Goal: Task Accomplishment & Management: Complete application form

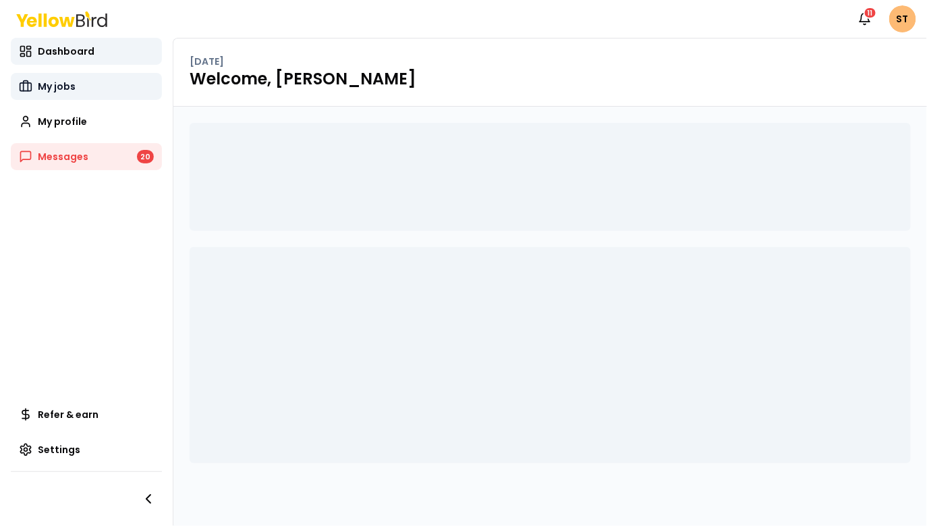
click at [44, 83] on span "My jobs" at bounding box center [57, 87] width 38 height 14
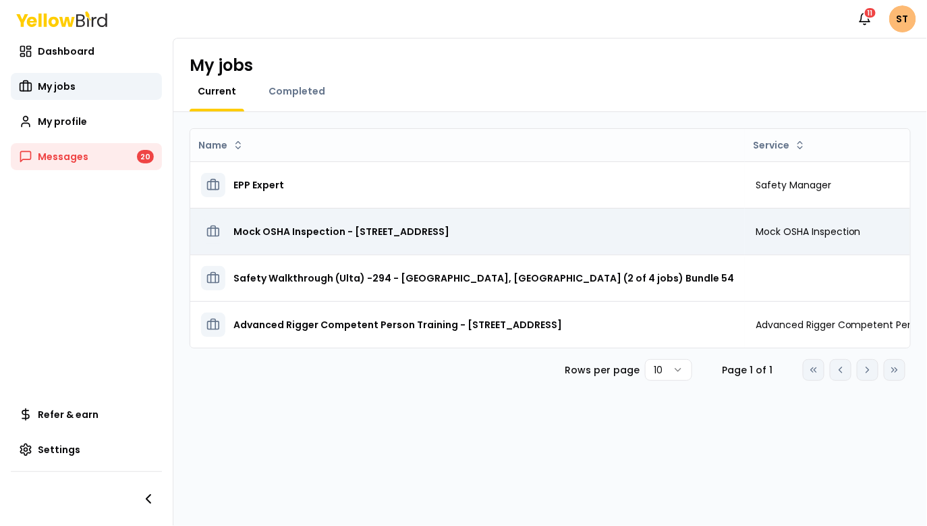
click at [333, 230] on h3 "Mock OSHA Inspection - 123, Street, FL 93108" at bounding box center [342, 231] width 216 height 24
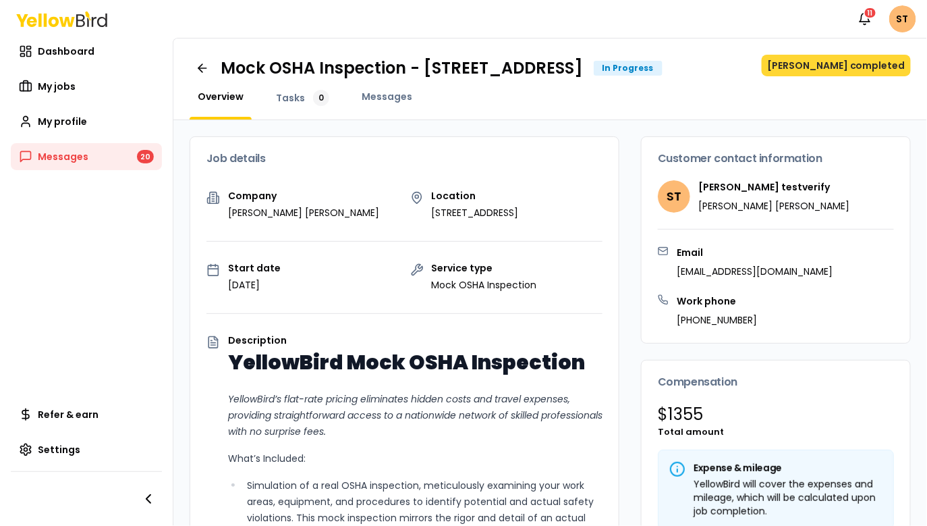
click at [825, 70] on button "Mark job completed" at bounding box center [836, 66] width 149 height 22
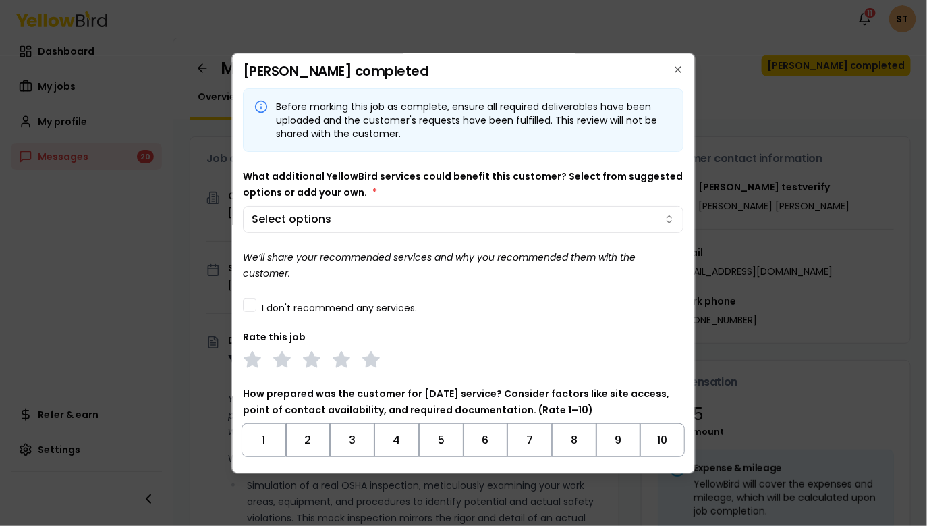
click at [251, 304] on button "I don't recommend any services." at bounding box center [251, 305] width 14 height 14
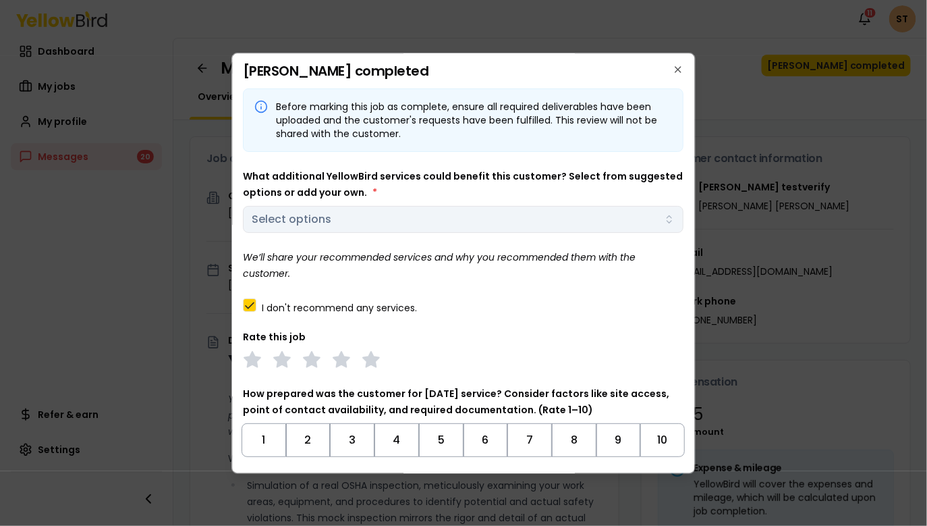
click at [359, 217] on div "What additional YellowBird services could benefit this customer? Select from su…" at bounding box center [464, 200] width 441 height 65
click at [248, 302] on button "I don't recommend any services." at bounding box center [251, 305] width 14 height 14
click at [308, 225] on body "Notifications 11 ST Dashboard My jobs My profile Messages 20 Refer & earn Setti…" at bounding box center [463, 313] width 927 height 627
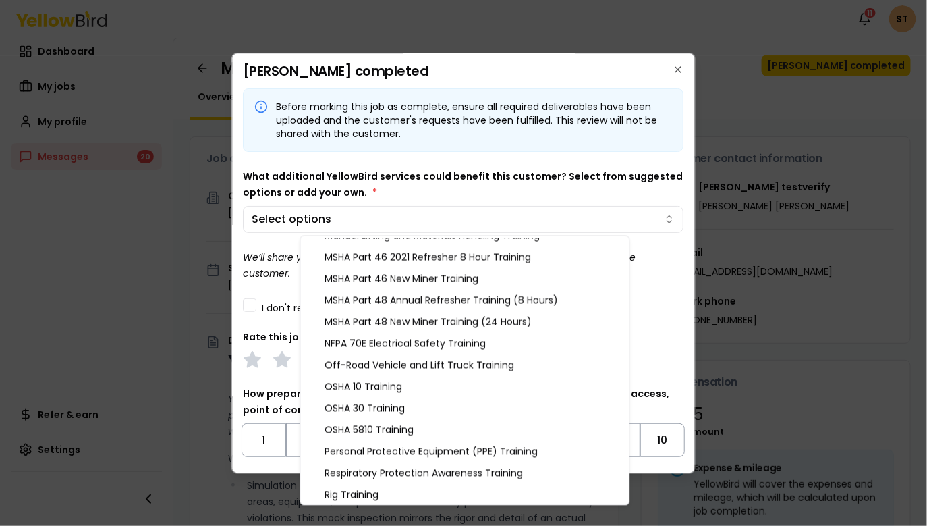
scroll to position [1424, 0]
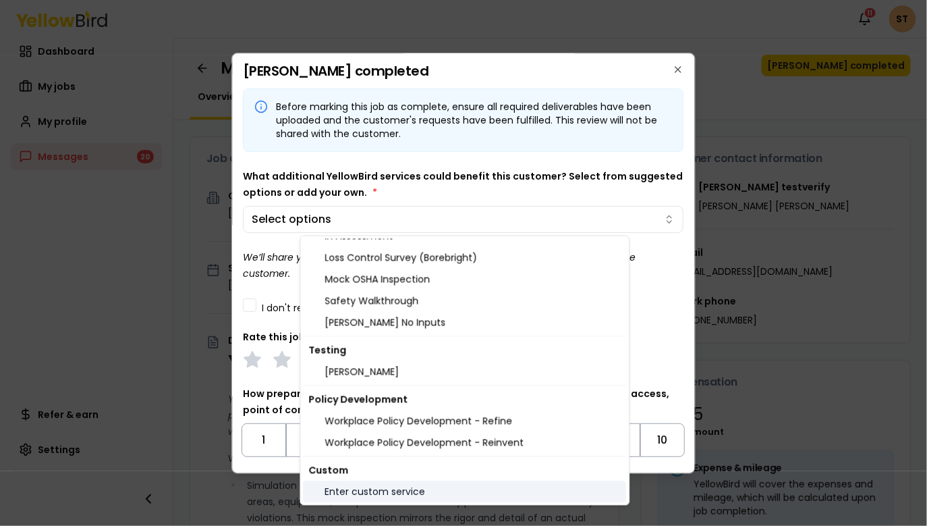
click at [363, 485] on div "Enter custom service" at bounding box center [465, 492] width 323 height 22
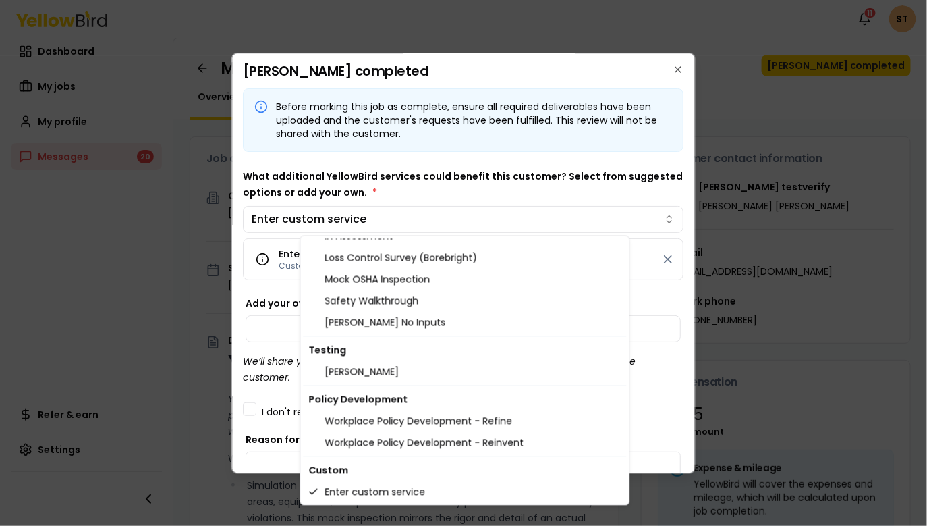
click at [404, 184] on body "Notifications 11 ST Dashboard My jobs My profile Messages 20 Refer & earn Setti…" at bounding box center [463, 313] width 927 height 627
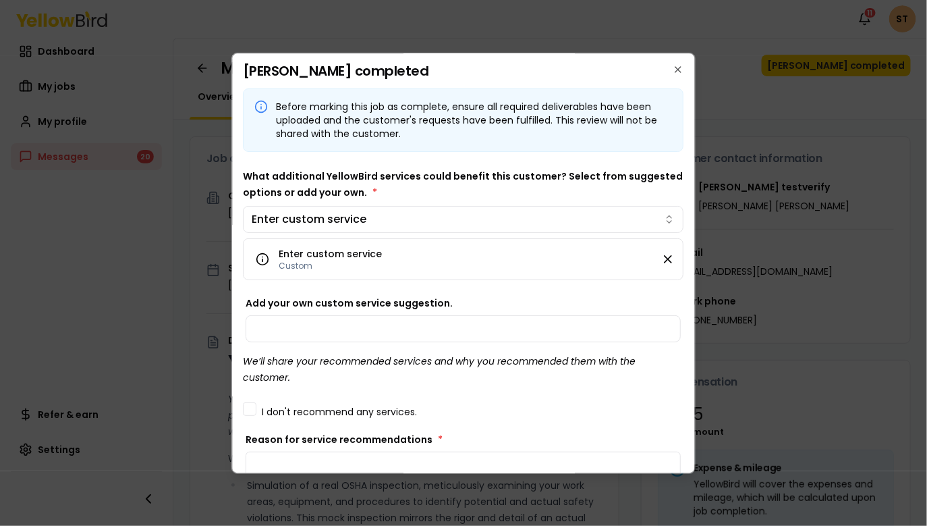
click at [670, 256] on icon at bounding box center [669, 259] width 14 height 14
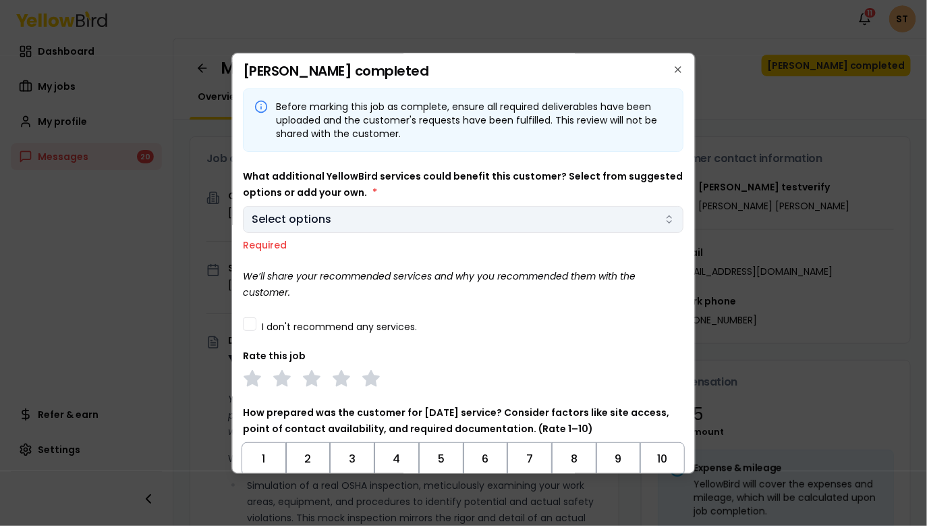
click at [462, 219] on body "Notifications 11 ST Dashboard My jobs My profile Messages 20 Refer & earn Setti…" at bounding box center [463, 313] width 927 height 627
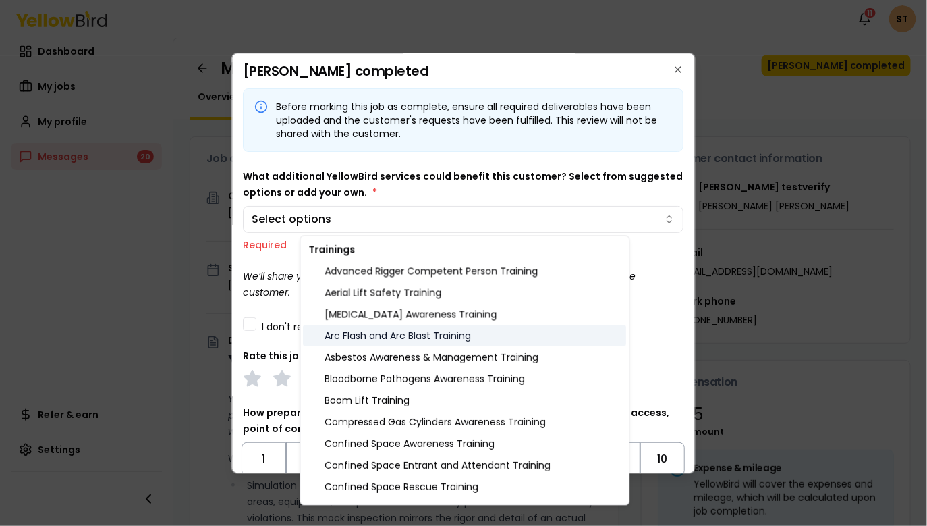
click at [383, 335] on div "Arc Flash and Arc Blast Training" at bounding box center [465, 336] width 323 height 22
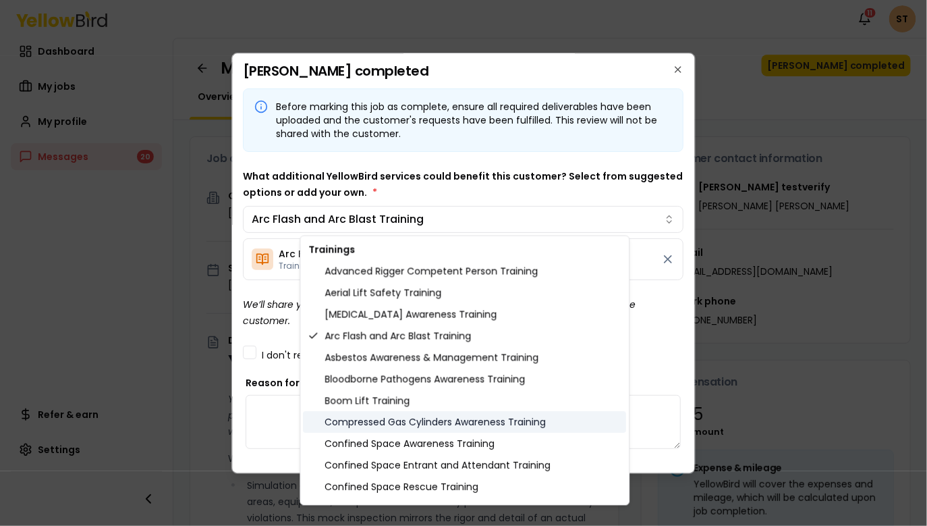
click at [371, 425] on div "Compressed Gas Cylinders Awareness Training" at bounding box center [465, 423] width 323 height 22
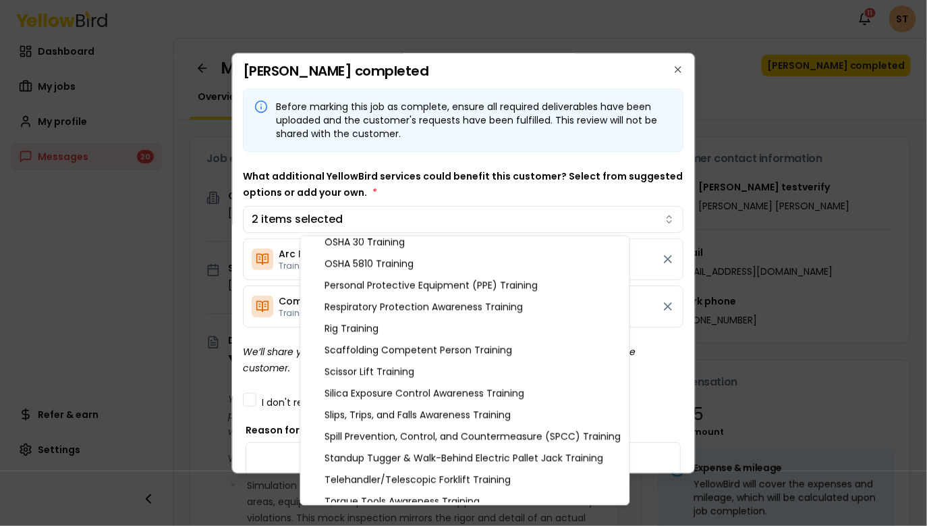
scroll to position [1406, 0]
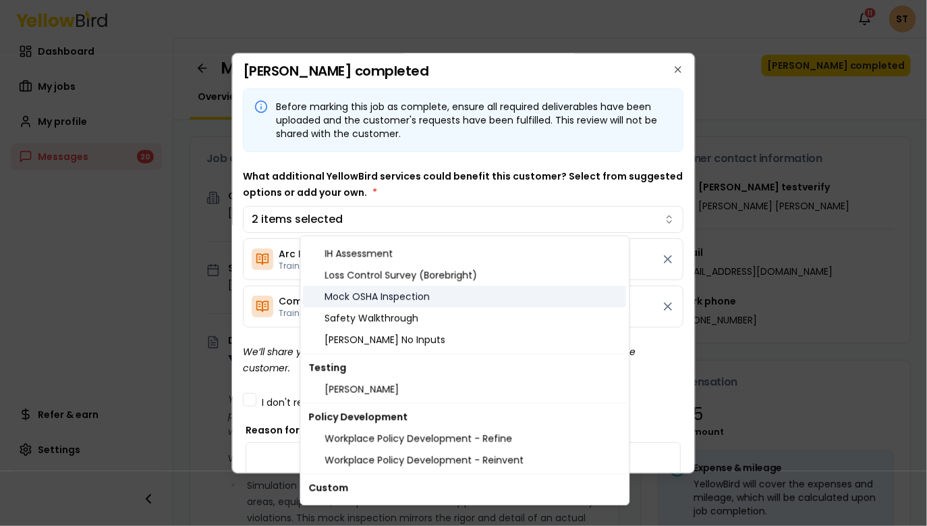
click at [373, 292] on div "Mock OSHA Inspection" at bounding box center [465, 297] width 323 height 22
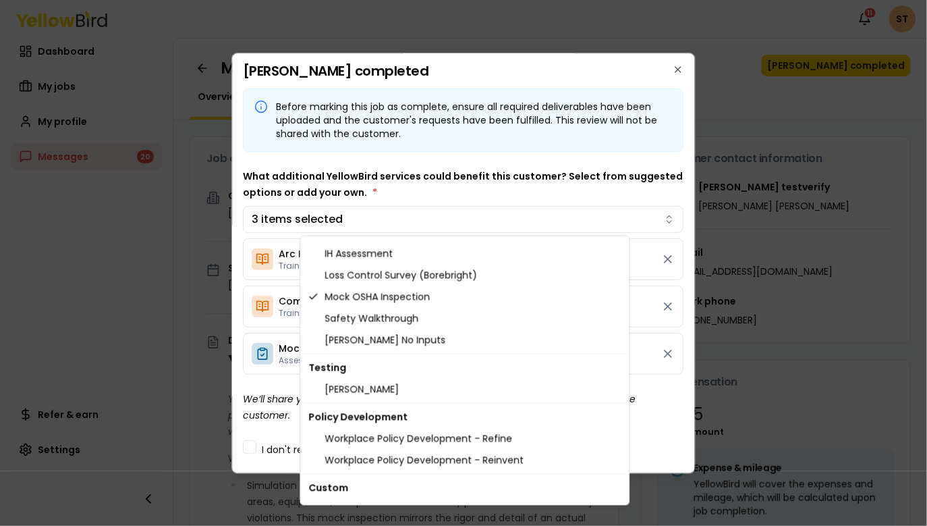
click at [379, 173] on body "Notifications 11 ST Dashboard My jobs My profile Messages 20 Refer & earn Setti…" at bounding box center [463, 313] width 927 height 627
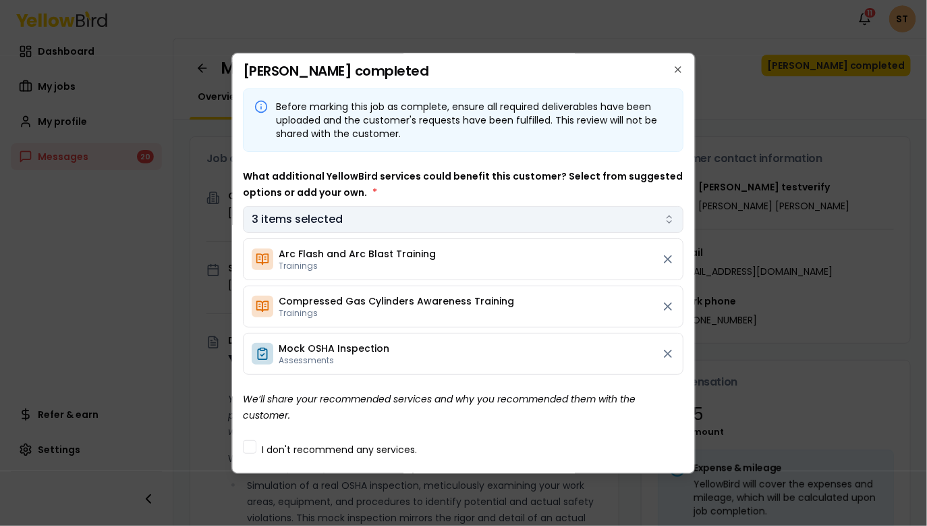
click at [373, 219] on body "Notifications 11 ST Dashboard My jobs My profile Messages 20 Refer & earn Setti…" at bounding box center [463, 313] width 927 height 627
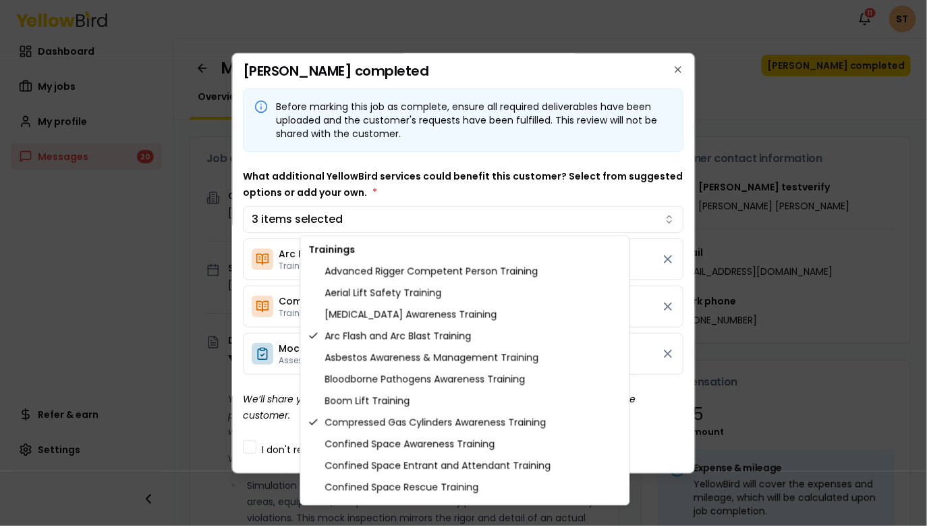
click at [390, 156] on body "Notifications 11 ST Dashboard My jobs My profile Messages 20 Refer & earn Setti…" at bounding box center [463, 313] width 927 height 627
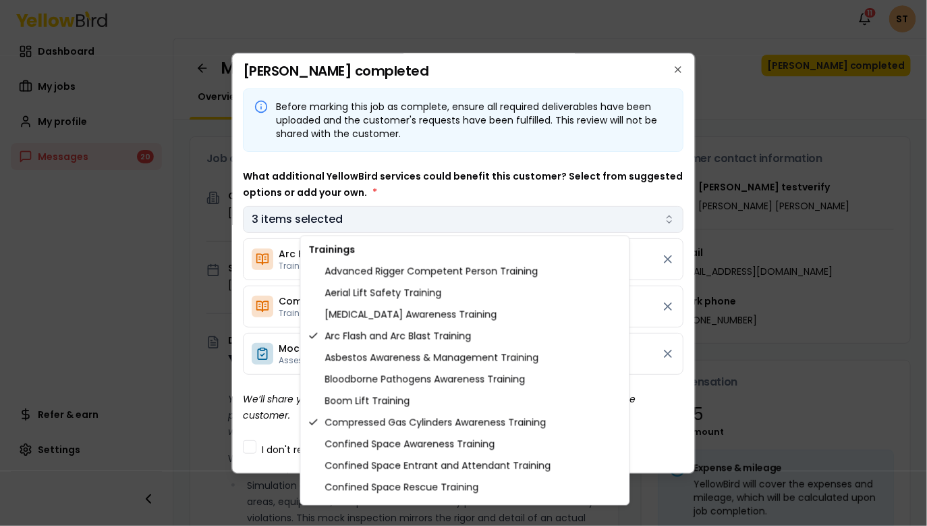
click at [379, 221] on body "Notifications 11 ST Dashboard My jobs My profile Messages 20 Refer & earn Setti…" at bounding box center [463, 313] width 927 height 627
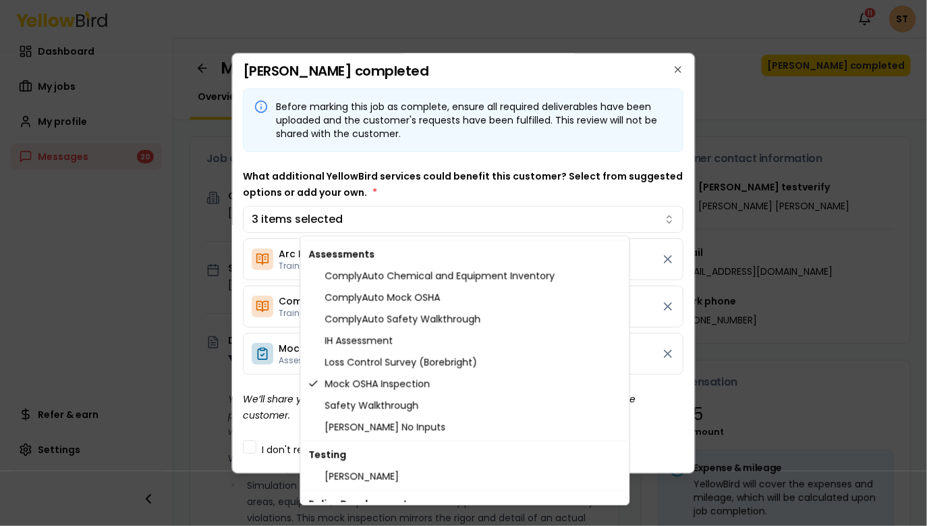
scroll to position [1316, 0]
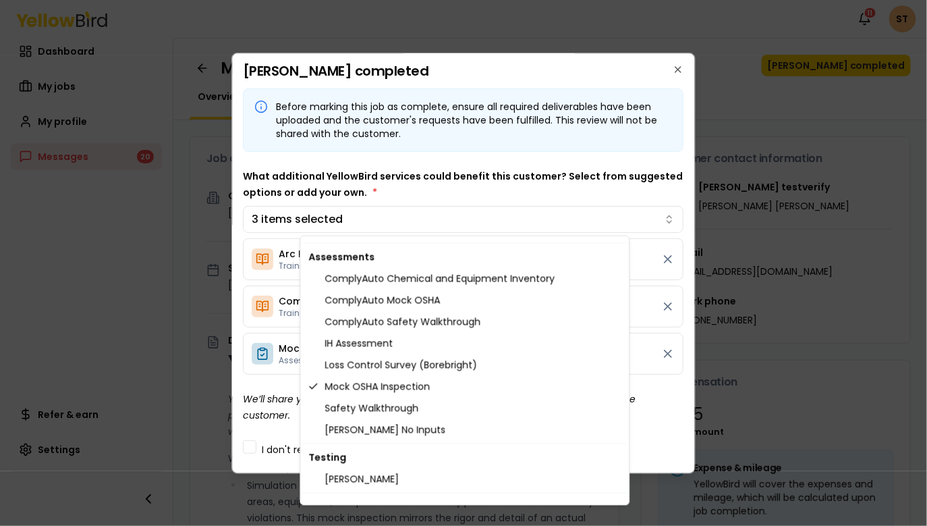
click at [515, 151] on body "Notifications 11 ST Dashboard My jobs My profile Messages 20 Refer & earn Setti…" at bounding box center [463, 313] width 927 height 627
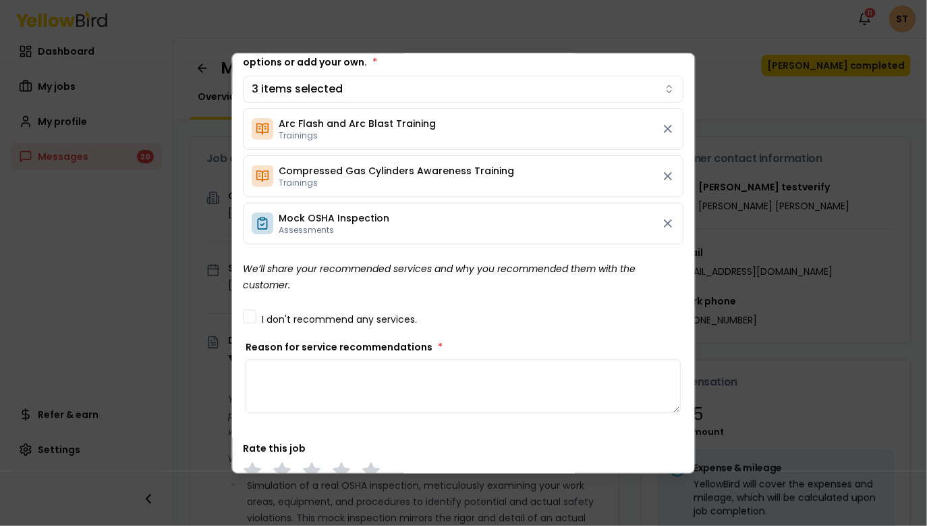
scroll to position [140, 0]
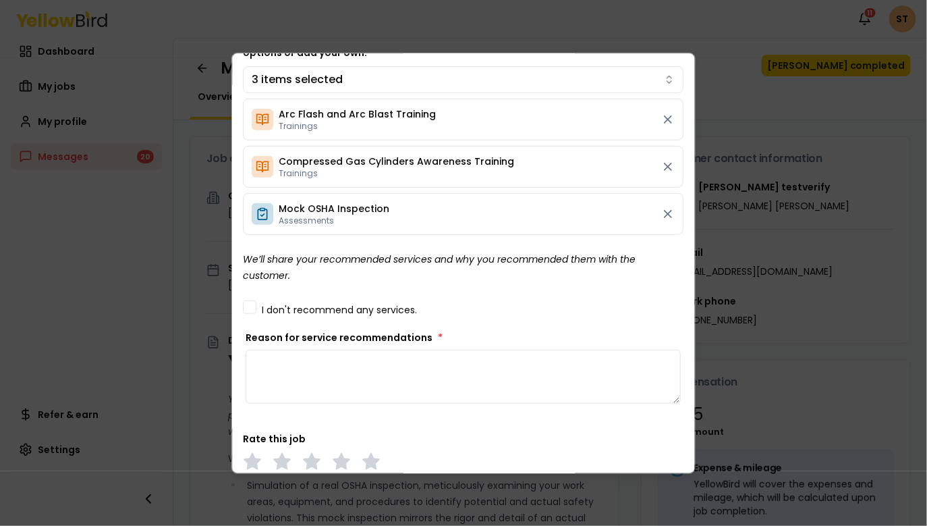
click at [349, 374] on textarea "Reason for service recommendations *" at bounding box center [463, 377] width 435 height 54
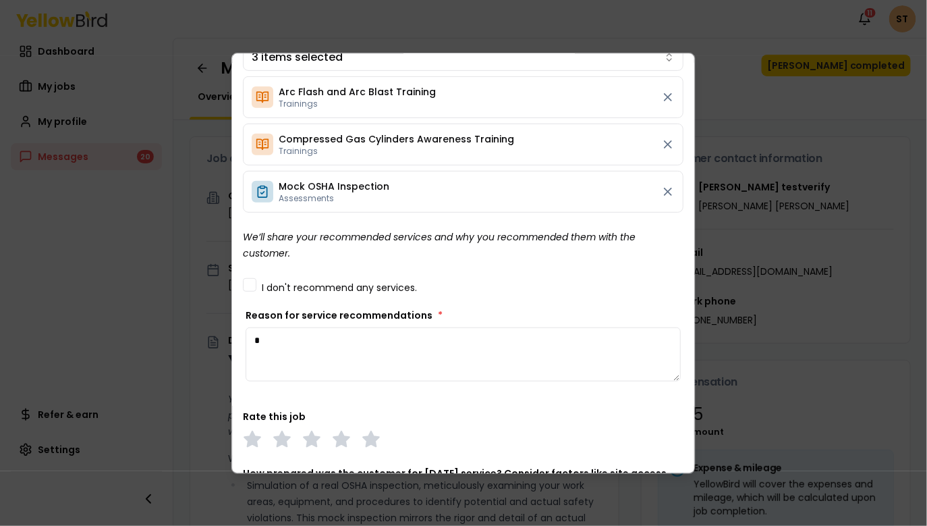
scroll to position [167, 0]
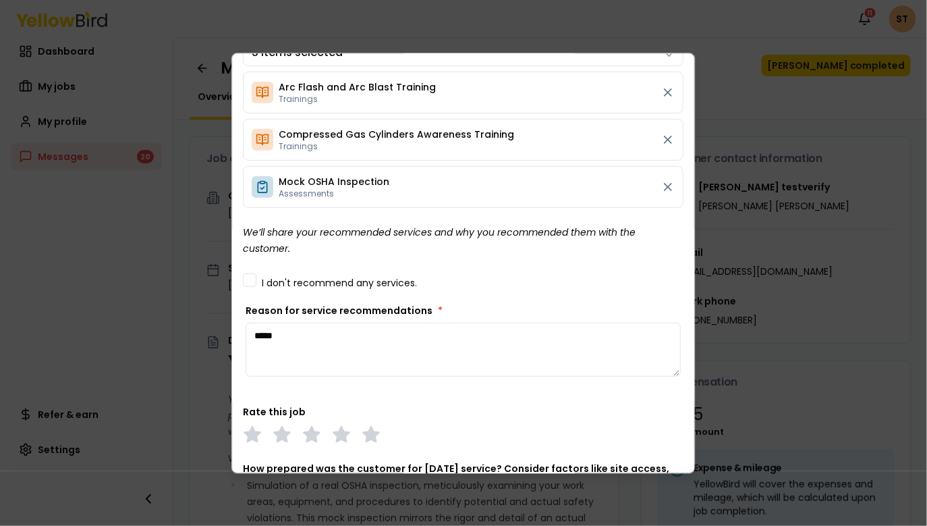
type textarea "****"
click at [250, 281] on button "I don't recommend any services." at bounding box center [250, 280] width 14 height 14
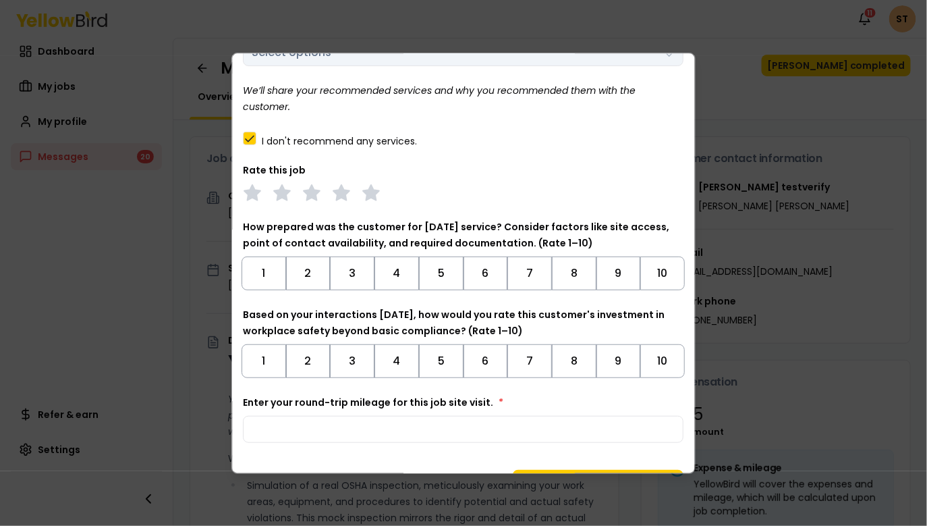
click at [251, 139] on button "I don't recommend any services." at bounding box center [251, 139] width 14 height 14
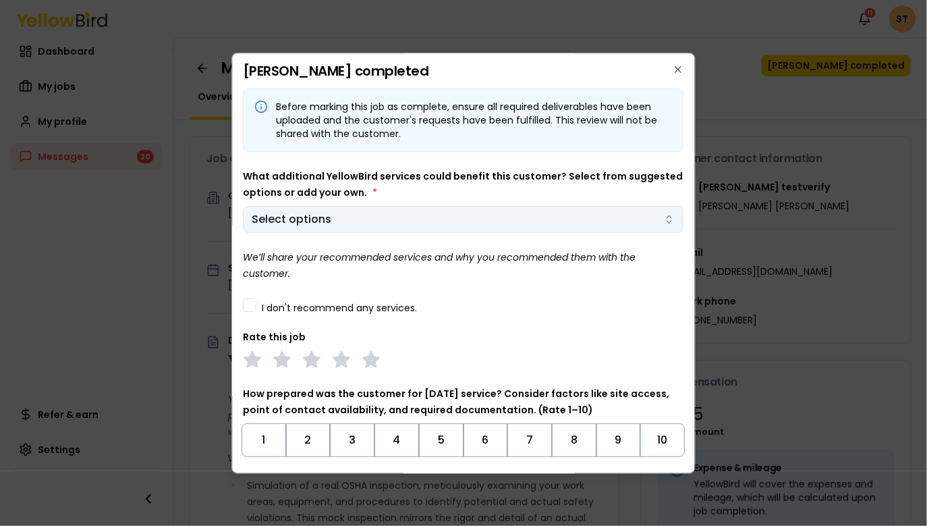
click at [297, 217] on body "Notifications 11 ST Dashboard My jobs My profile Messages 20 Refer & earn Setti…" at bounding box center [463, 313] width 927 height 627
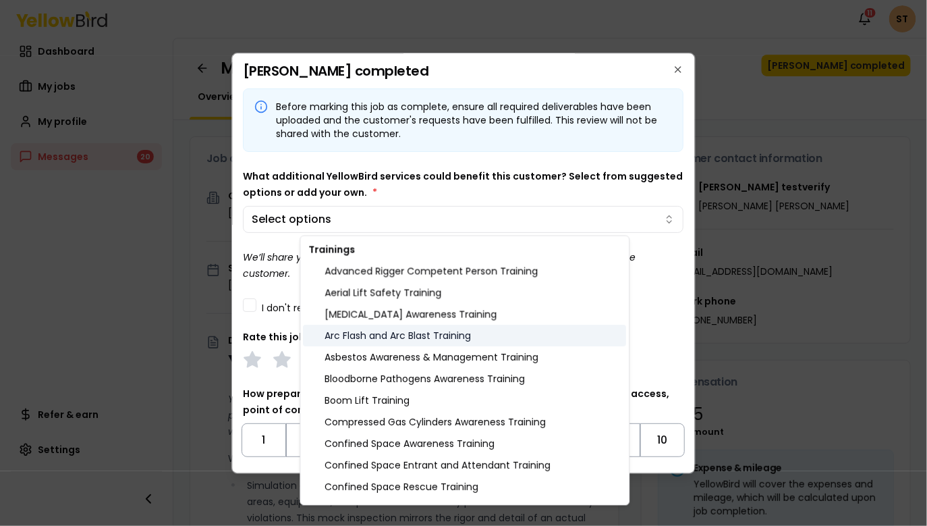
click at [344, 335] on div "Arc Flash and Arc Blast Training" at bounding box center [465, 336] width 323 height 22
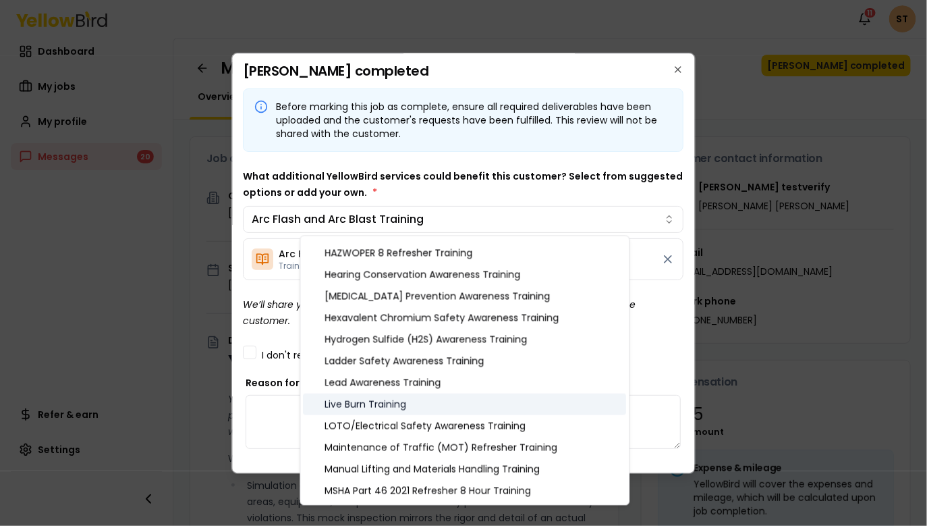
click at [369, 404] on div "Live Burn Training" at bounding box center [465, 405] width 323 height 22
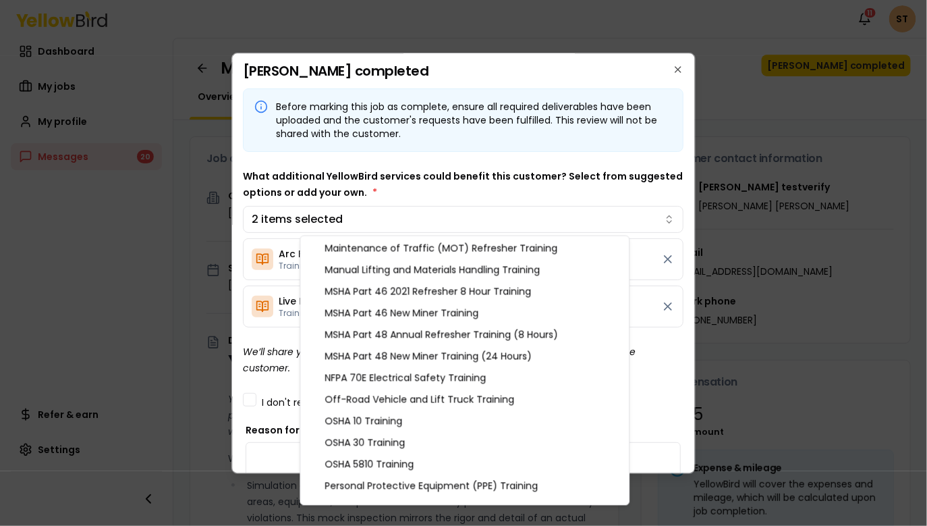
scroll to position [840, 0]
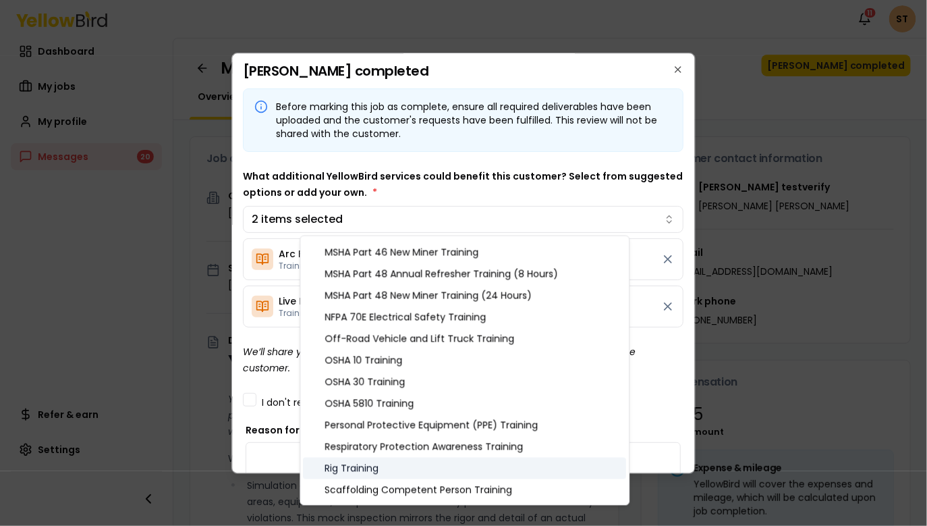
click at [355, 473] on div "Rig Training" at bounding box center [465, 469] width 323 height 22
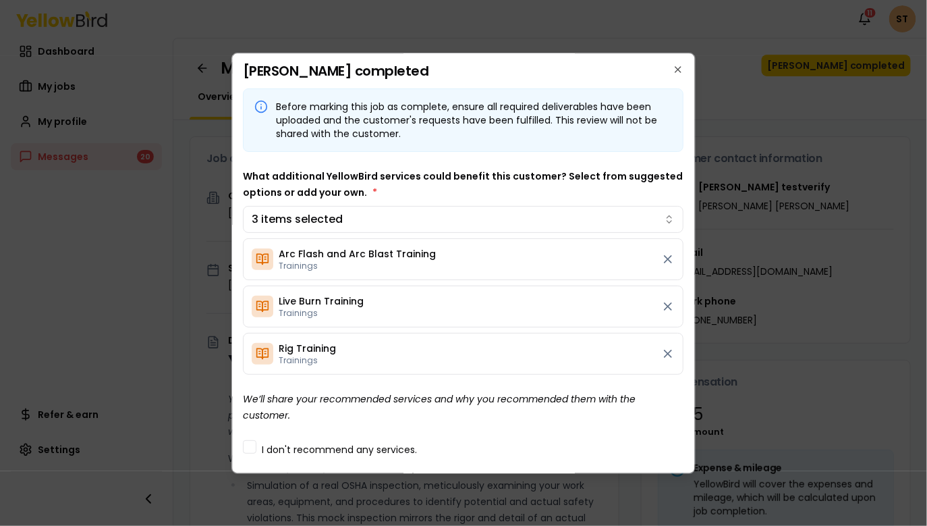
click at [267, 406] on body "Notifications 11 ST Dashboard My jobs My profile Messages 20 Refer & earn Setti…" at bounding box center [463, 313] width 927 height 627
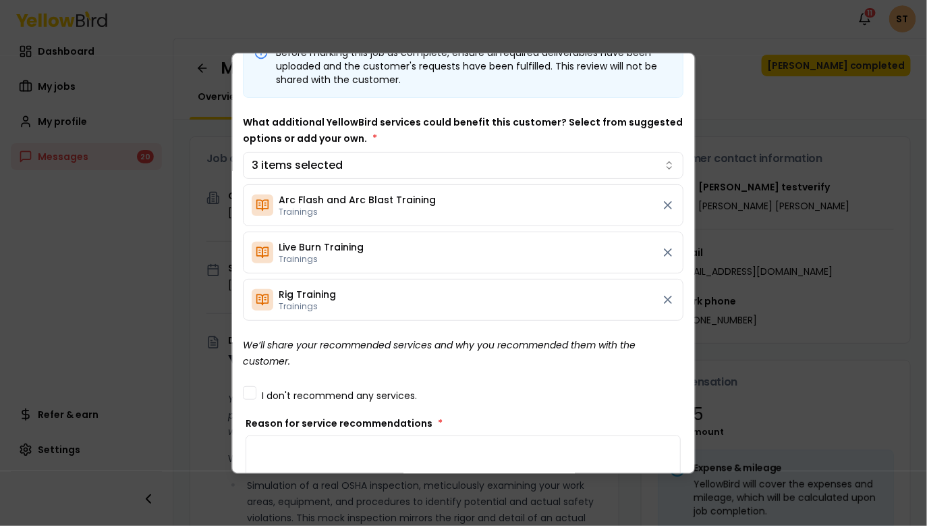
scroll to position [45, 0]
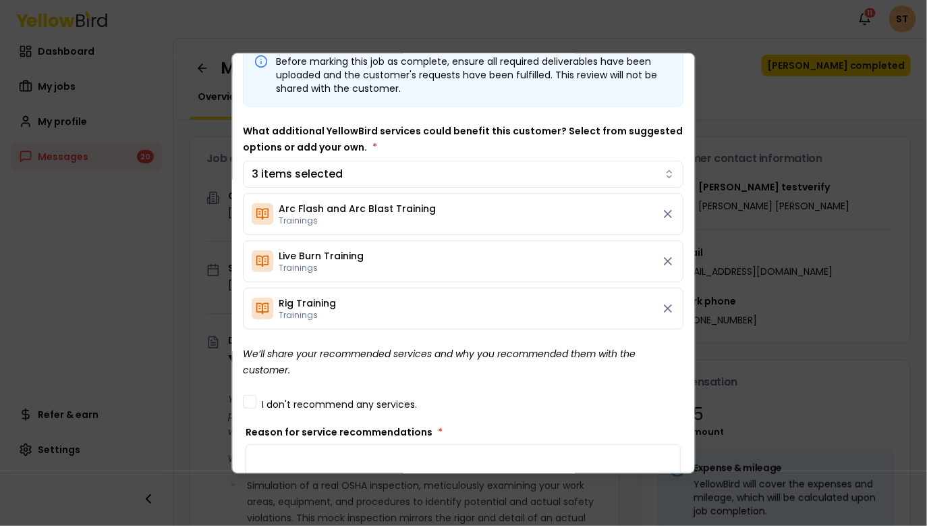
click at [288, 384] on div "Before marking this job as complete, ensure all required deliverables have been…" at bounding box center [464, 424] width 441 height 763
drag, startPoint x: 288, startPoint y: 383, endPoint x: 278, endPoint y: 376, distance: 12.6
click at [278, 376] on div "Before marking this job as complete, ensure all required deliverables have been…" at bounding box center [464, 424] width 441 height 763
click at [304, 369] on div "Before marking this job as complete, ensure all required deliverables have been…" at bounding box center [464, 424] width 441 height 763
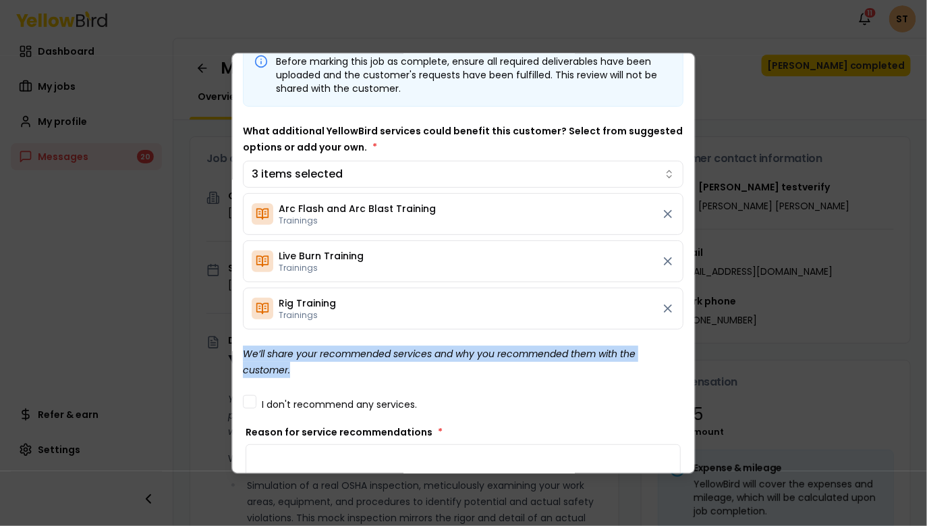
drag, startPoint x: 315, startPoint y: 366, endPoint x: 232, endPoint y: 355, distance: 84.4
click at [232, 355] on div "Mark job completed Before marking this job as complete, ensure all required del…" at bounding box center [464, 263] width 464 height 421
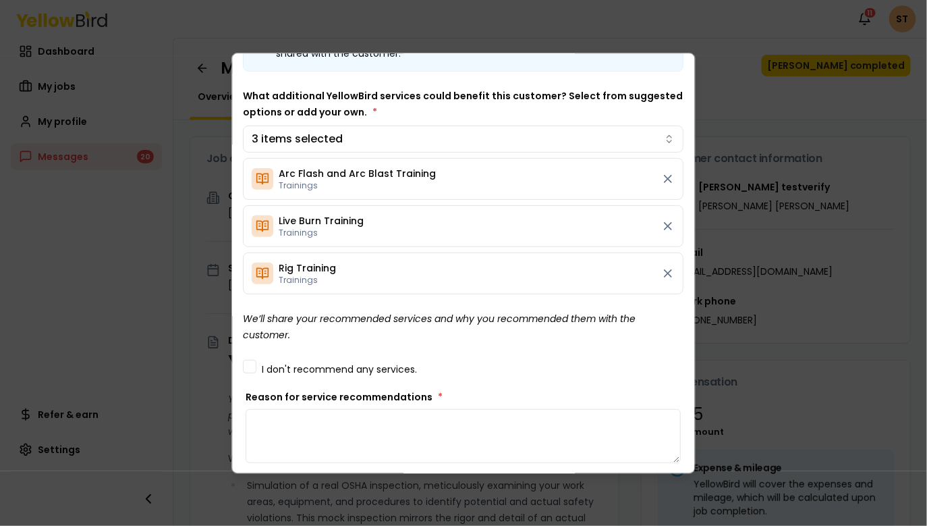
click at [315, 437] on textarea "Reason for service recommendations *" at bounding box center [463, 436] width 435 height 54
click at [572, 421] on textarea "**********" at bounding box center [463, 436] width 435 height 54
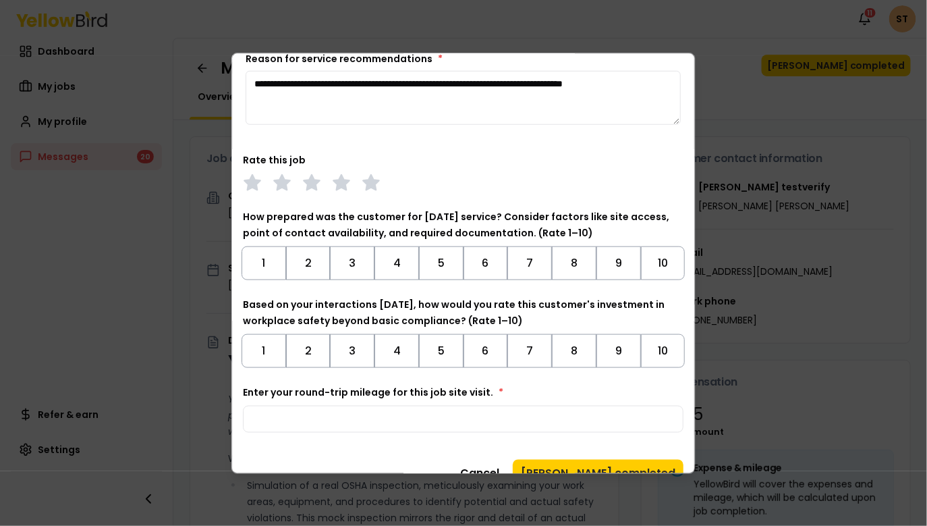
scroll to position [442, 0]
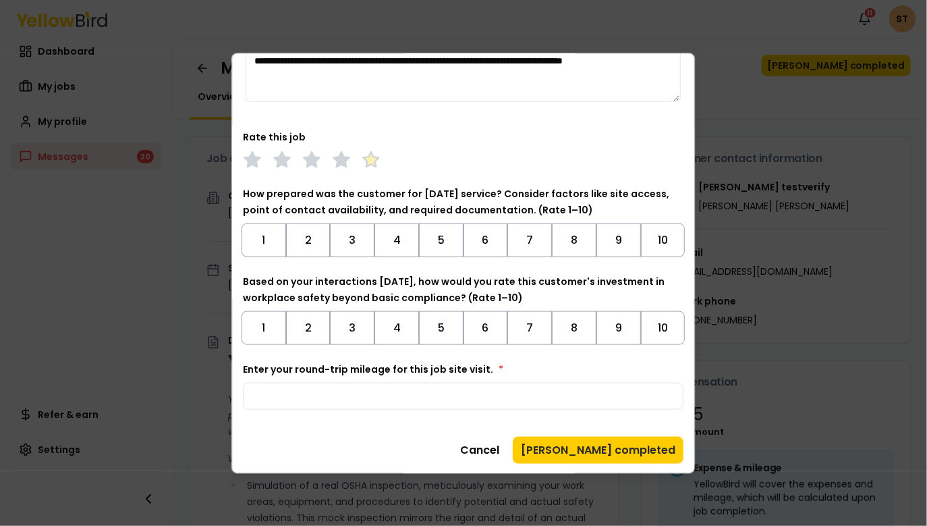
type textarea "**********"
click at [370, 156] on polygon at bounding box center [372, 158] width 16 height 15
click at [480, 238] on button "6" at bounding box center [486, 240] width 45 height 34
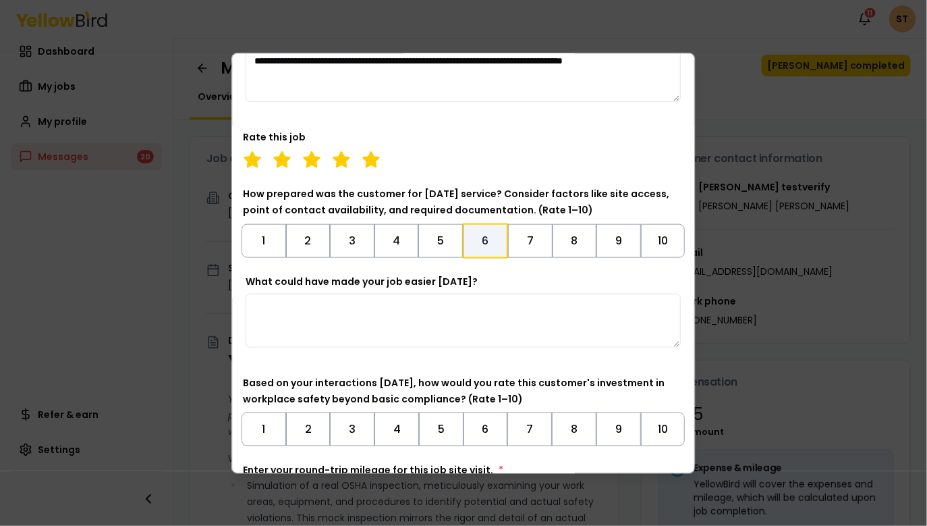
scroll to position [537, 0]
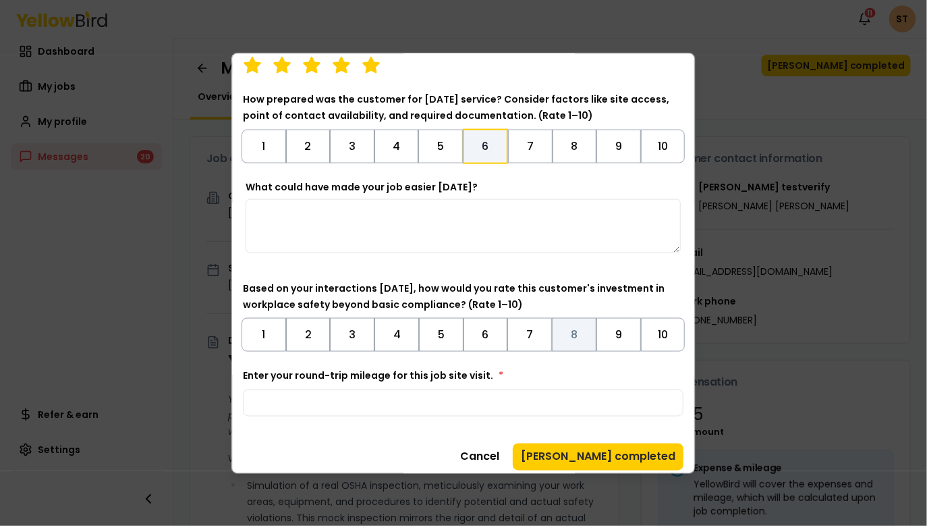
click at [572, 339] on button "8" at bounding box center [575, 334] width 45 height 34
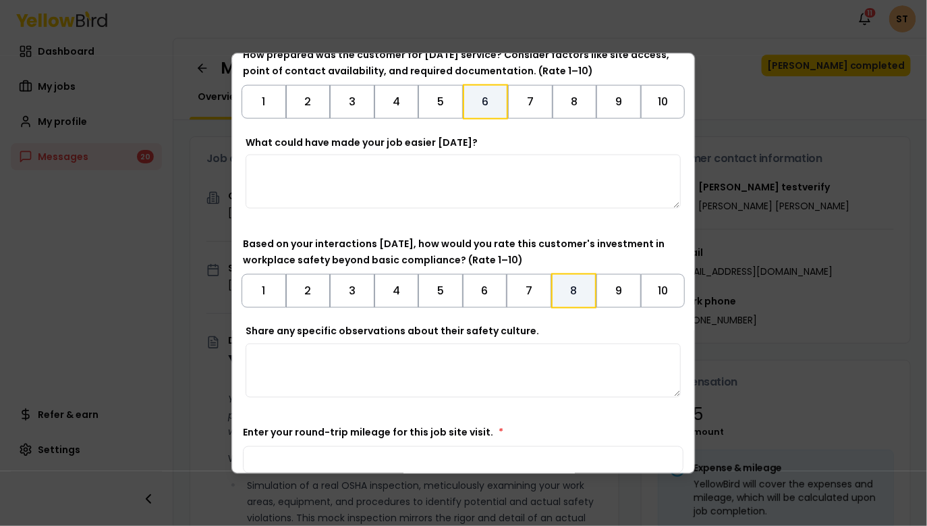
scroll to position [645, 0]
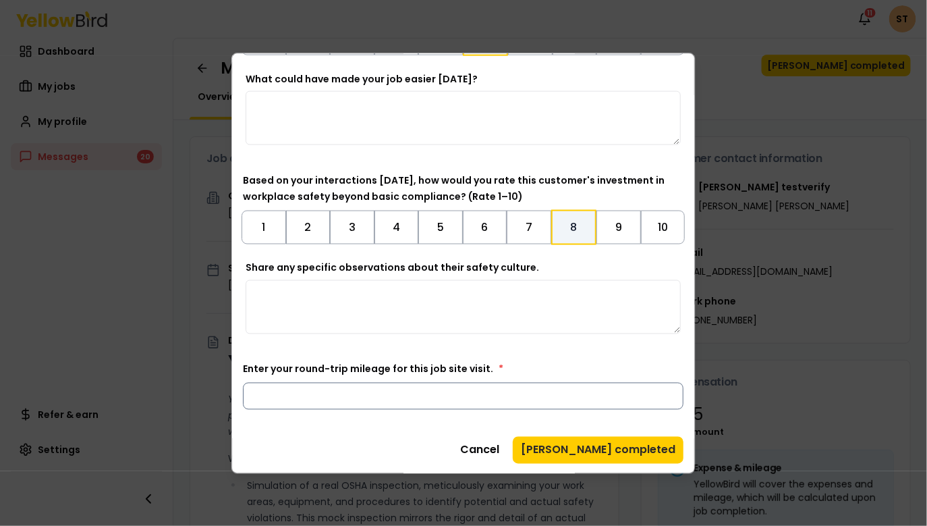
click at [435, 393] on input "Enter your round-trip mileage for this job site visit. *" at bounding box center [463, 395] width 441 height 27
type input "*"
click at [608, 450] on button "Mark job completed" at bounding box center [599, 449] width 171 height 27
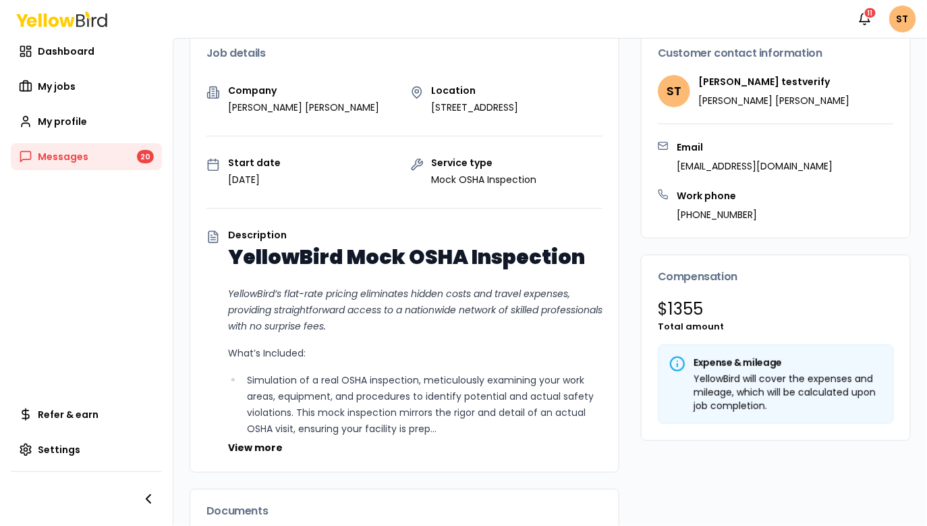
scroll to position [0, 0]
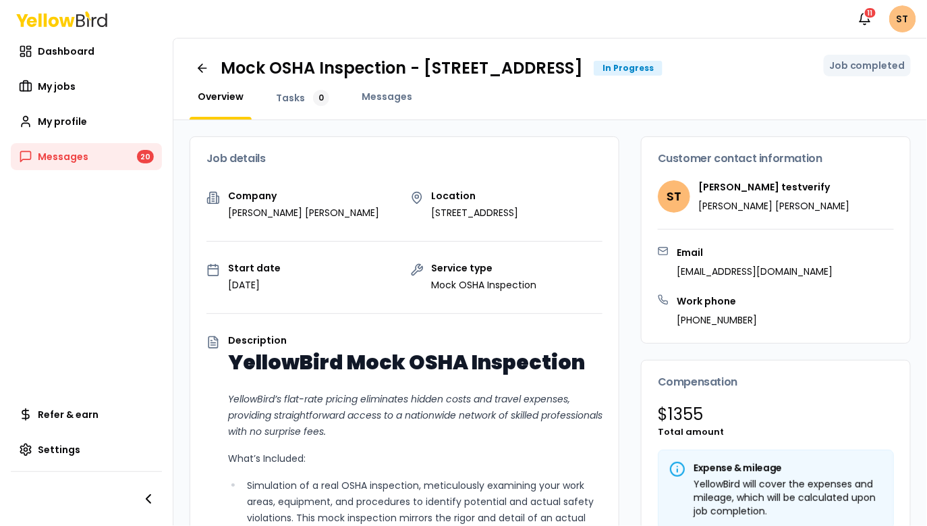
click at [908, 21] on html "Notifications 11 ST Dashboard My jobs My profile Messages 20 Refer & earn Setti…" at bounding box center [463, 263] width 927 height 526
click at [562, 209] on html "Notifications 11 ST Dashboard My jobs My profile Messages 20 Refer & earn Setti…" at bounding box center [463, 263] width 927 height 526
click at [907, 22] on html "Notifications 11 ST Dashboard My jobs My profile Messages 20 Refer & earn Setti…" at bounding box center [463, 263] width 927 height 526
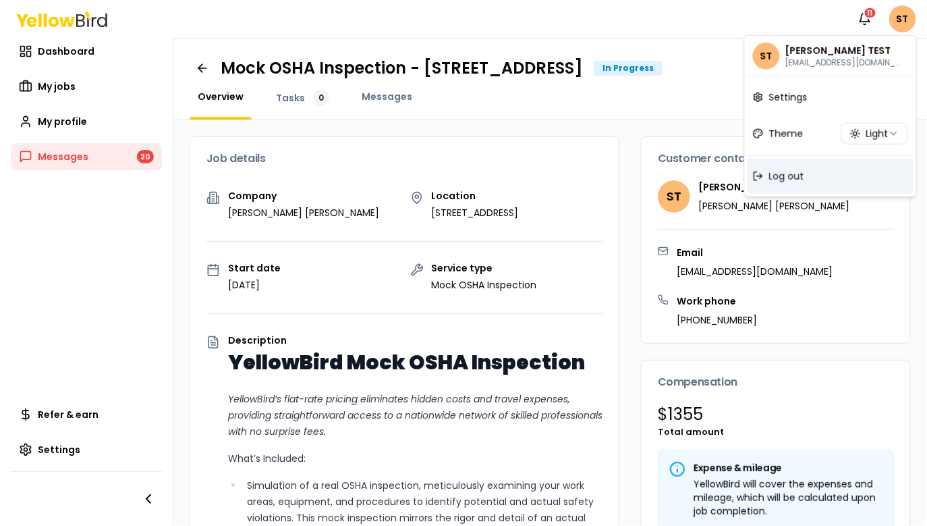
click at [787, 180] on span "Log out" at bounding box center [787, 176] width 35 height 14
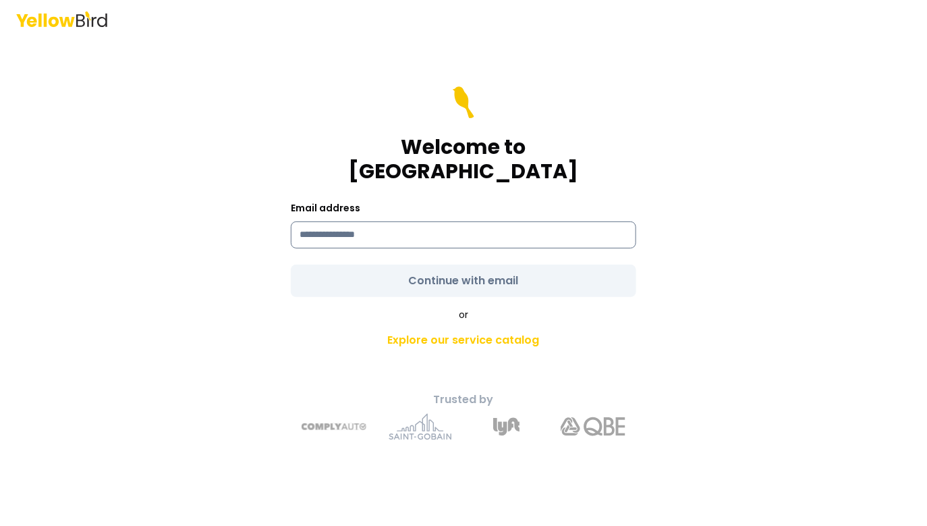
click at [446, 221] on input at bounding box center [464, 234] width 346 height 27
click at [351, 228] on input at bounding box center [464, 234] width 346 height 27
paste input "**********"
click at [306, 225] on input "**********" at bounding box center [464, 234] width 346 height 27
click at [539, 221] on input "**********" at bounding box center [464, 234] width 346 height 27
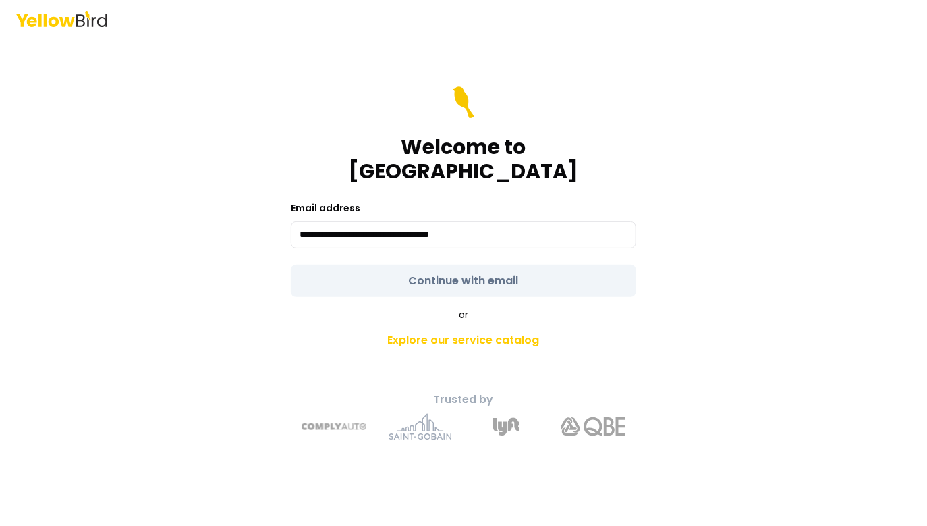
type input "**********"
click at [710, 274] on div "**********" at bounding box center [463, 282] width 497 height 338
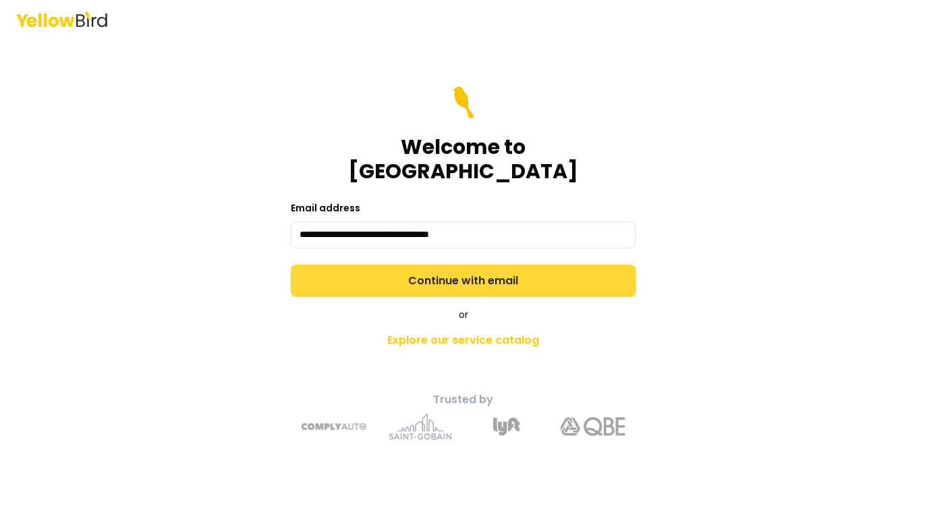
click at [554, 273] on button "Continue with email" at bounding box center [464, 281] width 346 height 32
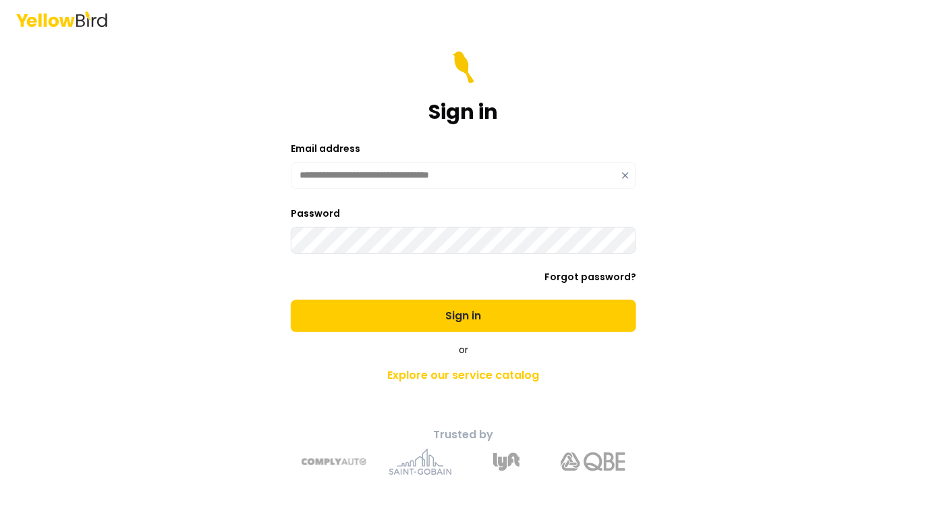
click at [291, 300] on button "Sign in" at bounding box center [464, 316] width 346 height 32
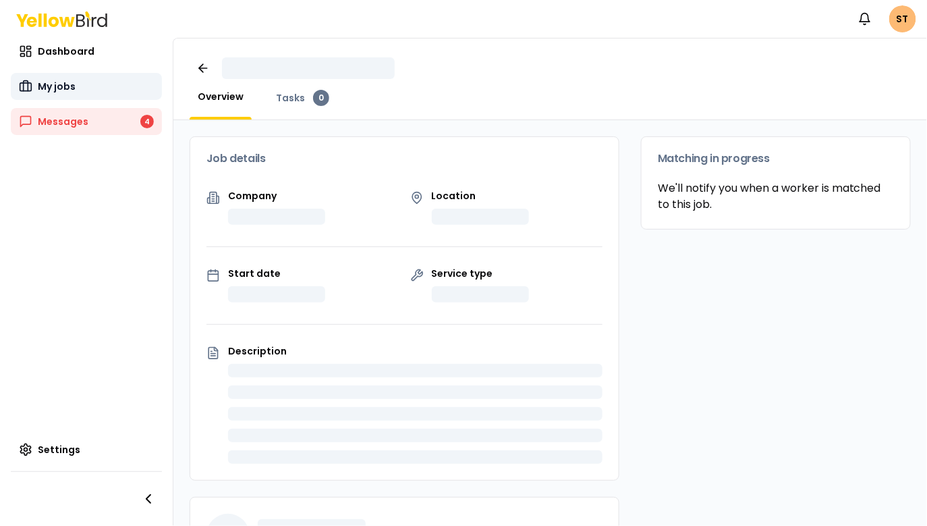
click at [75, 89] on link "My jobs" at bounding box center [86, 86] width 151 height 27
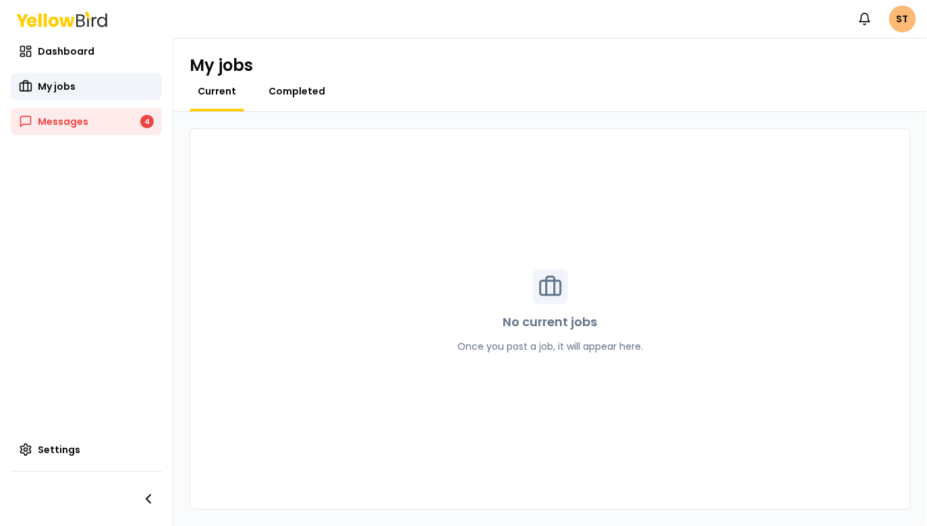
click at [292, 90] on span "Completed" at bounding box center [297, 91] width 57 height 14
click at [211, 93] on span "Current" at bounding box center [217, 91] width 38 height 14
click at [306, 93] on span "Completed" at bounding box center [297, 91] width 57 height 14
click at [213, 91] on span "Current" at bounding box center [217, 91] width 38 height 14
click at [79, 136] on nav "Dashboard My jobs Messages 4 Messages Messages Settings" at bounding box center [86, 282] width 173 height 488
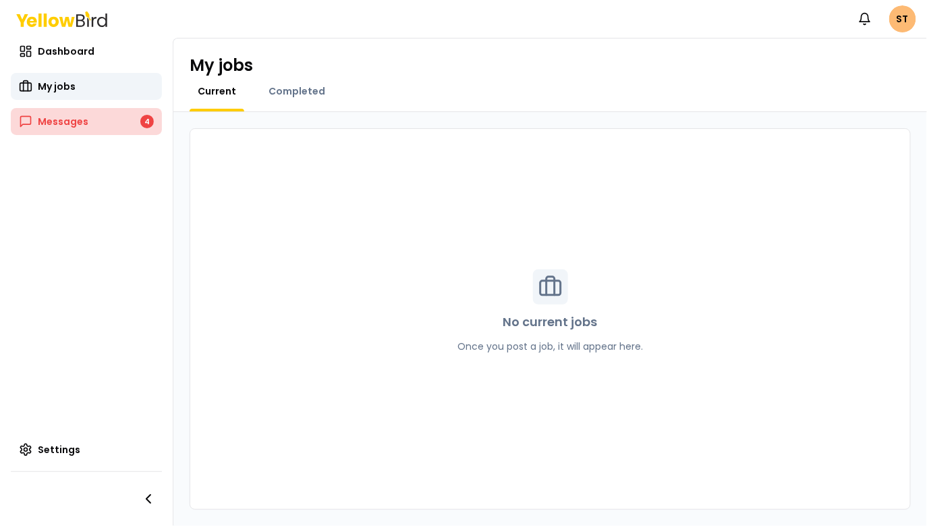
click at [75, 126] on span "Messages" at bounding box center [63, 122] width 51 height 14
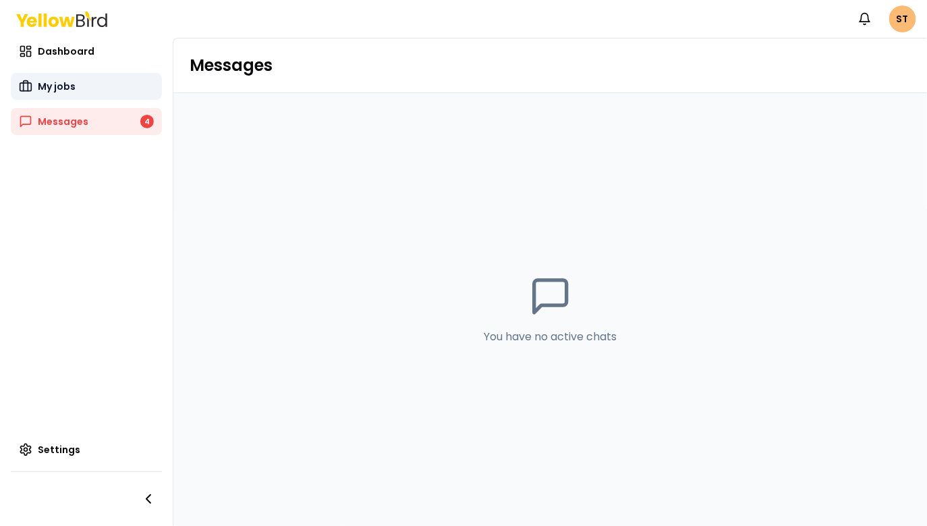
click at [59, 89] on span "My jobs" at bounding box center [57, 87] width 38 height 14
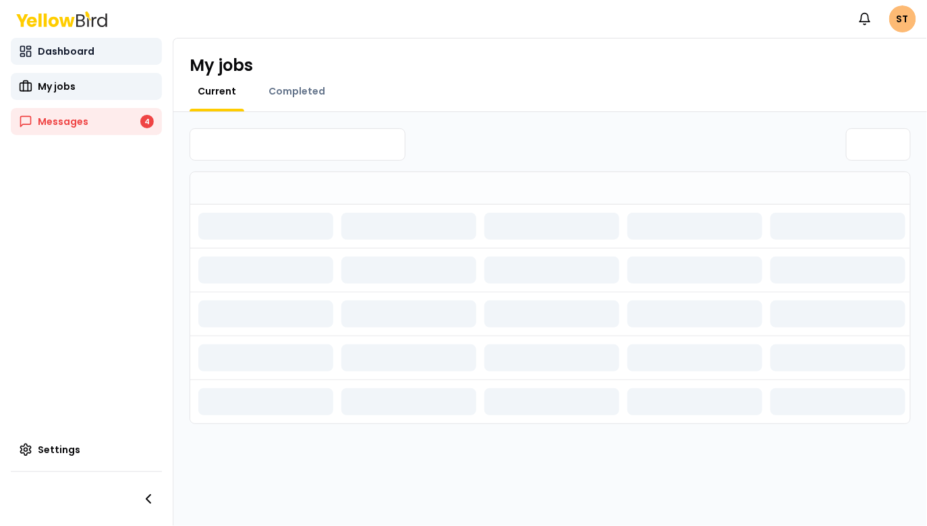
click at [60, 52] on span "Dashboard" at bounding box center [66, 52] width 57 height 14
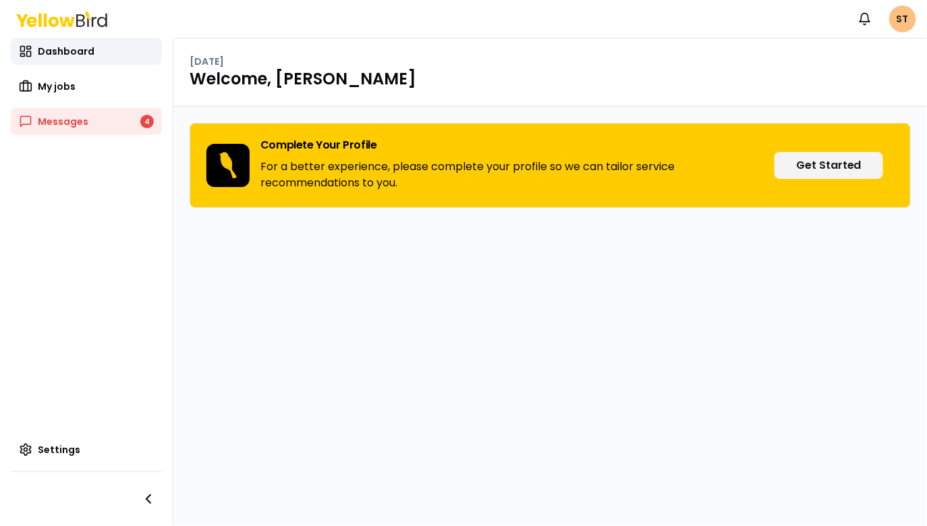
click at [905, 25] on html "Notifications ST Dashboard My jobs Messages 4 Settings Tuesday, August 12 Welco…" at bounding box center [463, 263] width 927 height 526
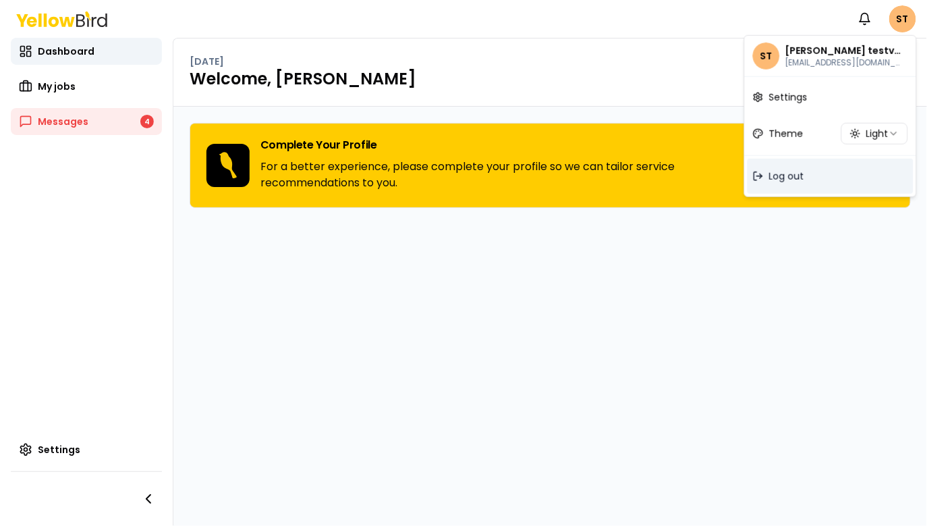
click at [786, 176] on span "Log out" at bounding box center [787, 176] width 35 height 14
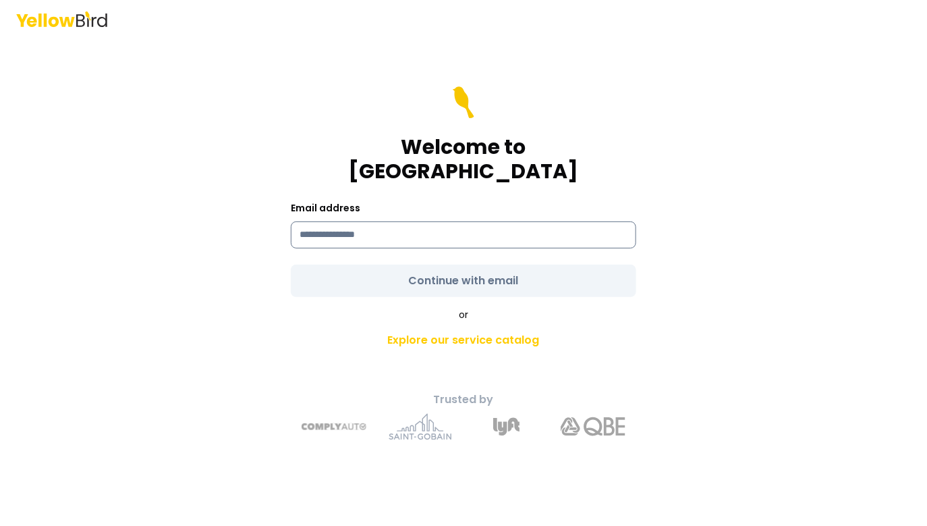
click at [514, 221] on input at bounding box center [464, 234] width 346 height 27
type input "**********"
click at [542, 158] on h1 "Welcome to [GEOGRAPHIC_DATA]" at bounding box center [464, 159] width 346 height 49
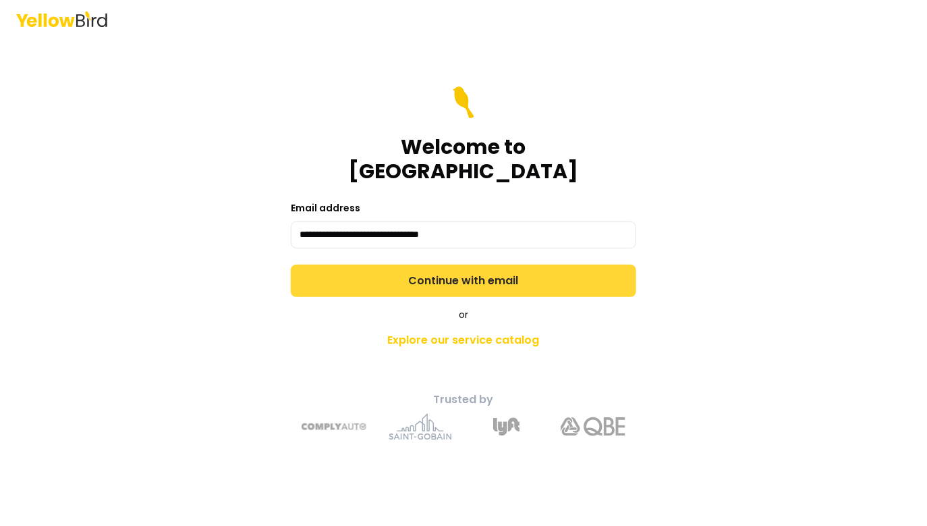
click at [501, 267] on button "Continue with email" at bounding box center [464, 281] width 346 height 32
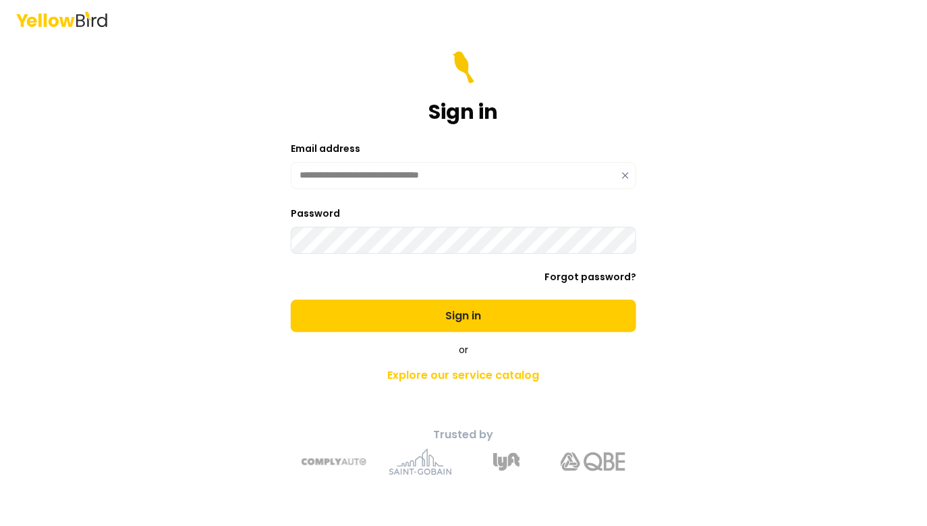
click at [291, 300] on button "Sign in" at bounding box center [464, 316] width 346 height 32
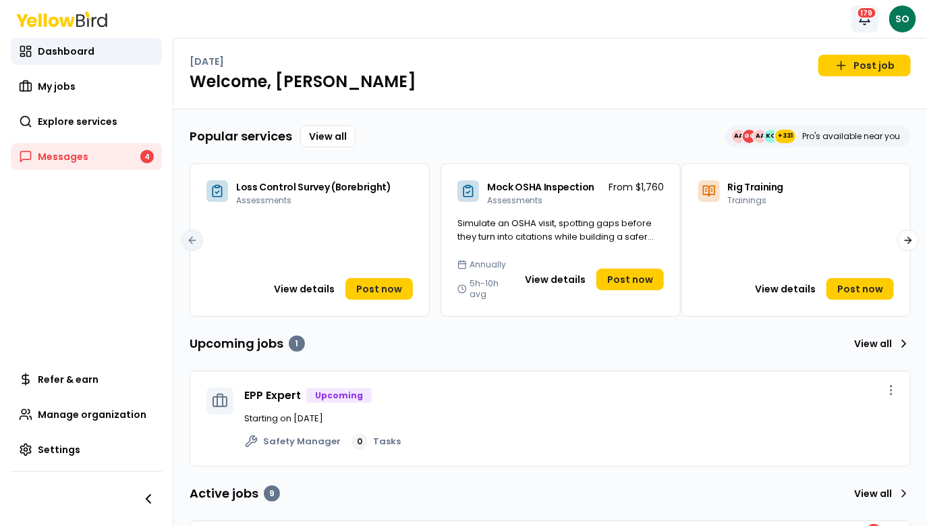
click at [863, 24] on icon "button" at bounding box center [866, 19] width 14 height 14
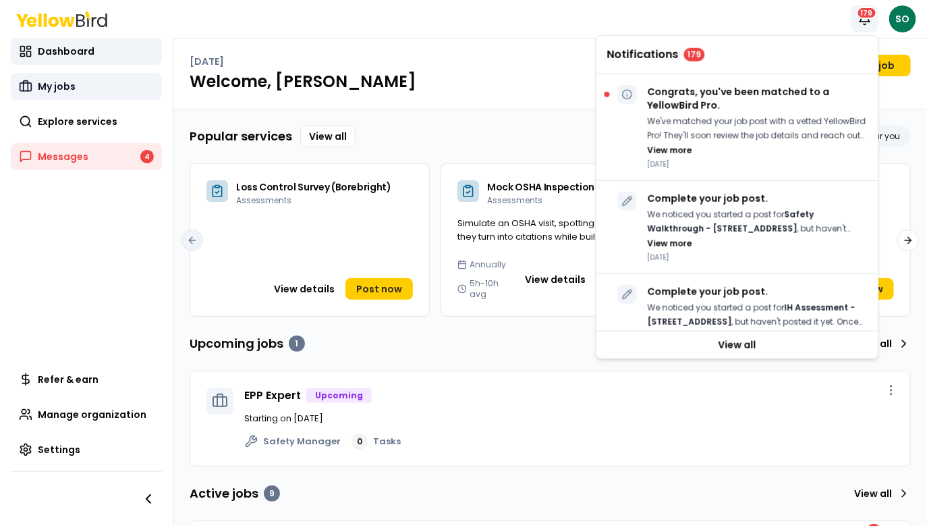
click at [55, 85] on span "My jobs" at bounding box center [57, 87] width 38 height 14
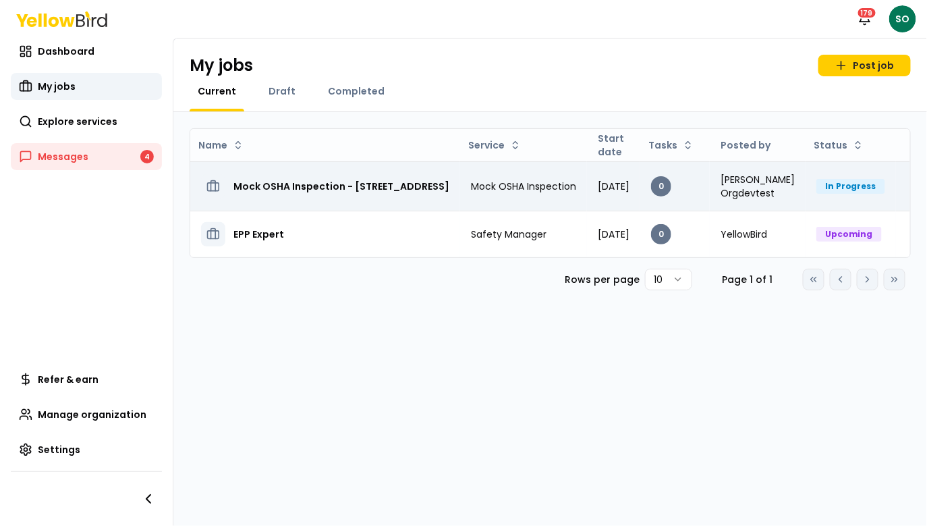
click at [400, 187] on h3 "Mock OSHA Inspection - 123, Street, FL 93108" at bounding box center [342, 186] width 216 height 24
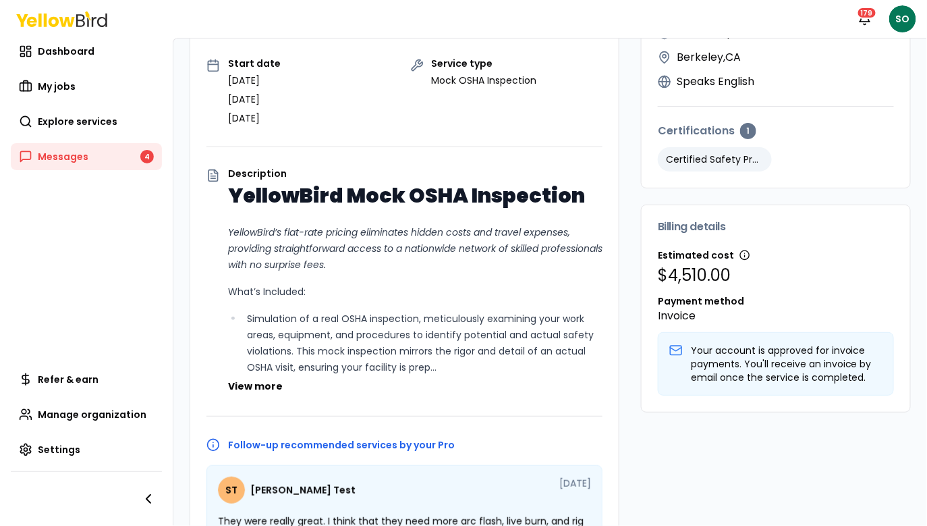
scroll to position [456, 0]
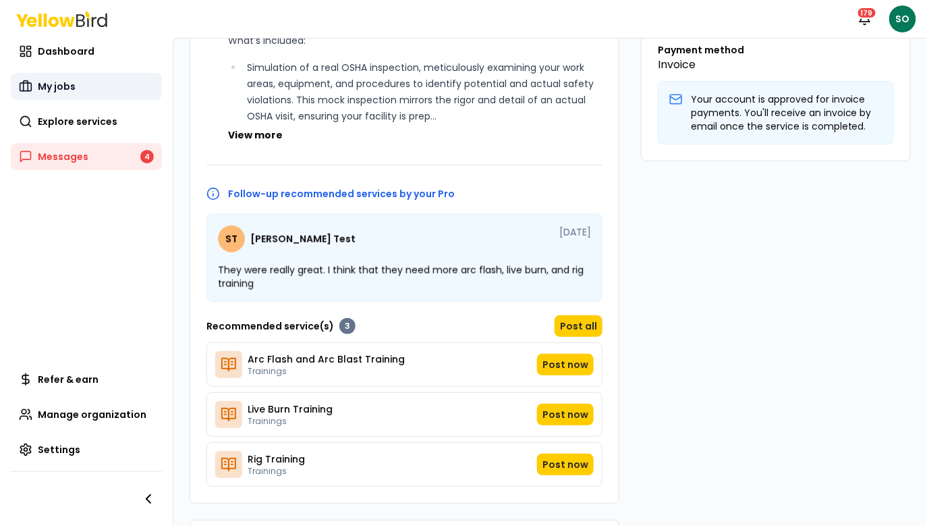
click at [72, 82] on span "My jobs" at bounding box center [57, 87] width 38 height 14
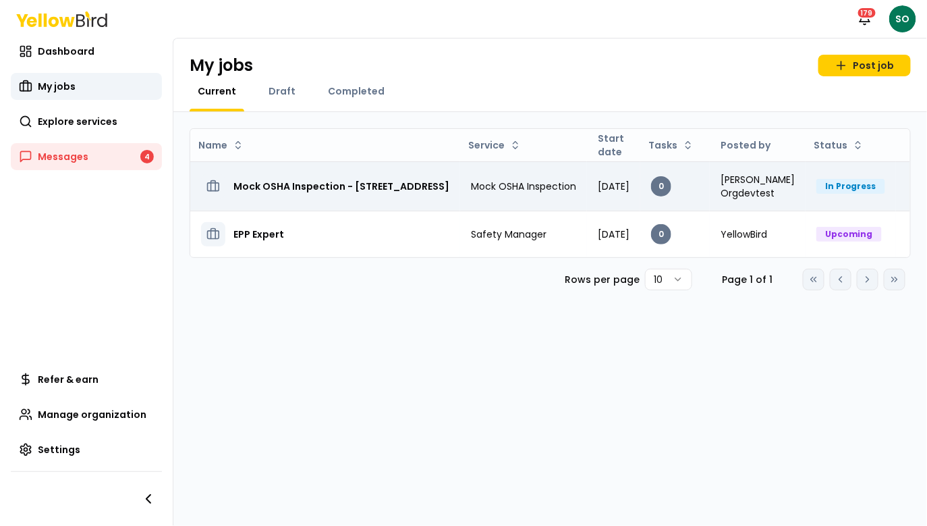
click at [269, 186] on h3 "Mock OSHA Inspection - 123, Street, FL 93108" at bounding box center [342, 186] width 216 height 24
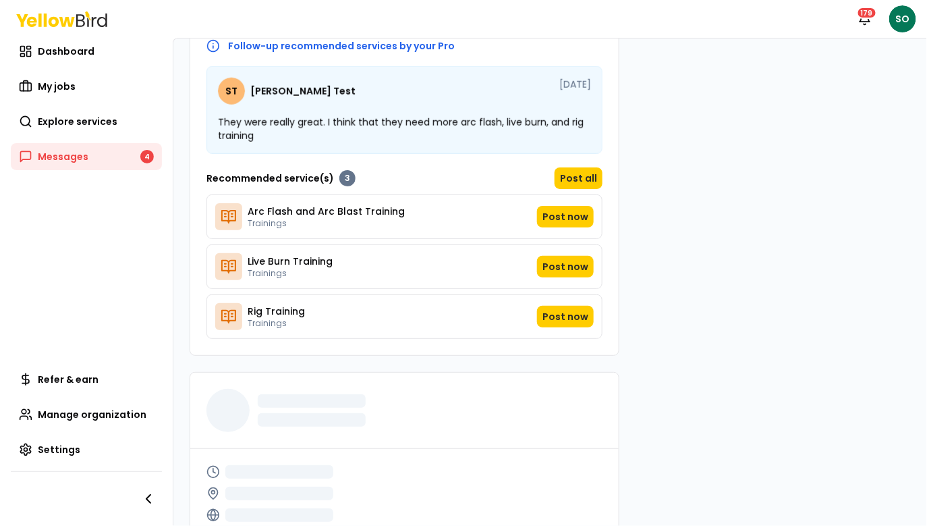
scroll to position [603, 0]
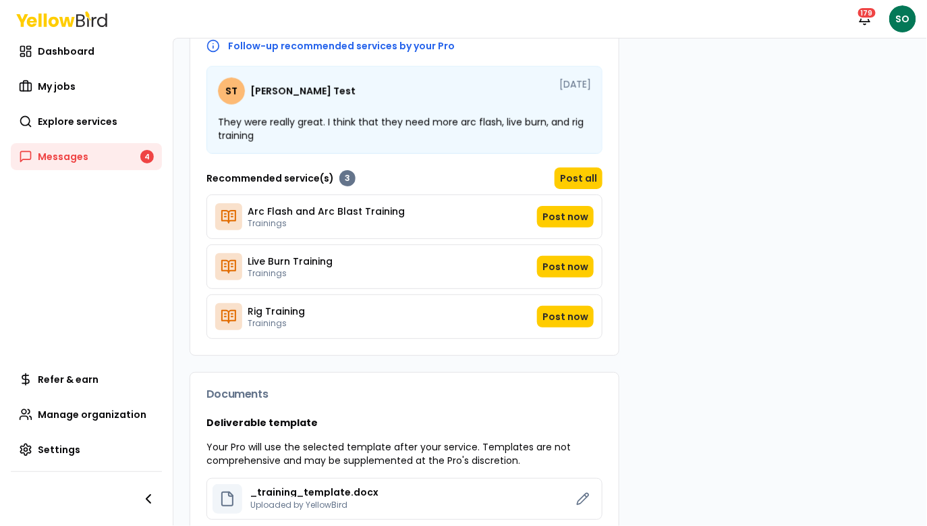
click at [212, 45] on icon at bounding box center [214, 46] width 14 height 14
click at [581, 178] on button "Post all" at bounding box center [579, 178] width 48 height 22
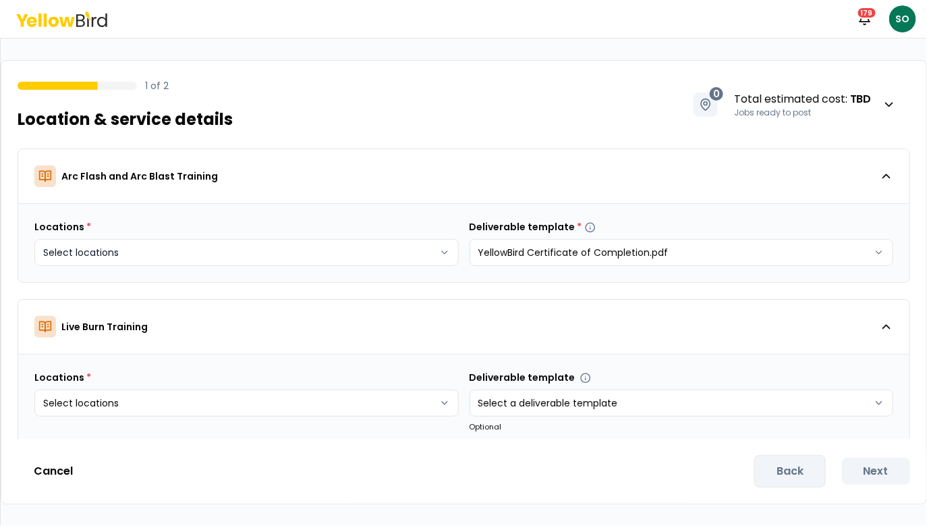
click at [282, 250] on body "Notifications 179 SO 1 of 2 Location & service details 0 Total estimated cost :…" at bounding box center [463, 313] width 927 height 627
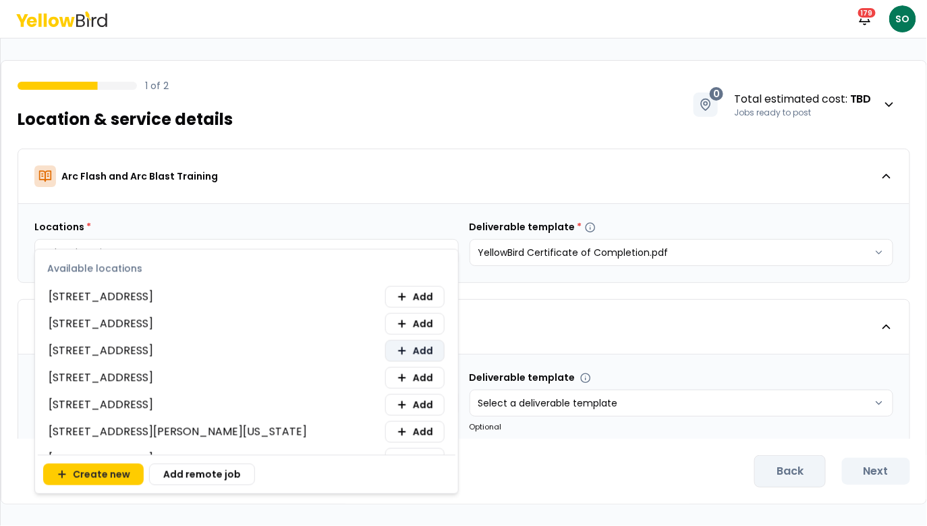
click at [417, 352] on span "Add" at bounding box center [423, 351] width 20 height 14
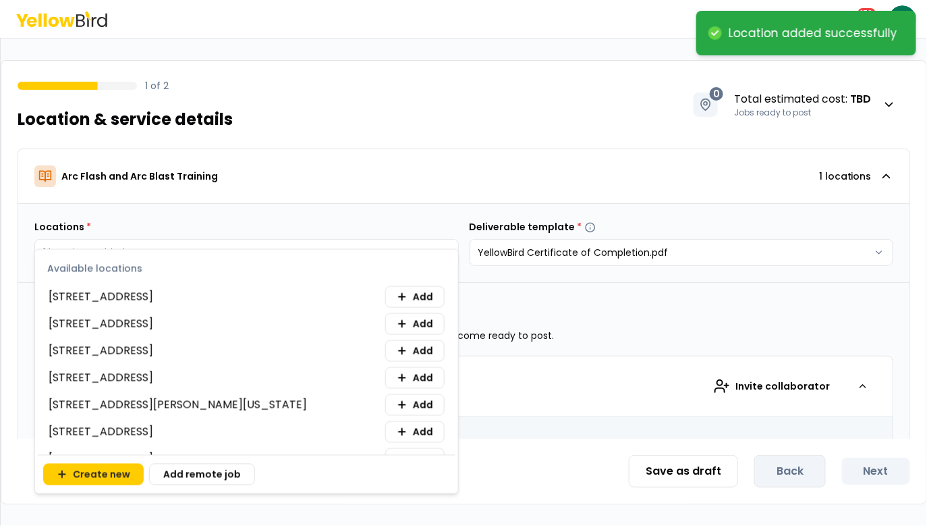
click at [443, 154] on html "**********" at bounding box center [463, 263] width 927 height 526
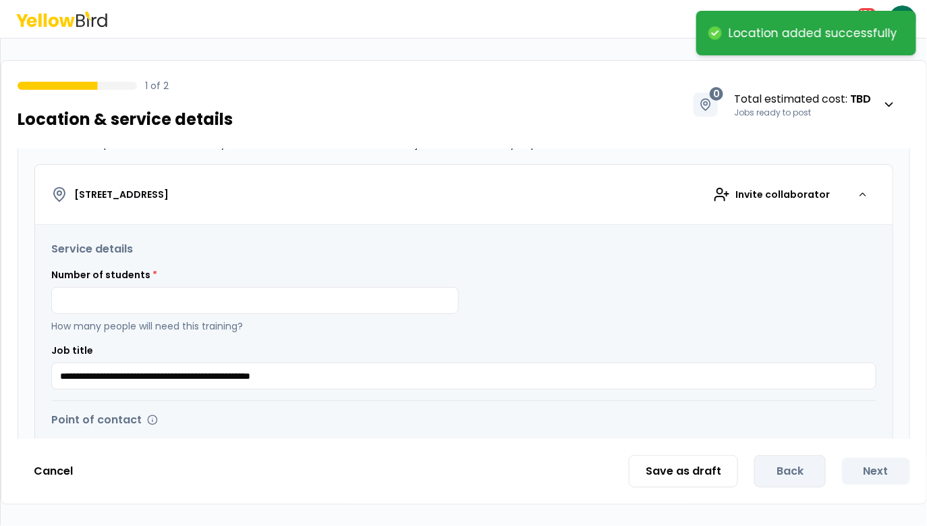
scroll to position [262, 0]
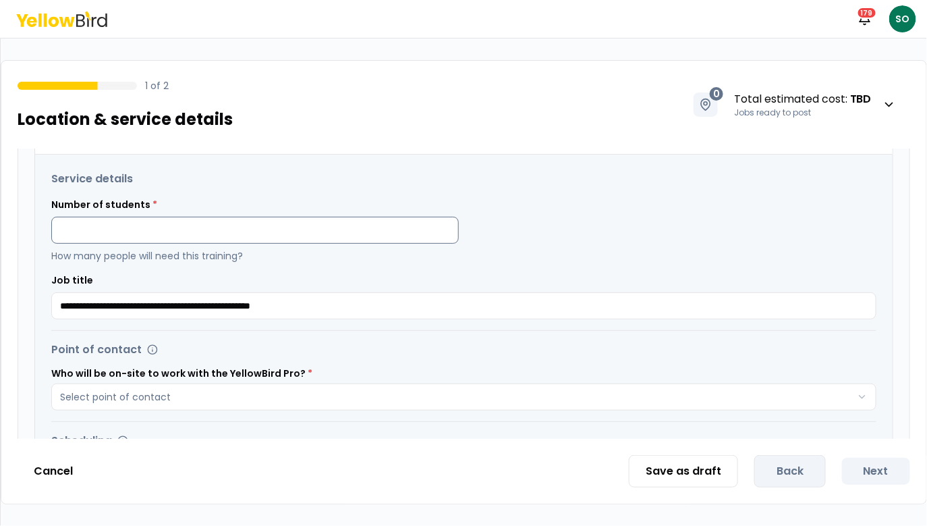
click at [186, 234] on input at bounding box center [255, 230] width 408 height 27
type input "*"
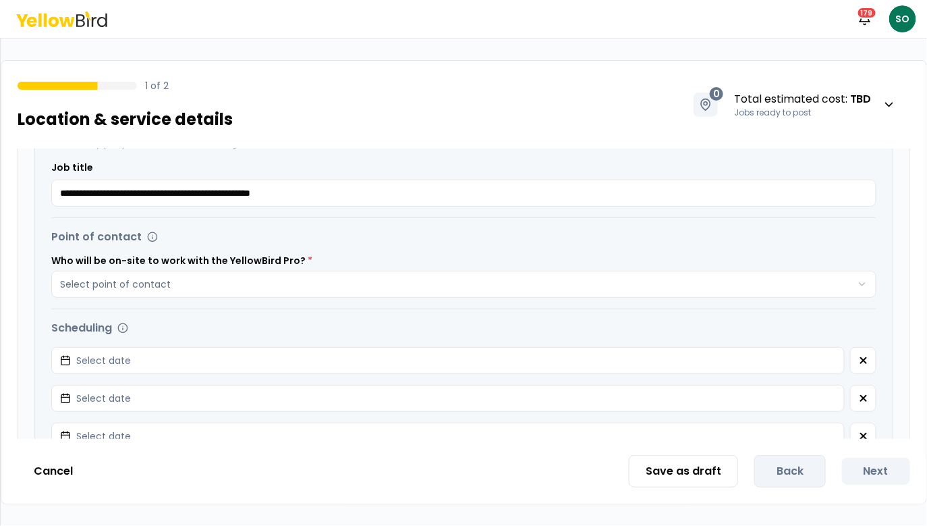
scroll to position [411, 0]
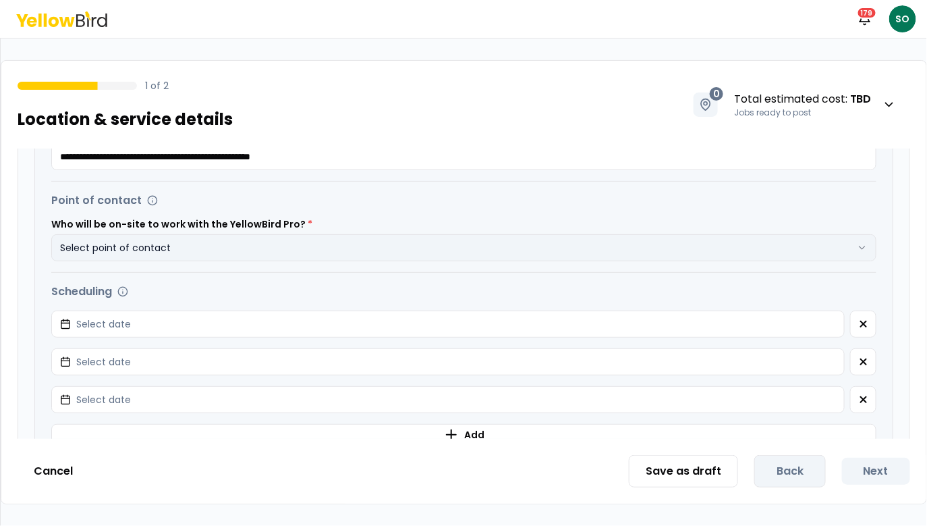
click at [163, 252] on button "Select point of contact" at bounding box center [464, 247] width 826 height 27
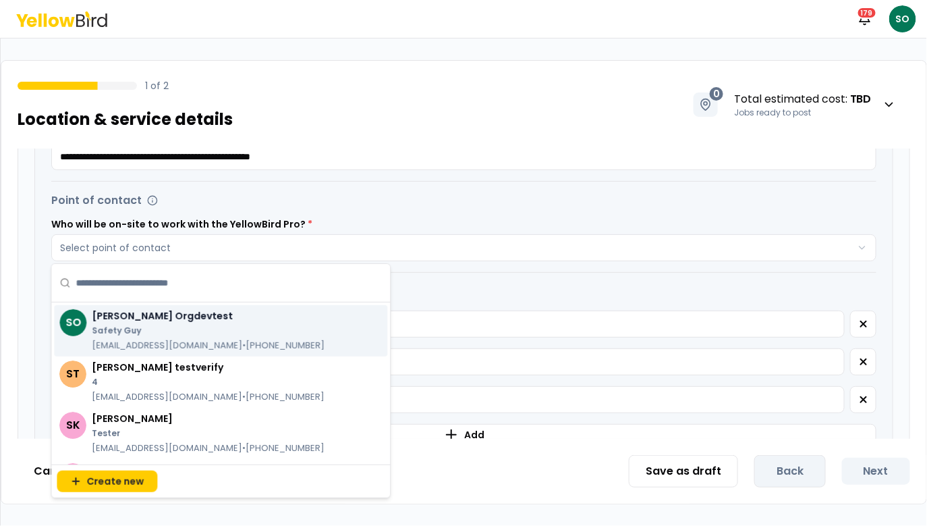
click at [163, 335] on p "Safety Guy" at bounding box center [208, 330] width 233 height 11
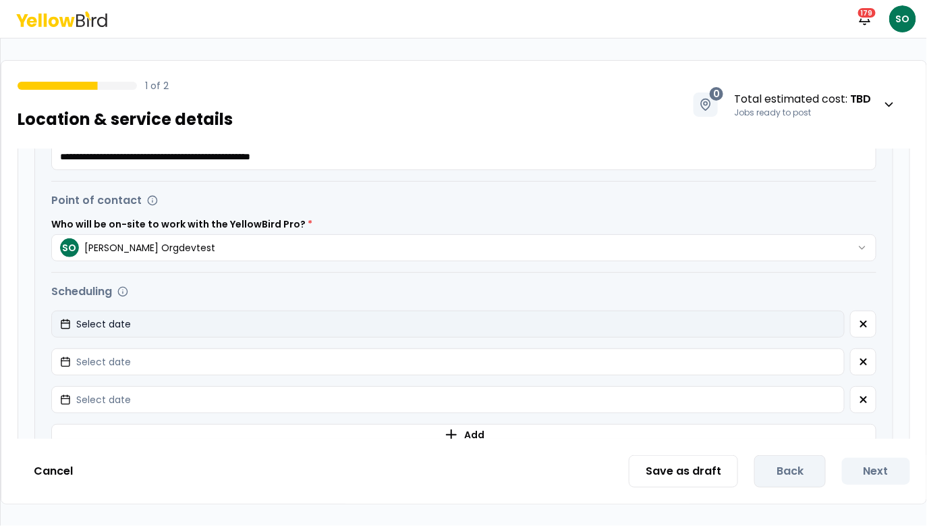
click at [163, 333] on button "Select date" at bounding box center [448, 324] width 794 height 27
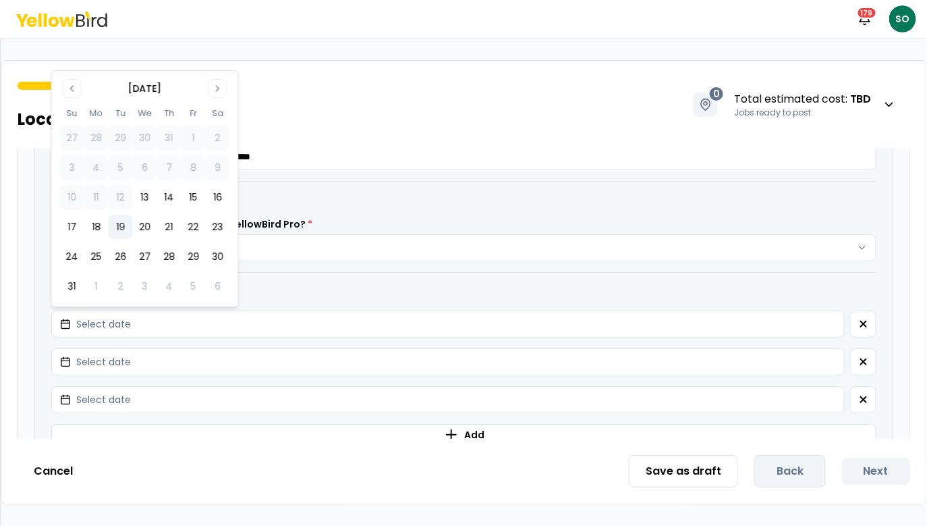
click at [119, 229] on button "19" at bounding box center [120, 227] width 24 height 24
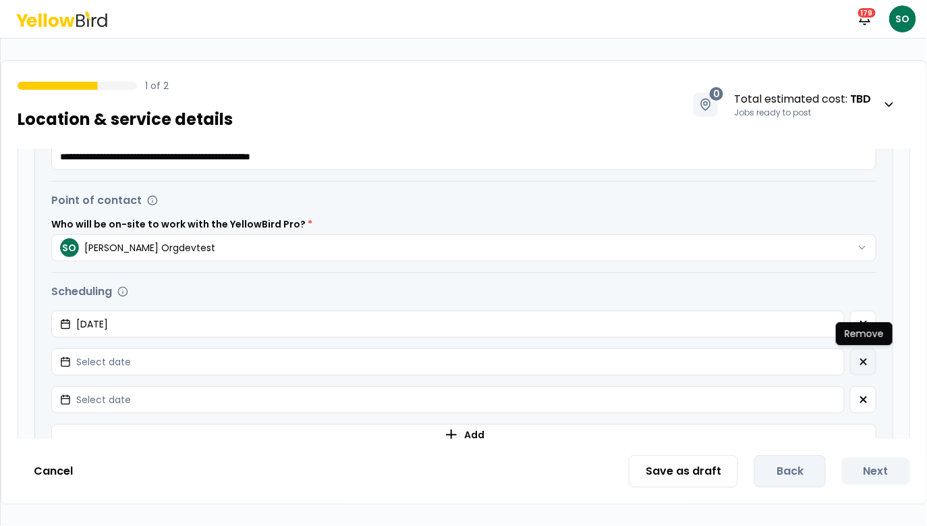
click at [869, 359] on button "button" at bounding box center [864, 361] width 26 height 27
click at [869, 386] on button "button" at bounding box center [864, 399] width 26 height 27
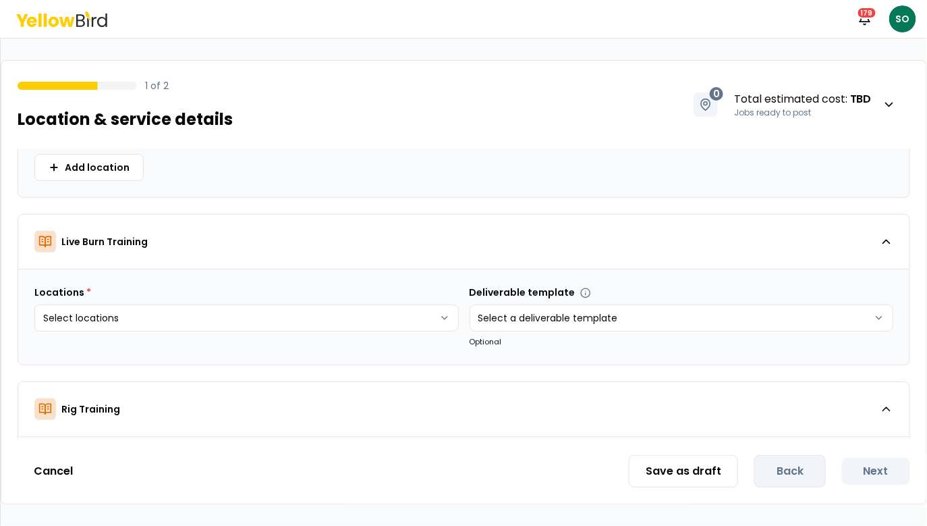
scroll to position [792, 0]
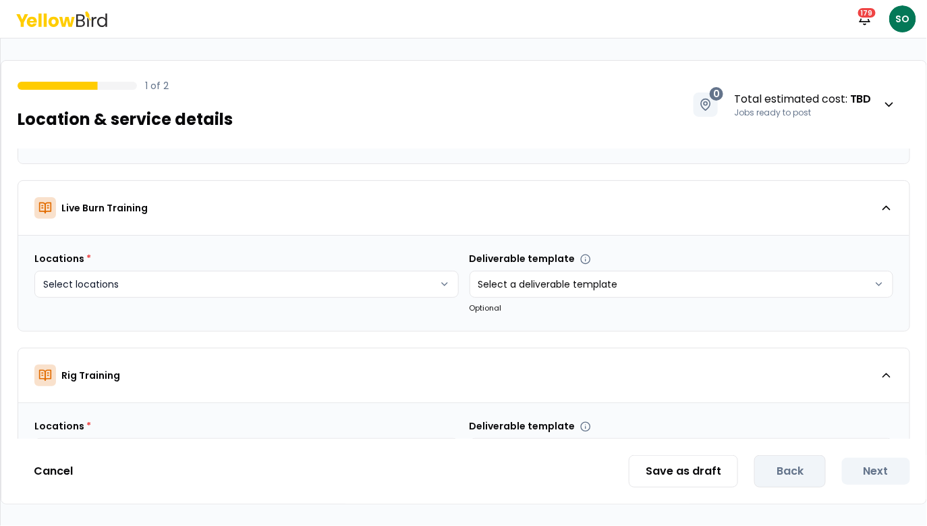
click at [95, 281] on html "**********" at bounding box center [463, 263] width 927 height 526
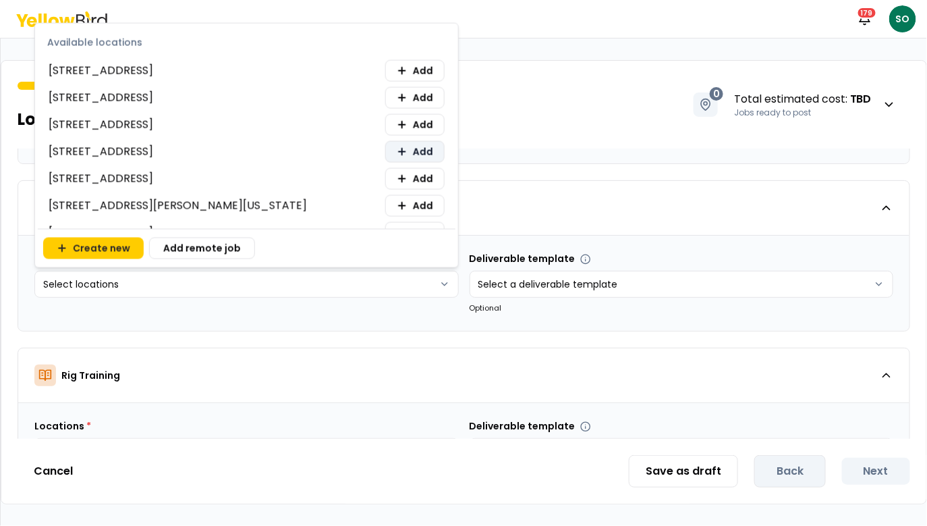
click at [408, 150] on button "Add" at bounding box center [414, 152] width 59 height 22
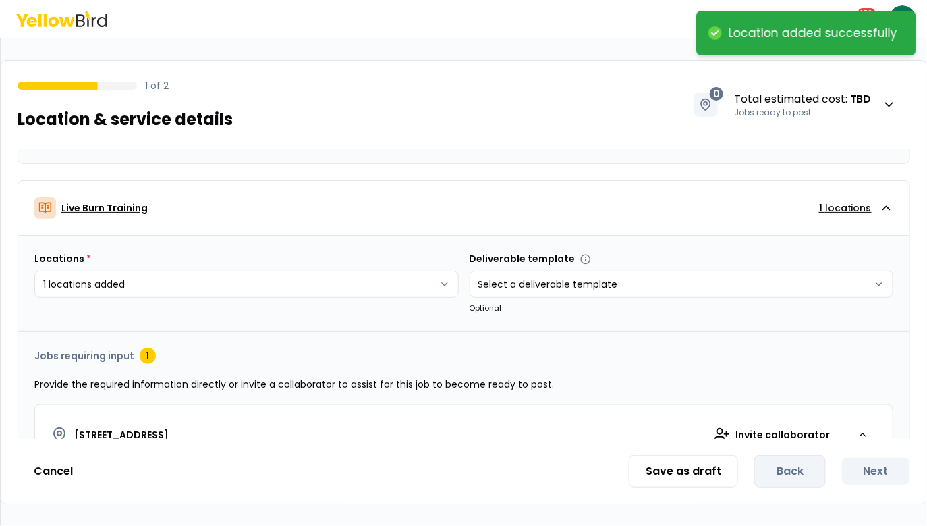
click at [624, 192] on html "**********" at bounding box center [463, 263] width 927 height 526
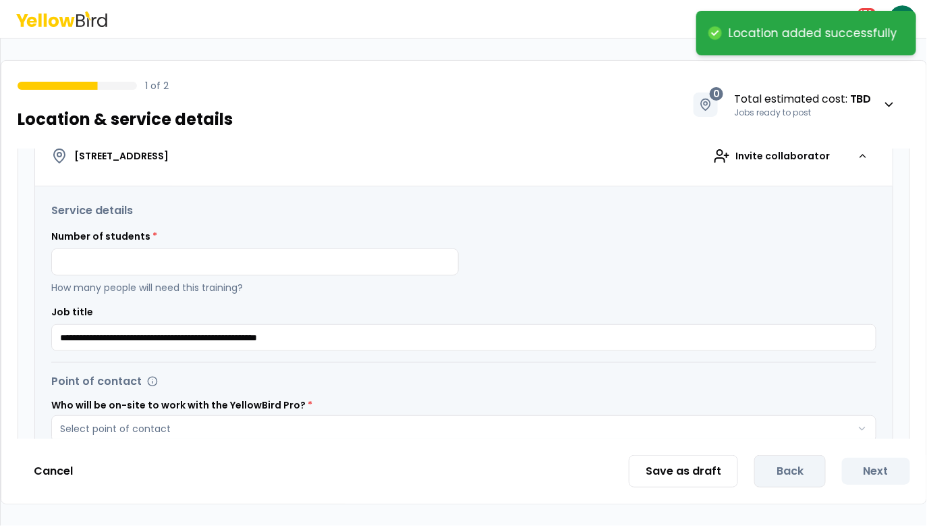
scroll to position [1096, 0]
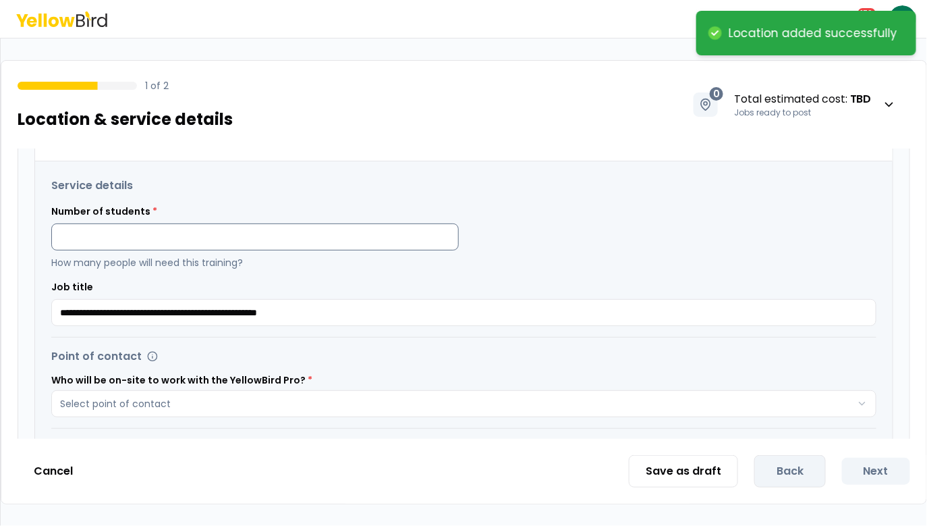
click at [320, 241] on input at bounding box center [255, 236] width 408 height 27
type input "*"
click at [445, 186] on h3 "Service details" at bounding box center [464, 186] width 826 height 16
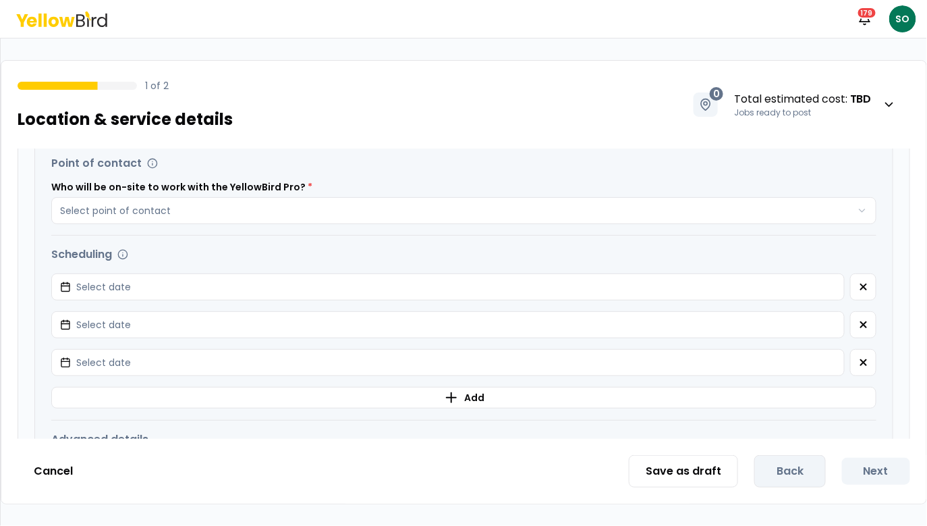
scroll to position [1311, 0]
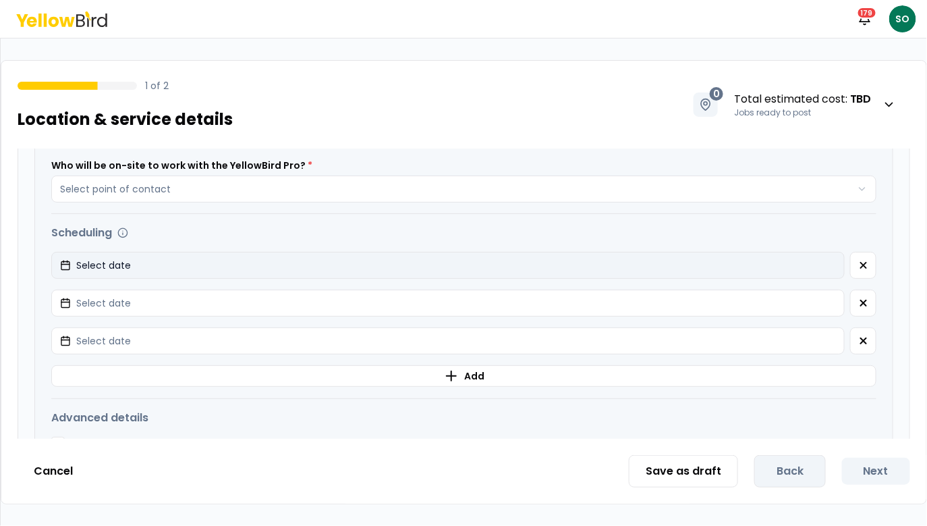
click at [664, 263] on button "Select date" at bounding box center [448, 265] width 794 height 27
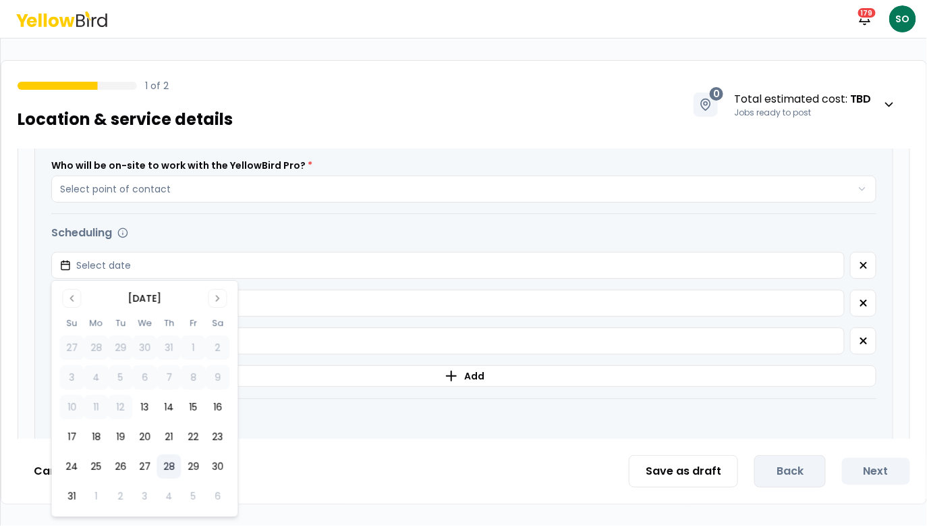
click at [168, 464] on button "28" at bounding box center [169, 466] width 24 height 24
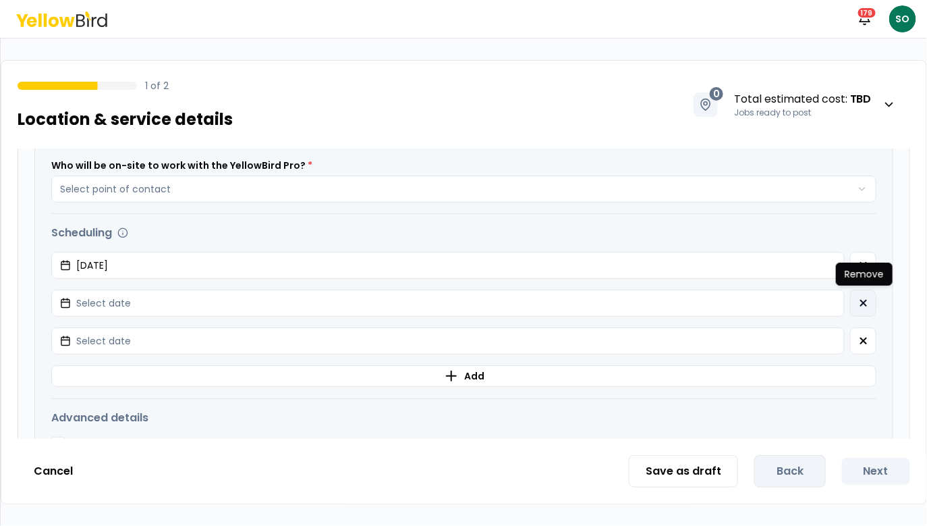
click at [865, 306] on icon "button" at bounding box center [864, 303] width 11 height 11
click at [865, 335] on icon "button" at bounding box center [864, 340] width 11 height 11
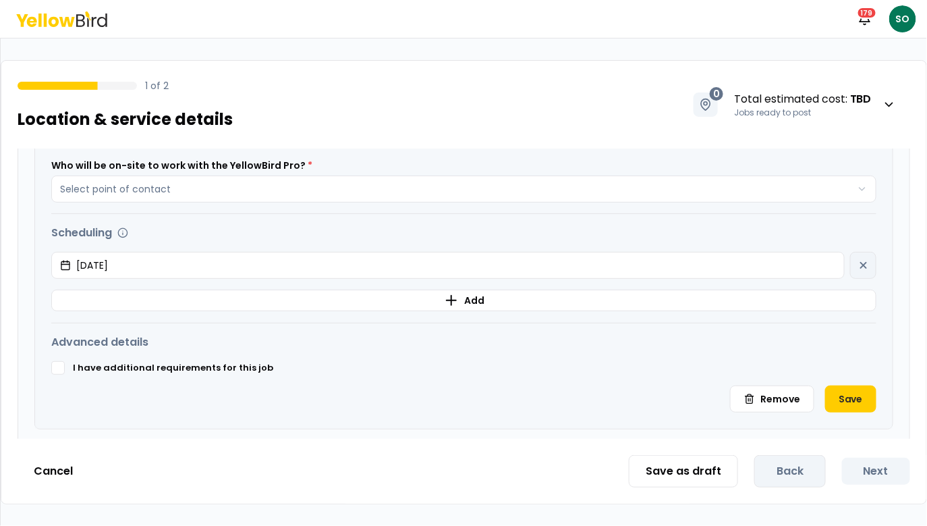
scroll to position [1496, 0]
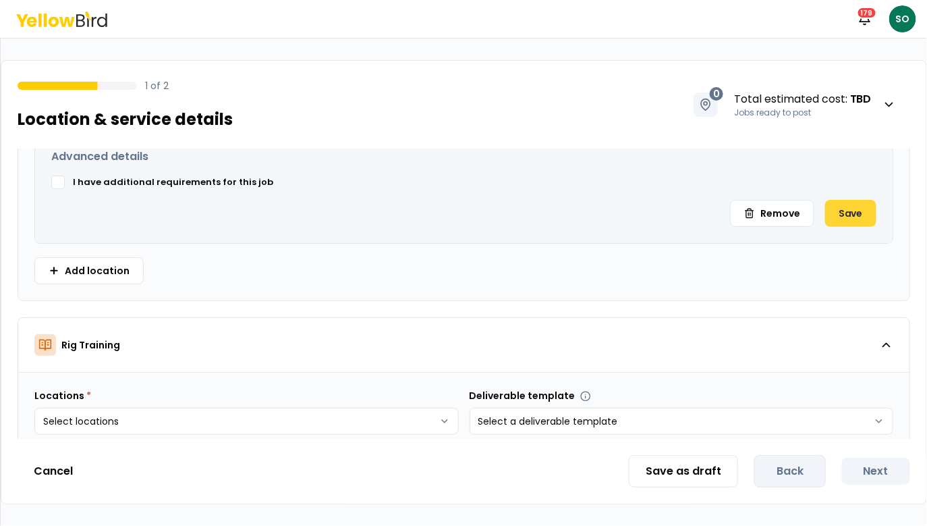
click at [858, 209] on button "Save" at bounding box center [851, 213] width 51 height 27
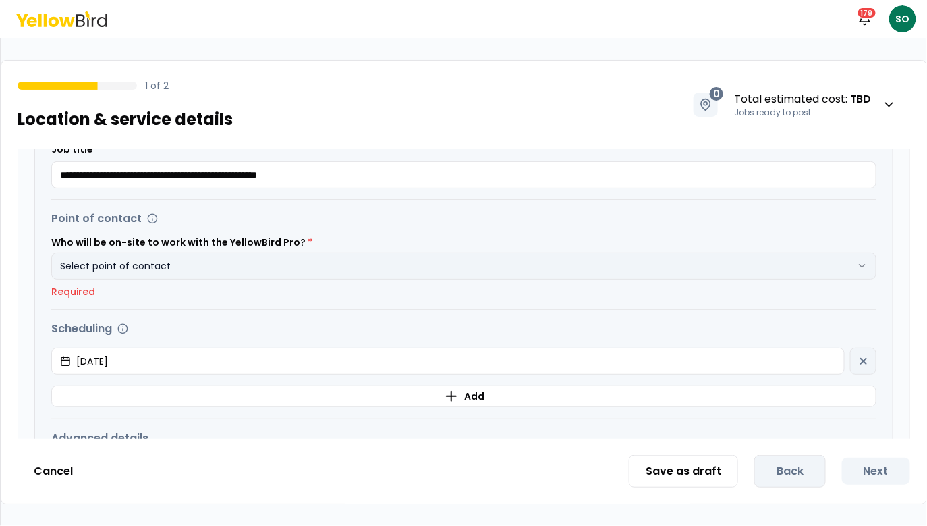
scroll to position [1265, 0]
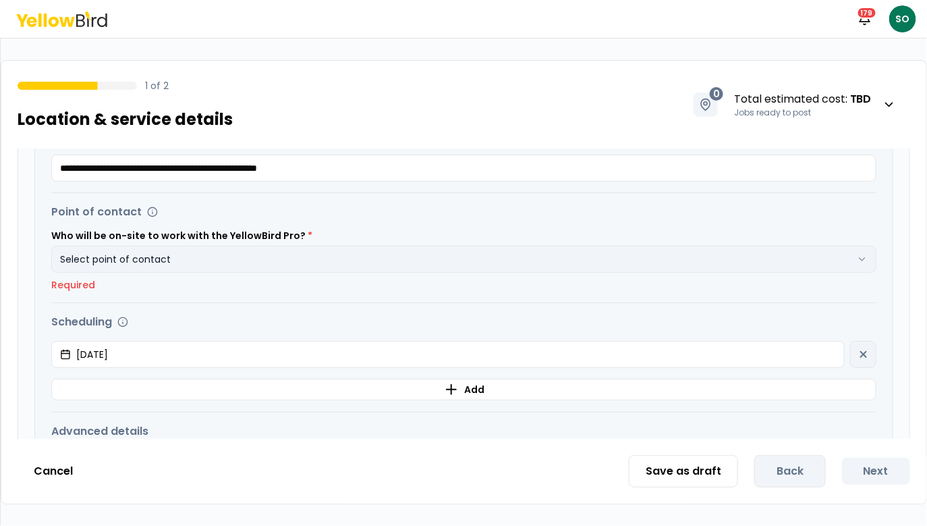
click at [355, 260] on button "Select point of contact" at bounding box center [464, 259] width 826 height 27
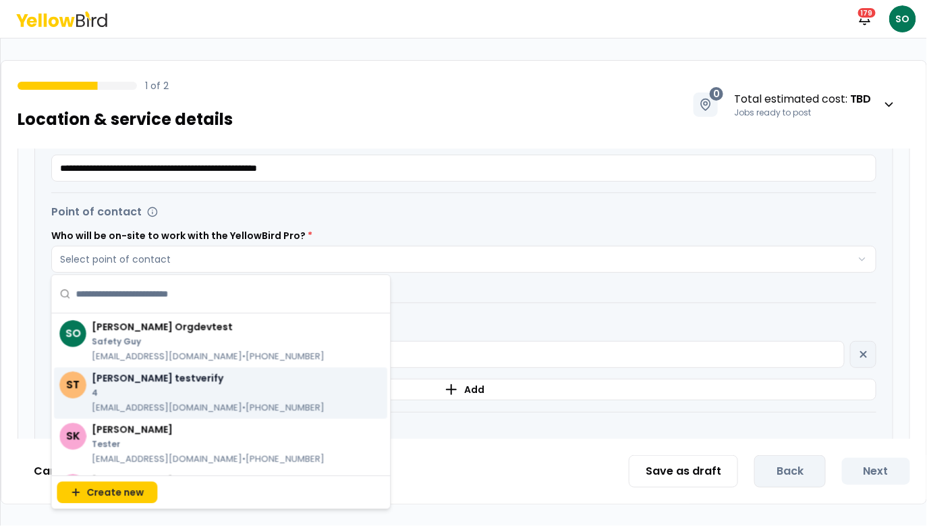
click at [156, 394] on p "4" at bounding box center [208, 392] width 233 height 11
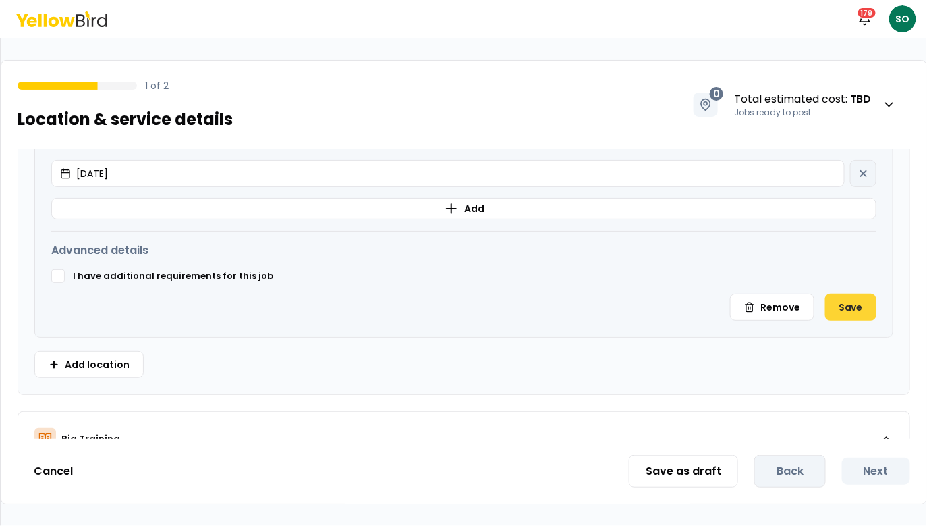
click at [851, 304] on button "Save" at bounding box center [851, 307] width 51 height 27
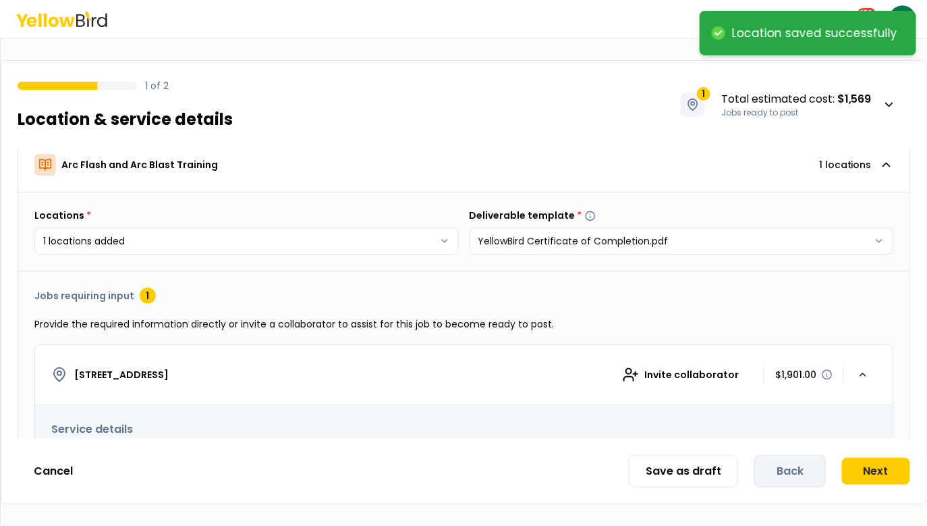
scroll to position [0, 0]
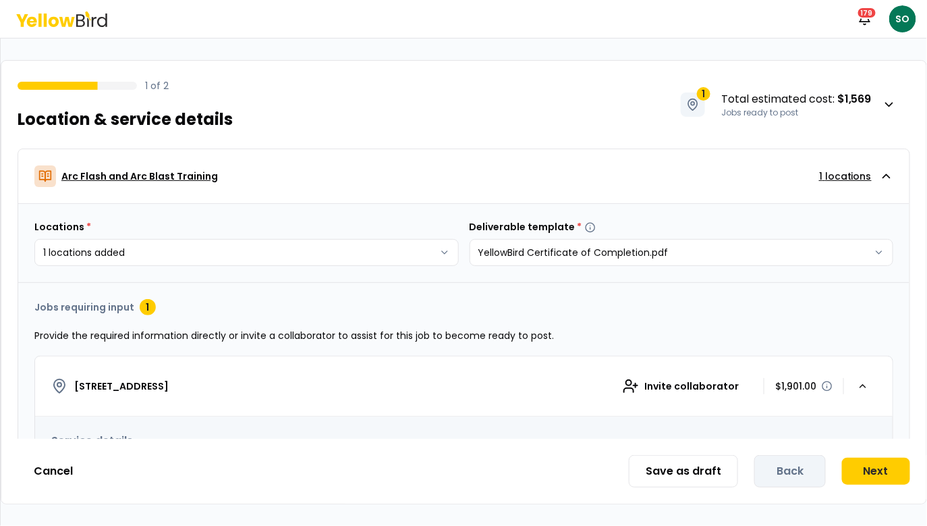
click at [753, 178] on div "Arc Flash and Arc Blast Training 1 locations" at bounding box center [457, 176] width 846 height 22
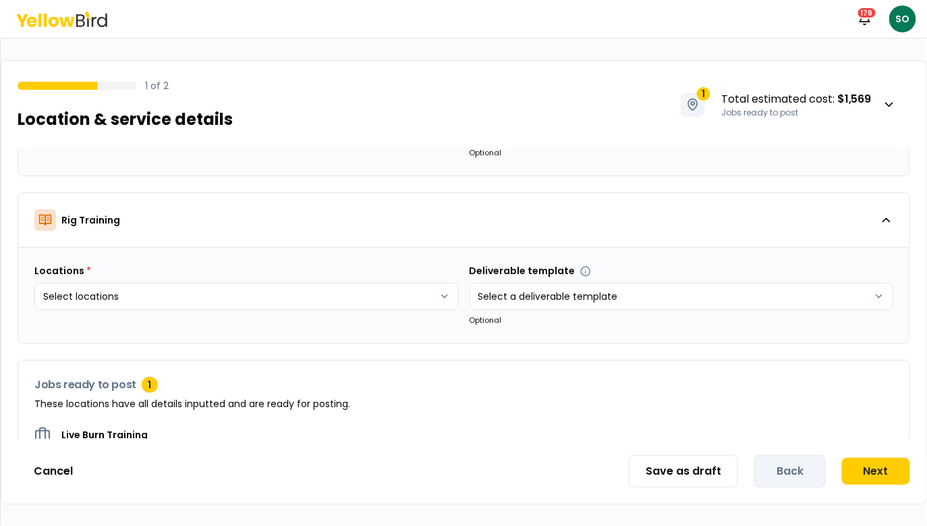
scroll to position [169, 0]
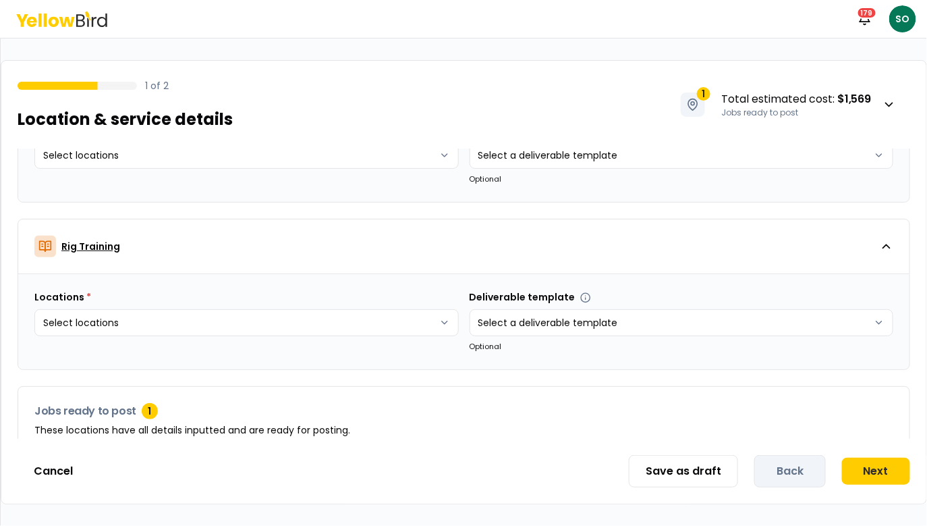
click at [656, 251] on div "Rig Training" at bounding box center [457, 247] width 846 height 22
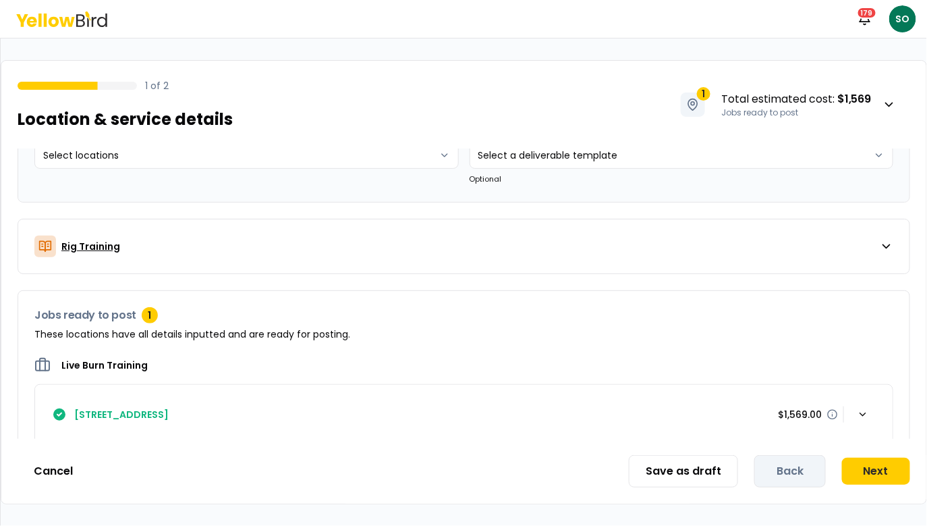
click at [656, 251] on div "Rig Training" at bounding box center [457, 247] width 846 height 22
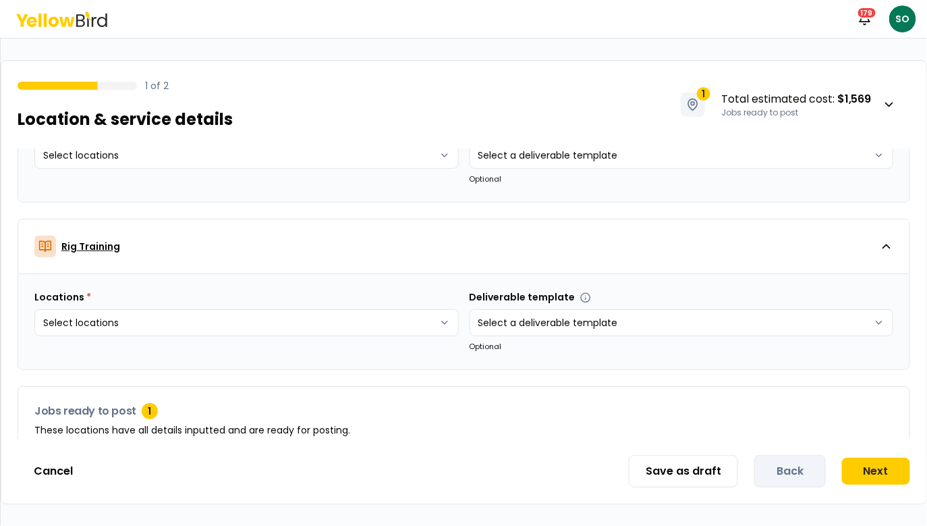
scroll to position [0, 0]
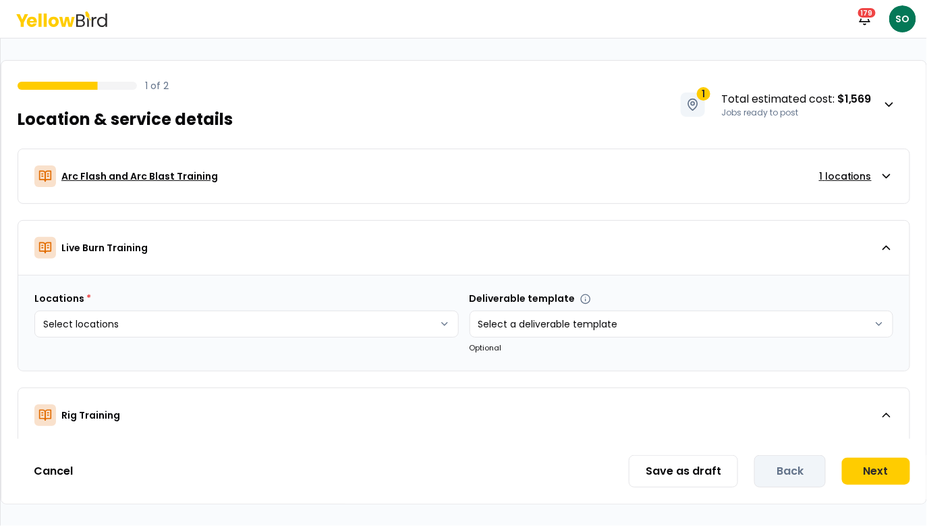
click at [622, 192] on button "Arc Flash and Arc Blast Training 1 locations" at bounding box center [464, 176] width 892 height 54
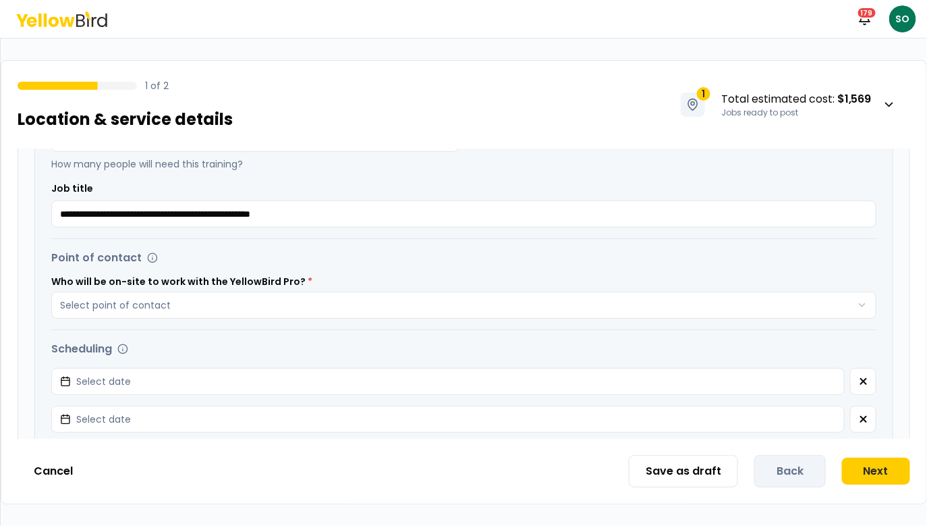
scroll to position [240, 0]
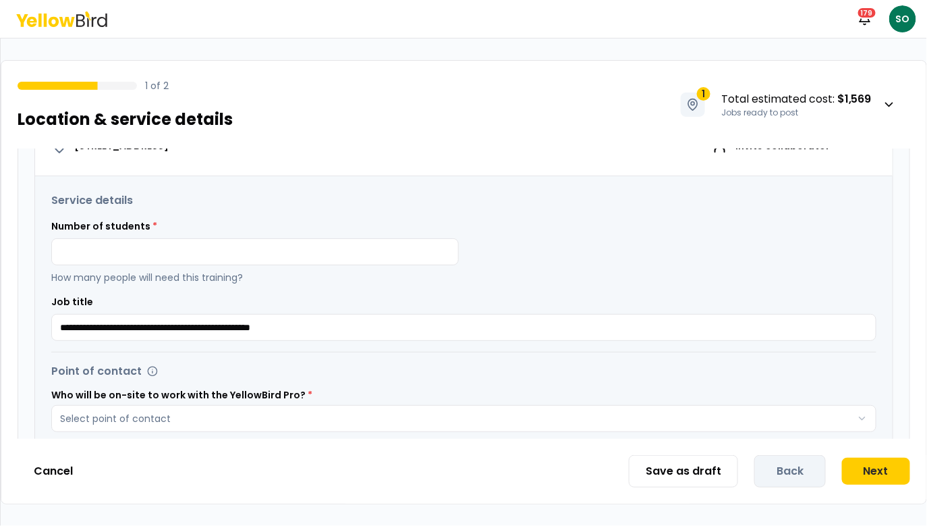
click at [294, 265] on div "Number of students * How many people will need this training?" at bounding box center [255, 251] width 408 height 65
click at [294, 261] on input at bounding box center [255, 251] width 408 height 27
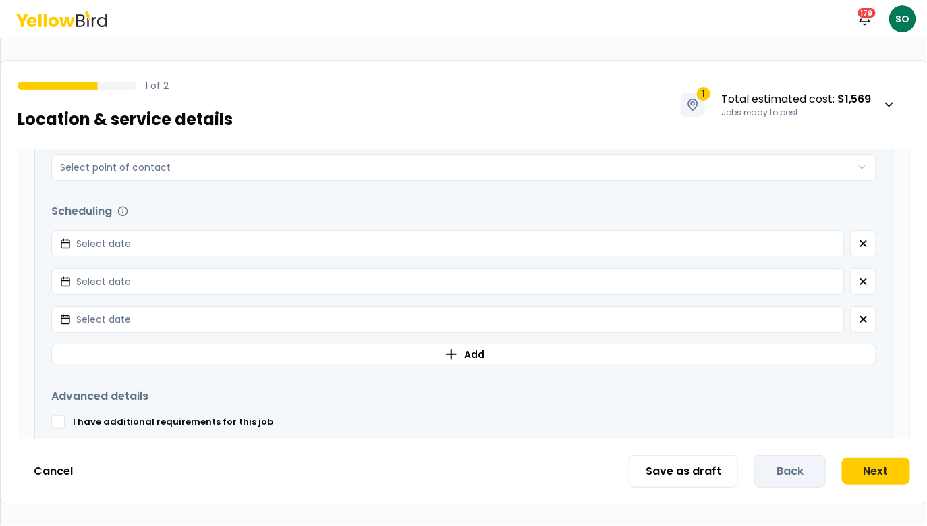
scroll to position [505, 0]
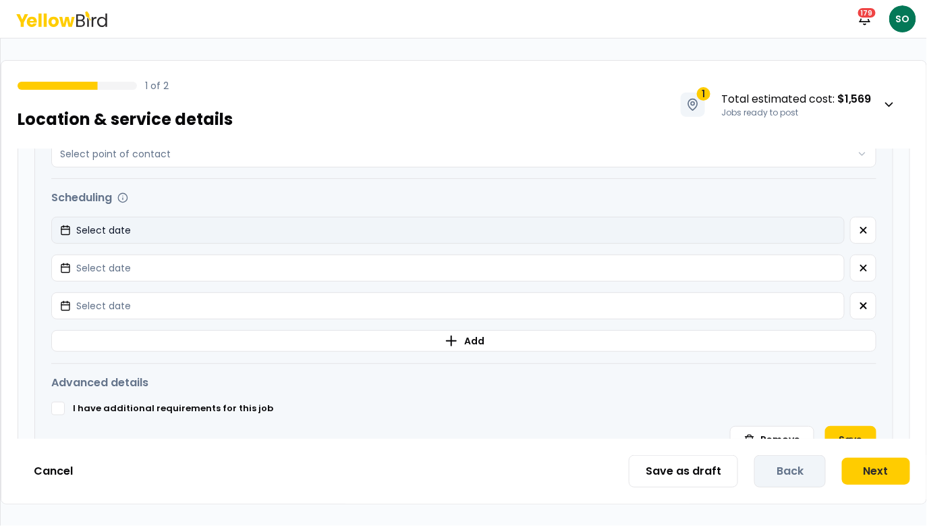
type input "*"
click at [598, 231] on button "Select date" at bounding box center [448, 230] width 794 height 27
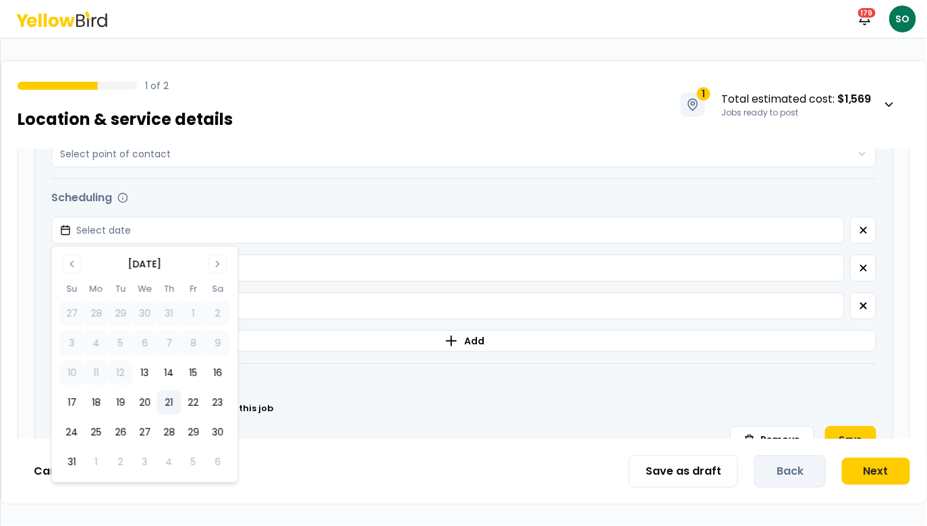
click at [169, 402] on button "21" at bounding box center [169, 402] width 24 height 24
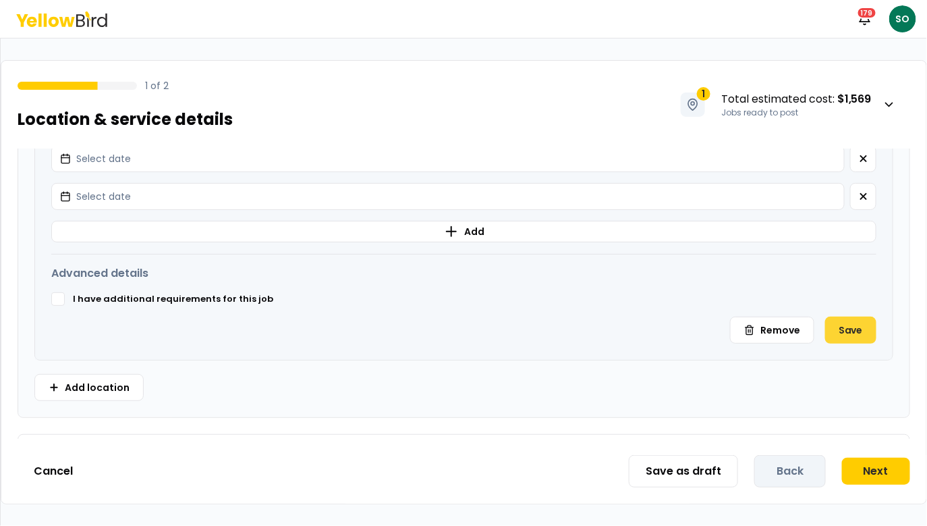
click at [860, 321] on button "Save" at bounding box center [851, 330] width 51 height 27
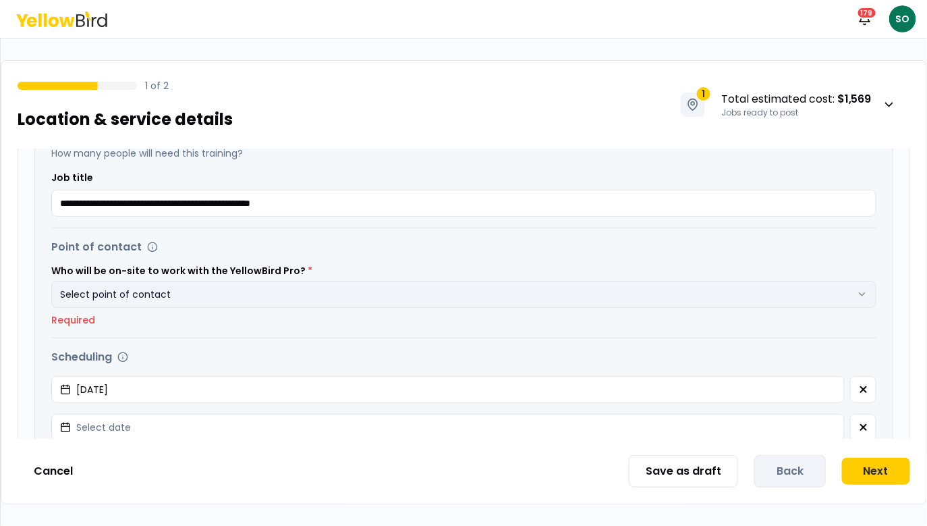
scroll to position [379, 0]
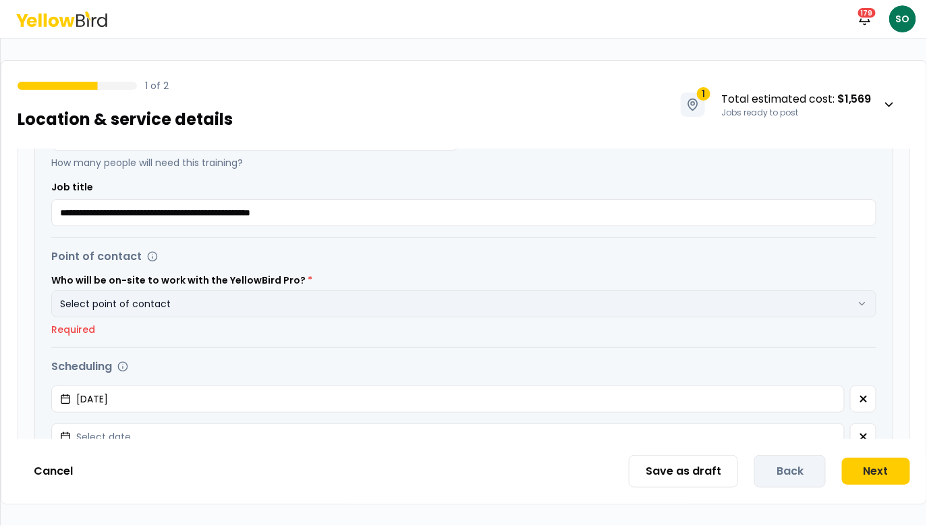
click at [599, 306] on button "Select point of contact" at bounding box center [464, 303] width 826 height 27
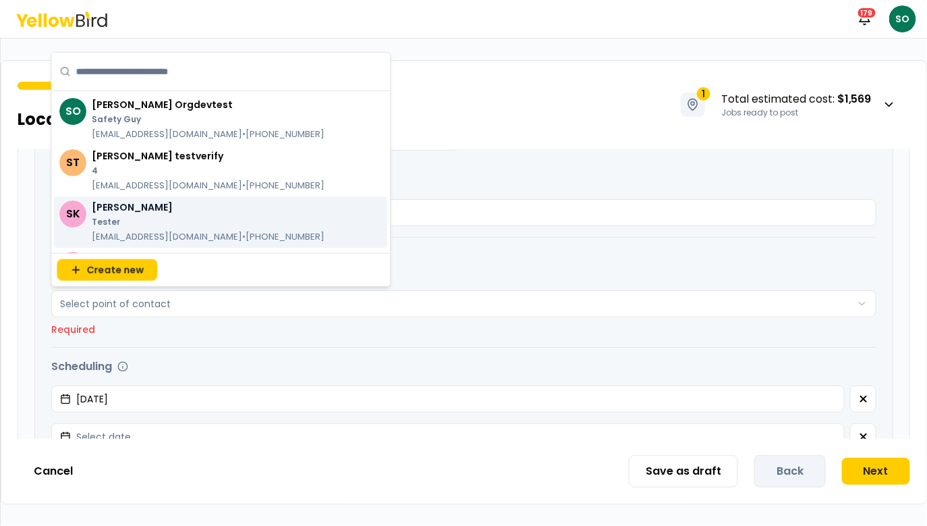
click at [223, 170] on p "4" at bounding box center [208, 170] width 233 height 11
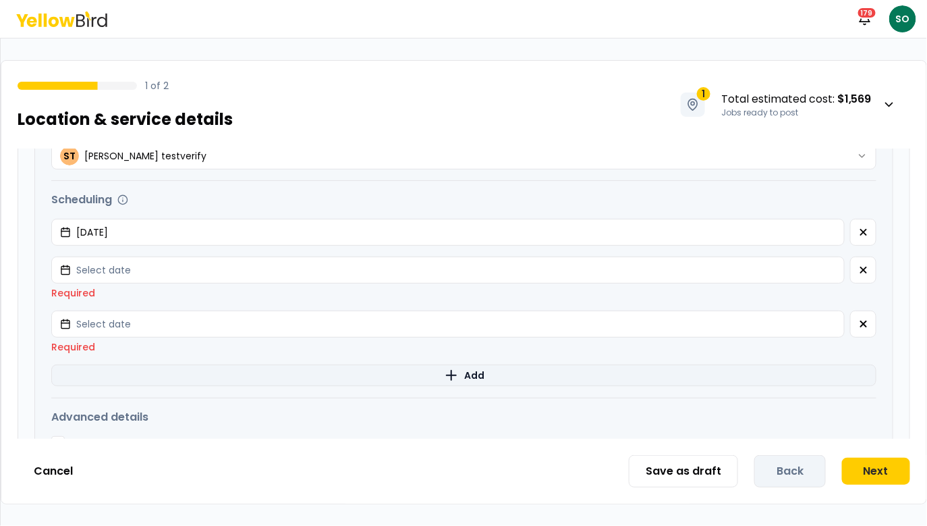
scroll to position [630, 0]
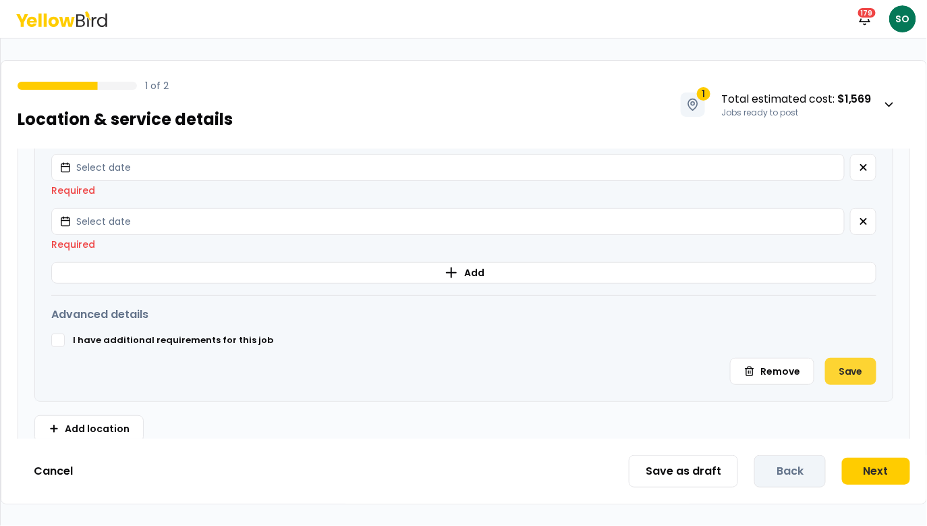
click at [858, 374] on button "Save" at bounding box center [851, 371] width 51 height 27
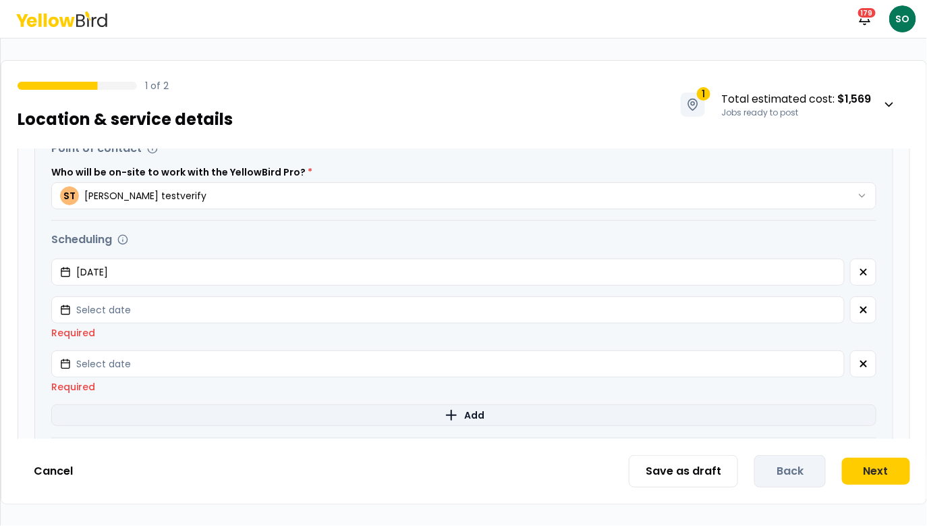
scroll to position [450, 0]
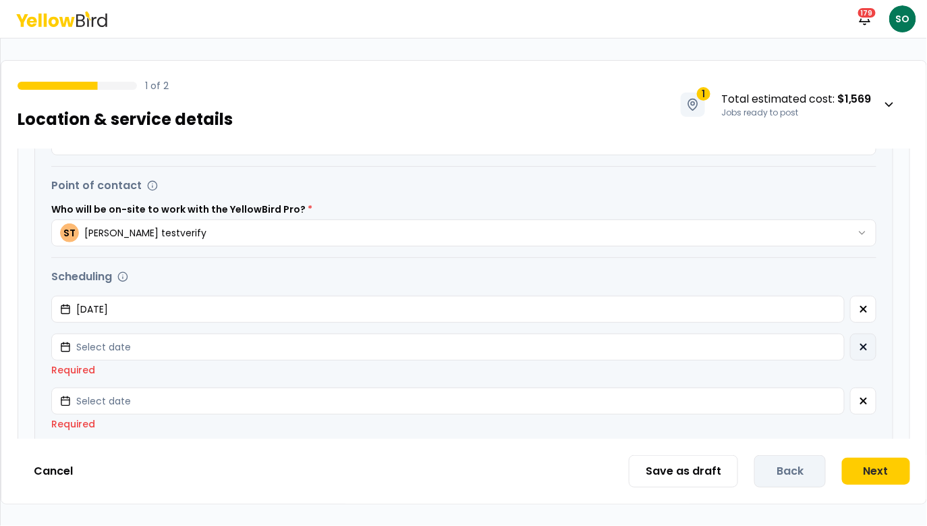
click at [867, 348] on icon "button" at bounding box center [864, 347] width 11 height 11
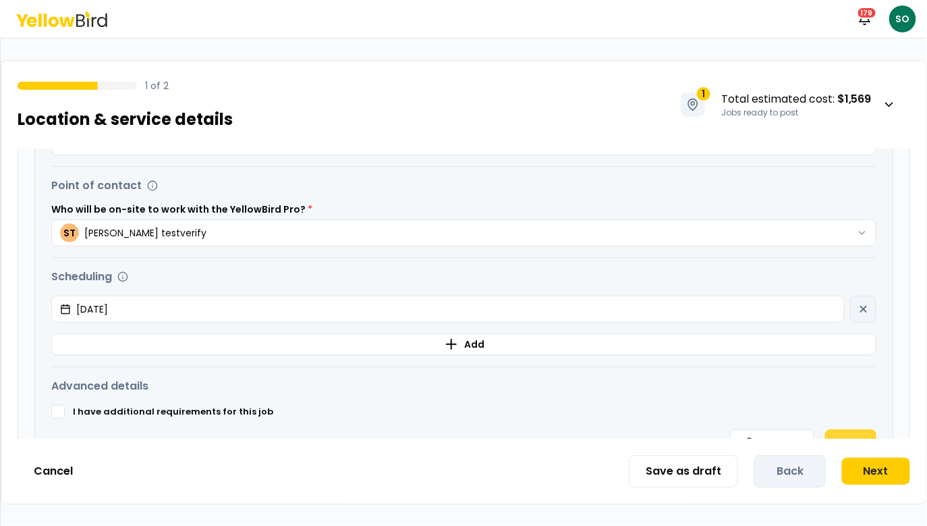
click at [857, 432] on button "Save" at bounding box center [851, 442] width 51 height 27
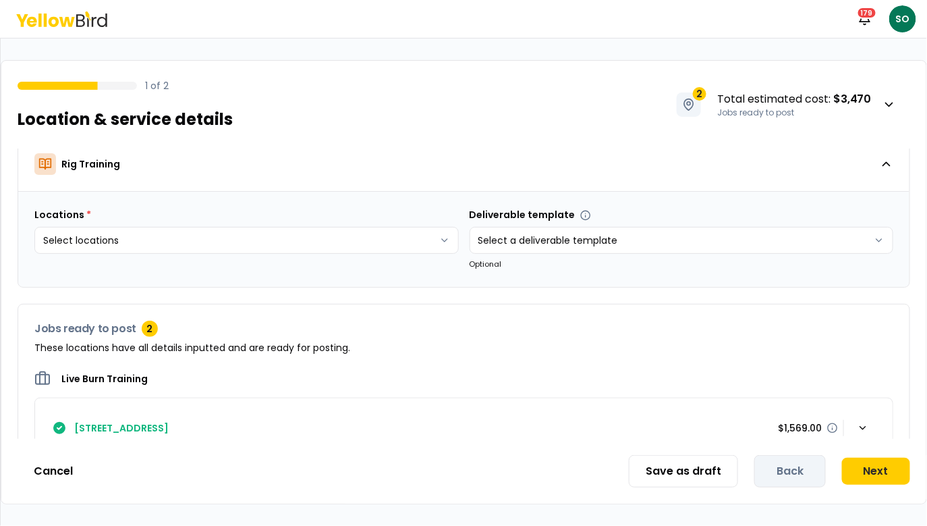
scroll to position [291, 0]
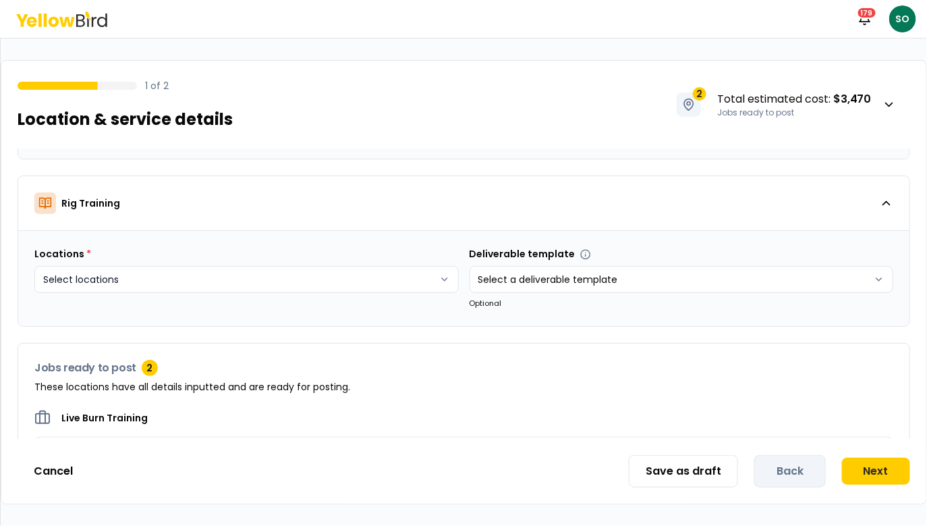
click at [357, 274] on html "Notifications 179 SO 1 of 2 Location & service details 2 Total estimated cost :…" at bounding box center [463, 263] width 927 height 526
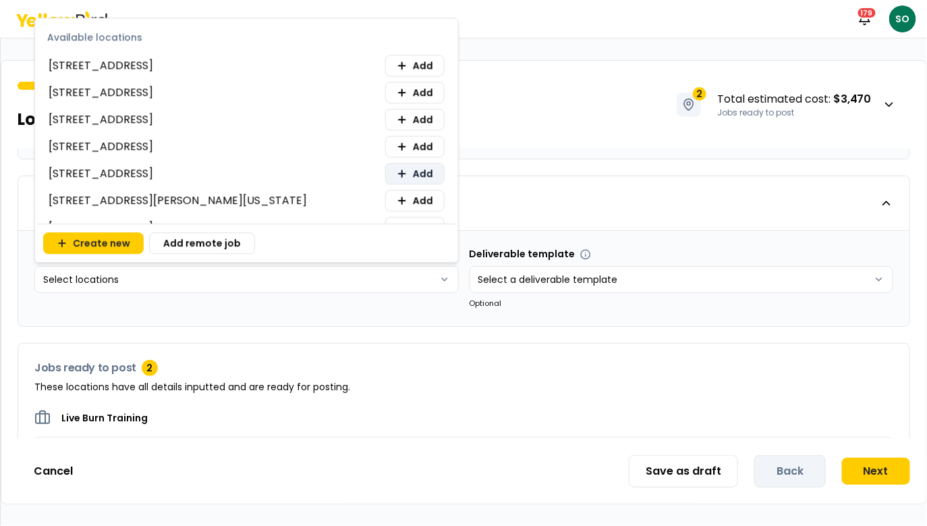
click at [412, 172] on button "Add" at bounding box center [414, 174] width 59 height 22
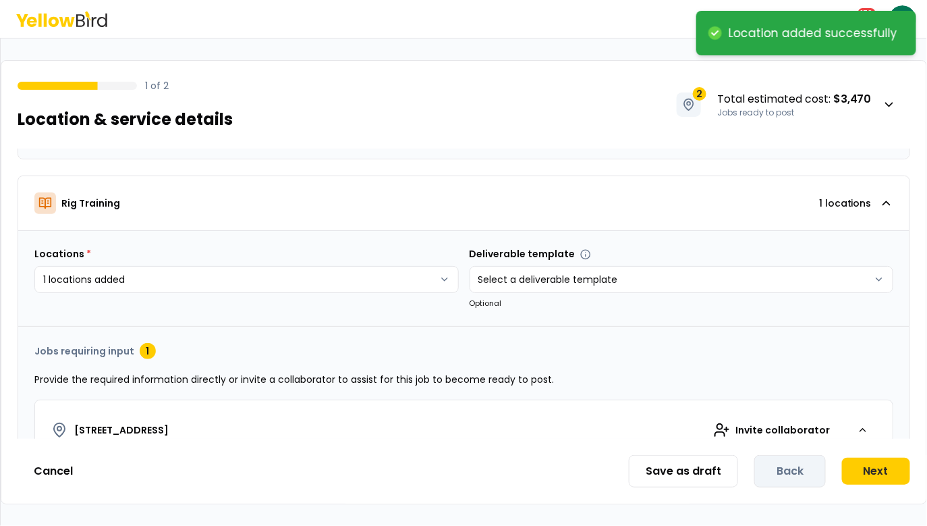
click at [549, 329] on html "**********" at bounding box center [463, 263] width 927 height 526
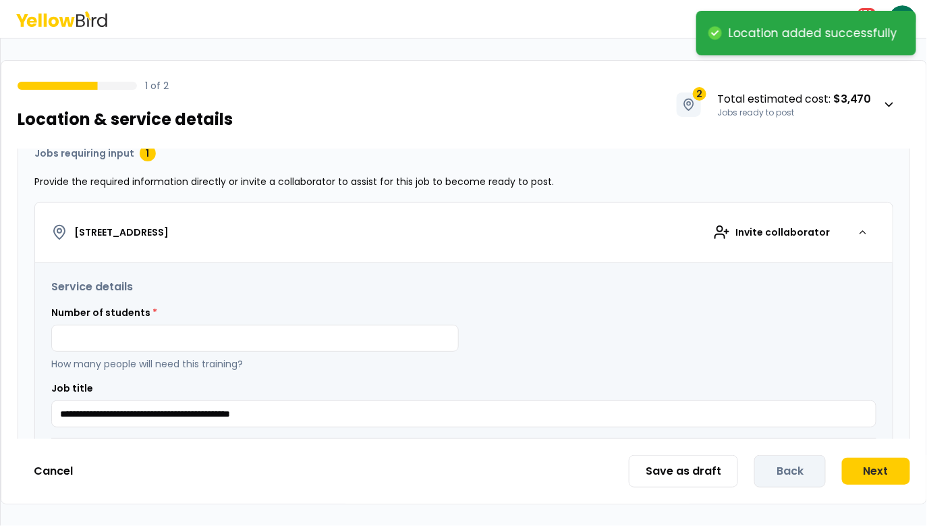
scroll to position [496, 0]
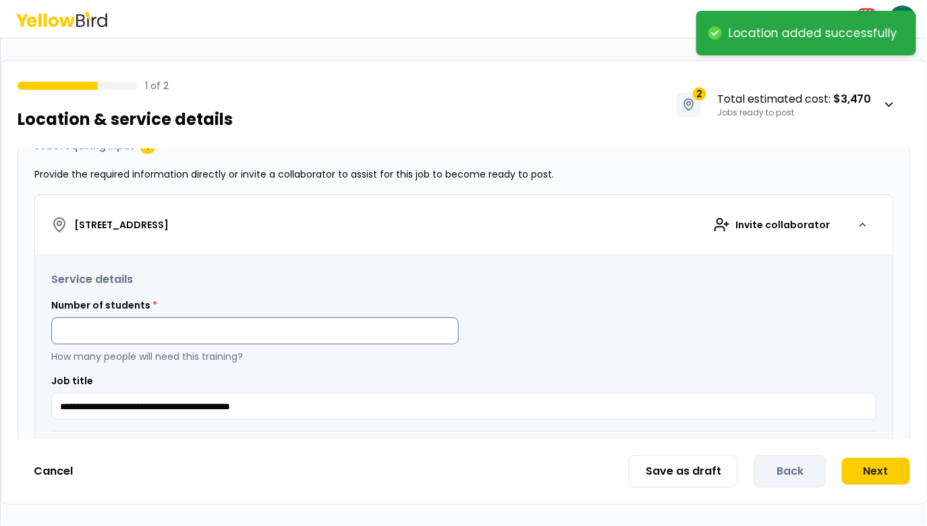
click at [352, 320] on input at bounding box center [255, 330] width 408 height 27
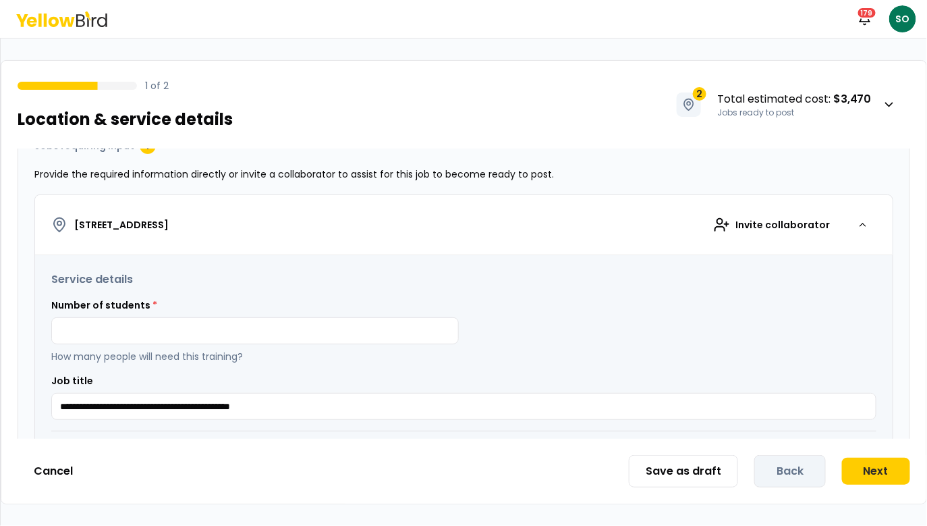
type input "*"
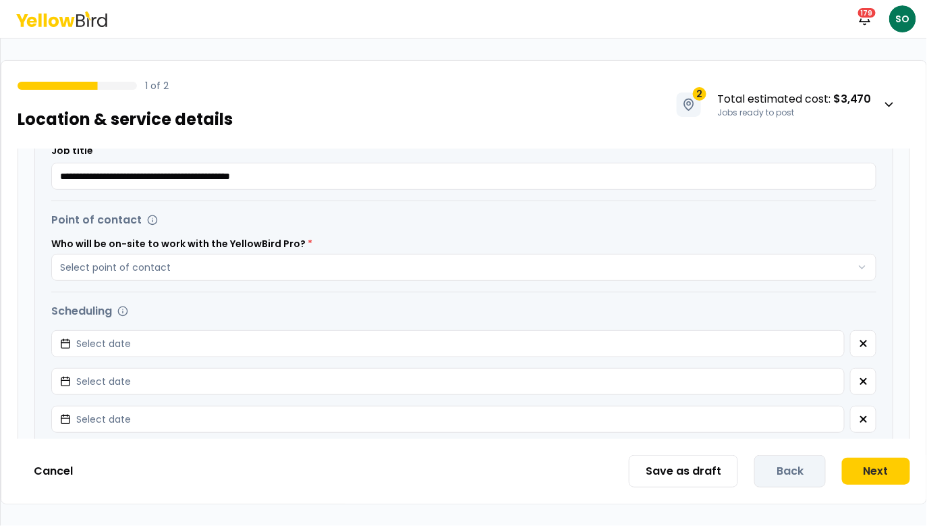
scroll to position [755, 0]
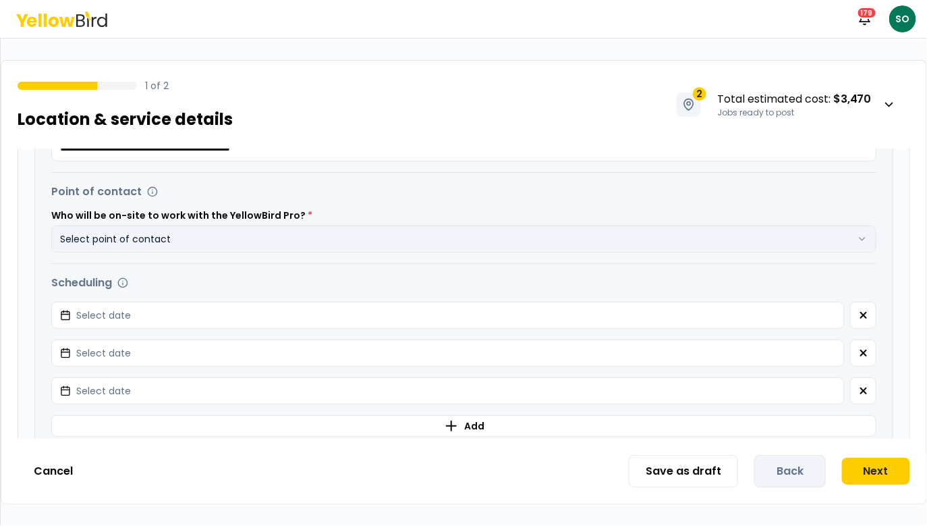
click at [504, 227] on button "Select point of contact" at bounding box center [464, 238] width 826 height 27
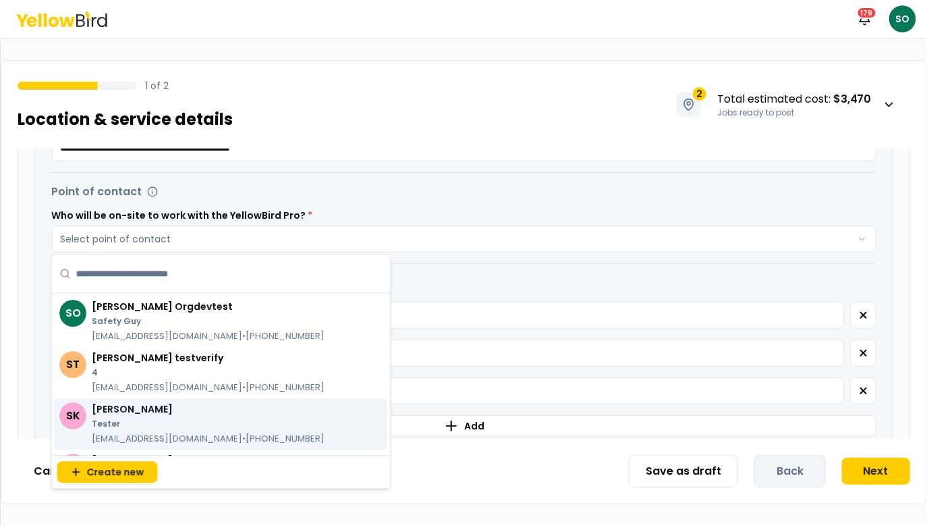
click at [196, 379] on div "scott testverify 4 skorchinski+verifypoc@goyellowbird.com • (555) 555-5555" at bounding box center [208, 372] width 233 height 43
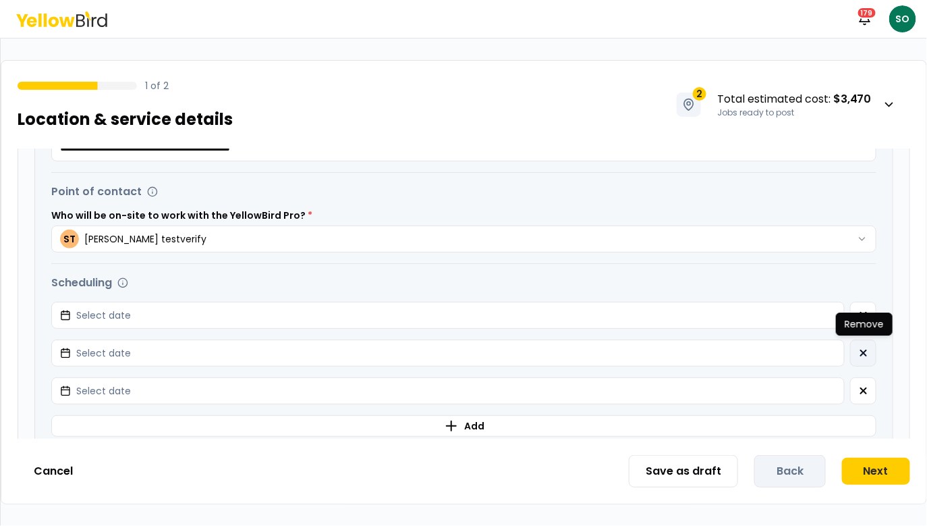
click at [856, 357] on button "button" at bounding box center [864, 353] width 26 height 27
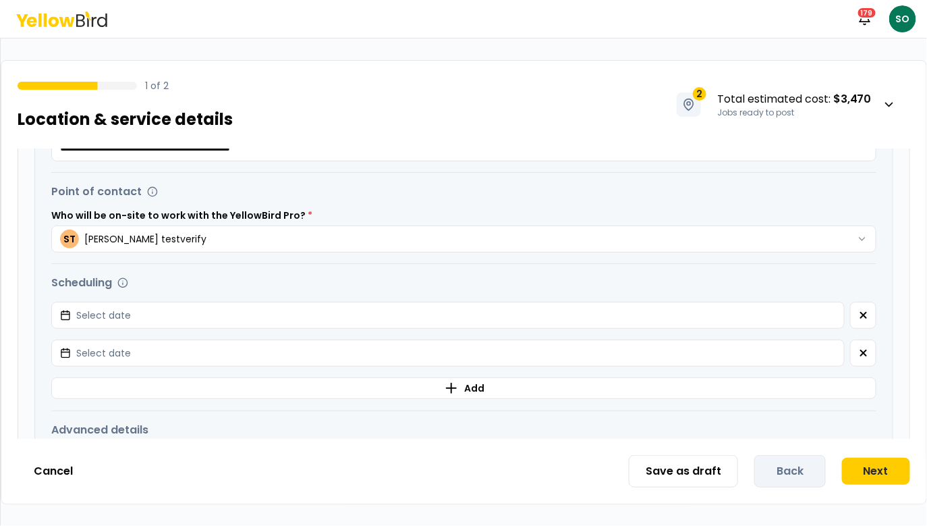
click at [856, 357] on button "button" at bounding box center [864, 353] width 26 height 27
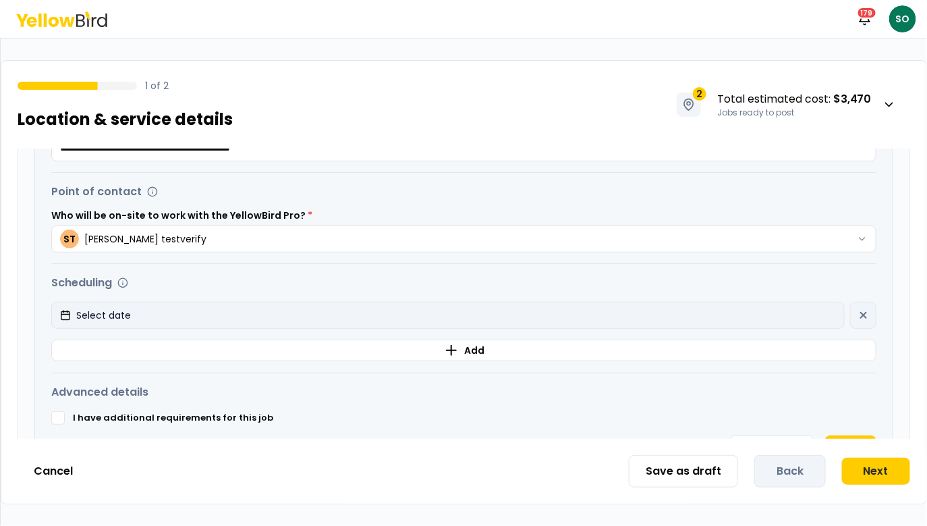
click at [657, 302] on button "Select date" at bounding box center [448, 315] width 794 height 27
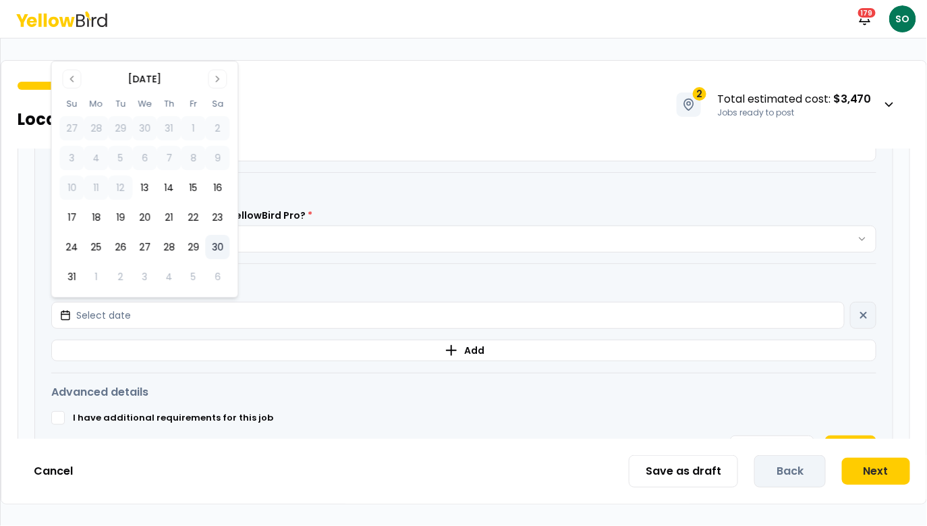
click at [215, 236] on button "30" at bounding box center [217, 247] width 24 height 24
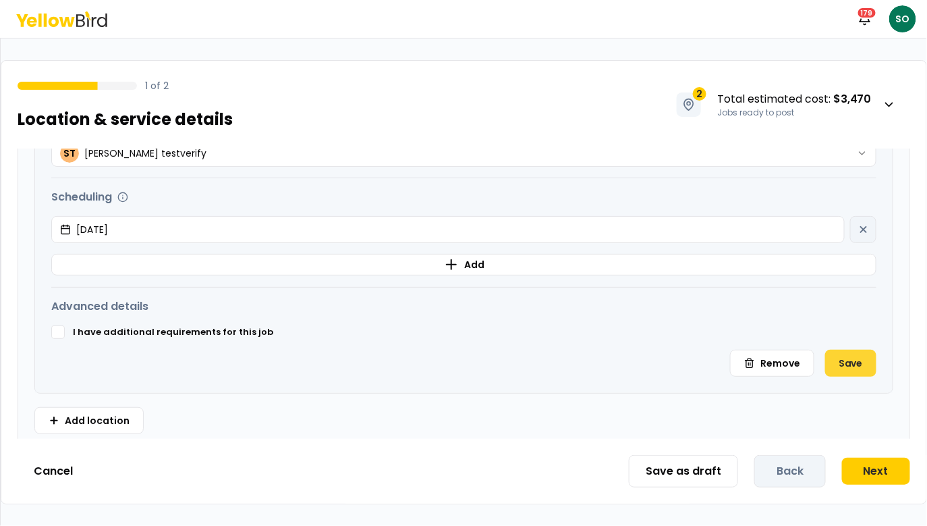
click at [863, 358] on button "Save" at bounding box center [851, 363] width 51 height 27
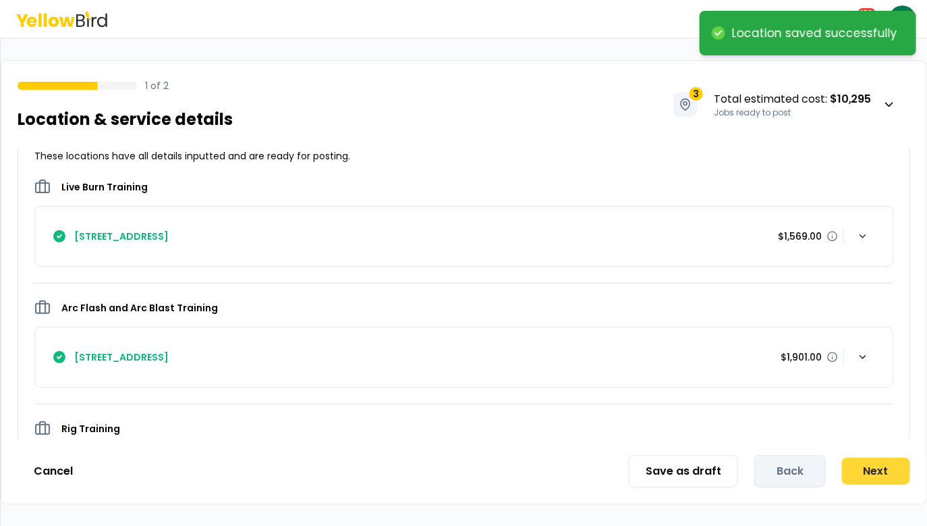
click at [890, 471] on button "Next" at bounding box center [876, 471] width 68 height 27
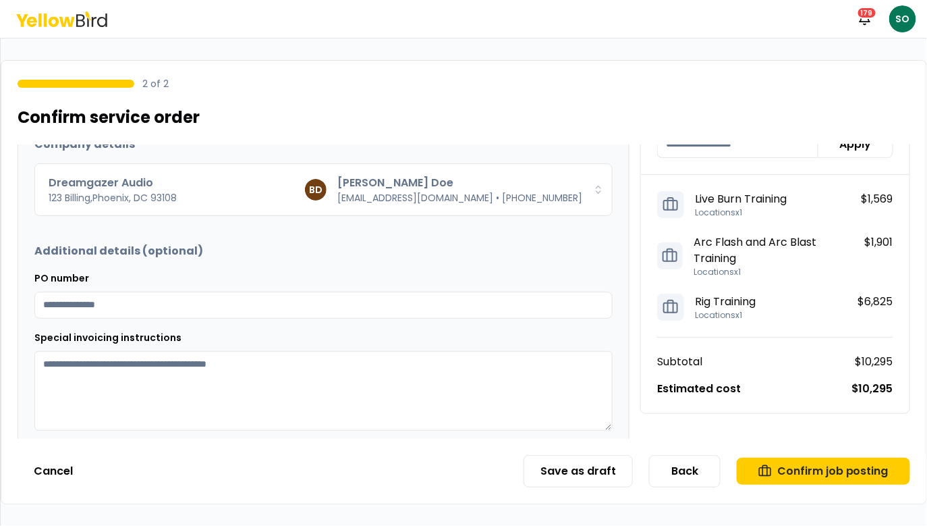
scroll to position [160, 0]
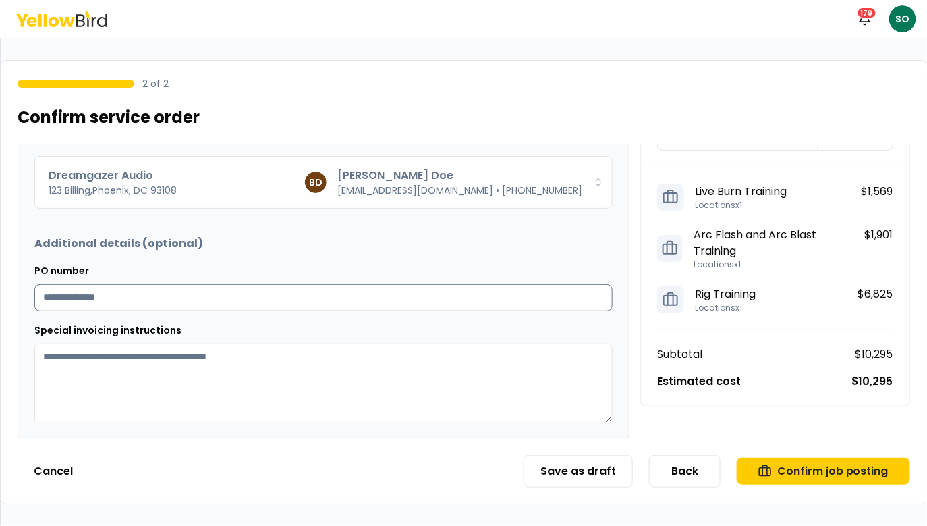
click at [478, 294] on input "PO number" at bounding box center [323, 297] width 578 height 27
type input "**"
click at [469, 391] on textarea "Special invoicing instructions" at bounding box center [323, 384] width 578 height 80
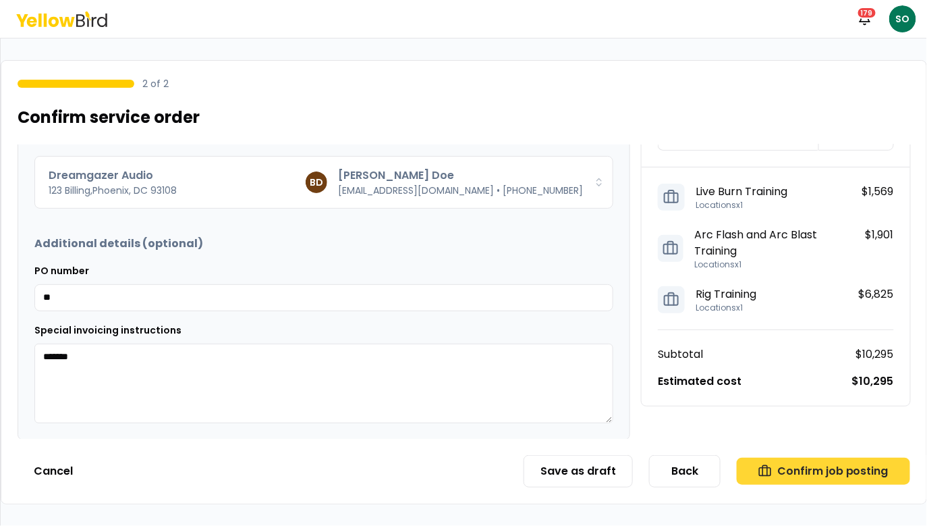
type textarea "*******"
click at [803, 475] on button "Confirm job posting" at bounding box center [823, 471] width 173 height 27
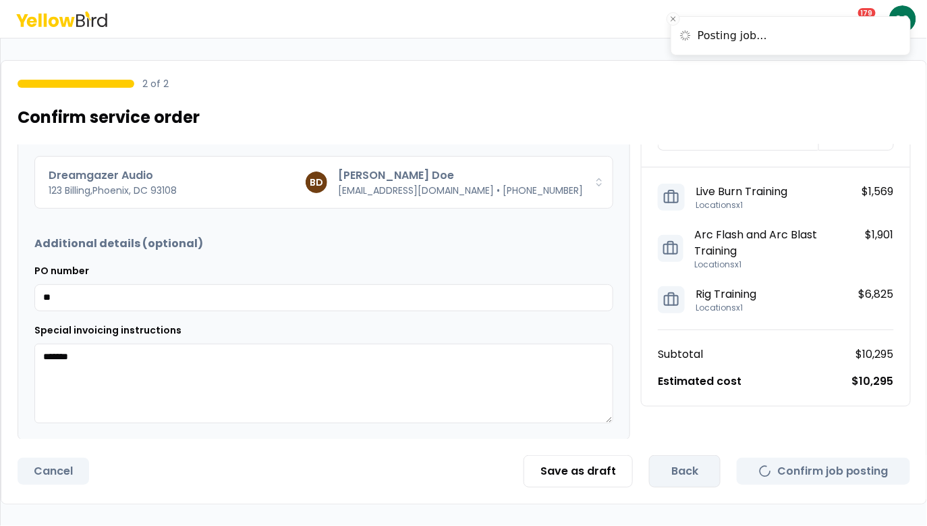
scroll to position [0, 0]
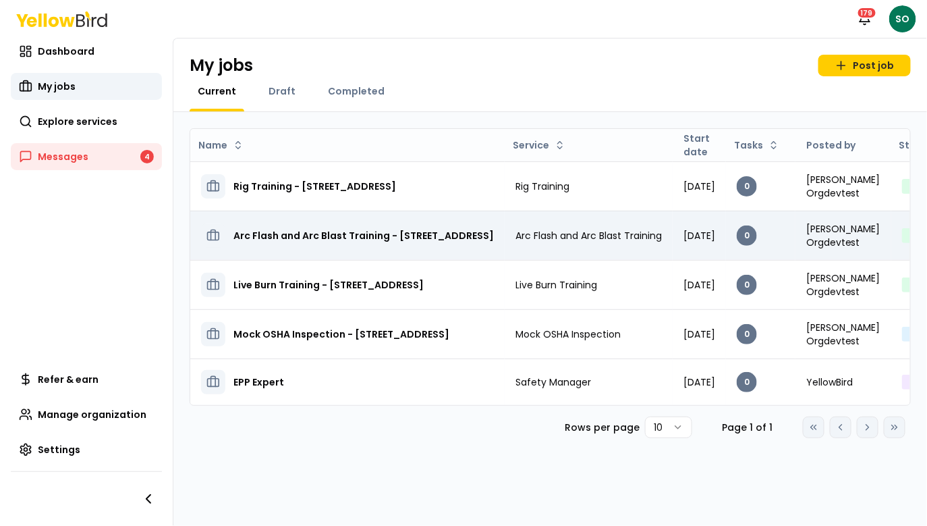
click at [419, 231] on h3 "Arc Flash and Arc Blast Training - 123, Street, FL 93108" at bounding box center [364, 235] width 261 height 24
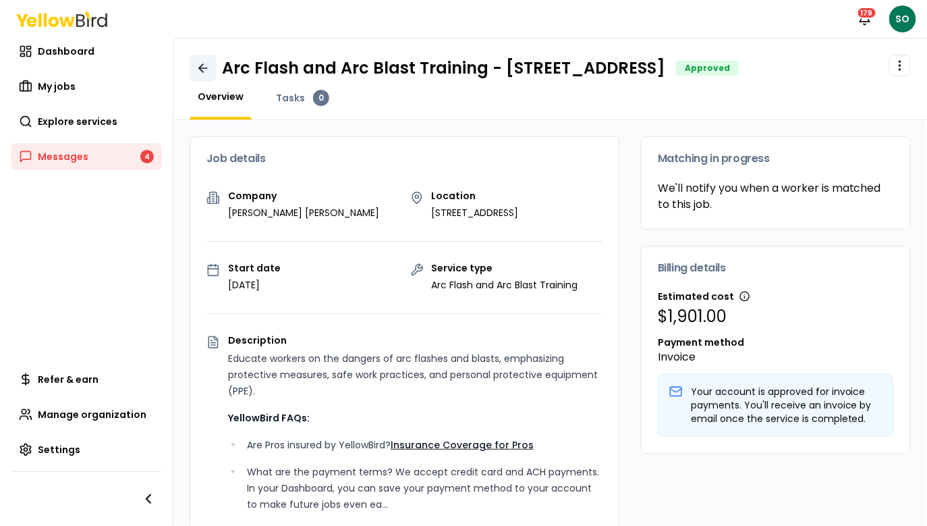
click at [200, 72] on icon at bounding box center [203, 68] width 14 height 14
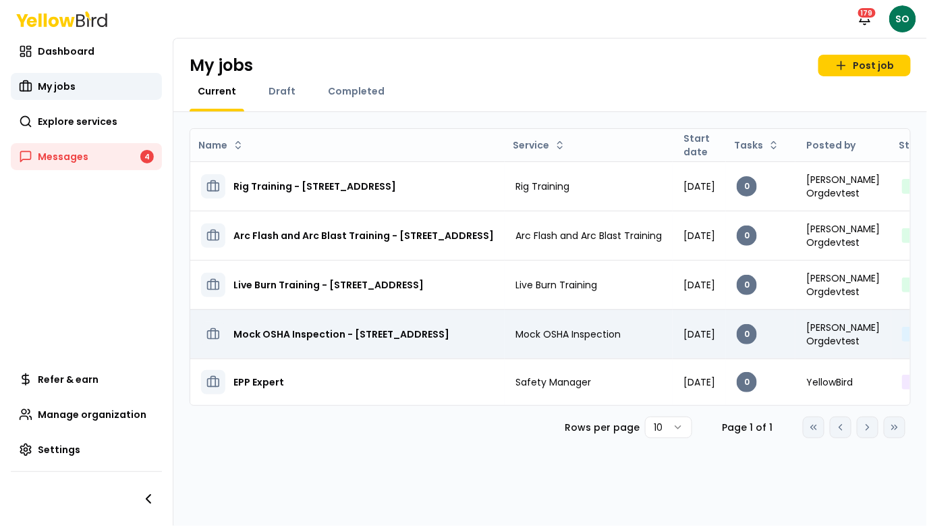
click at [348, 334] on h3 "Mock OSHA Inspection - 123, Street, FL 93108" at bounding box center [342, 334] width 216 height 24
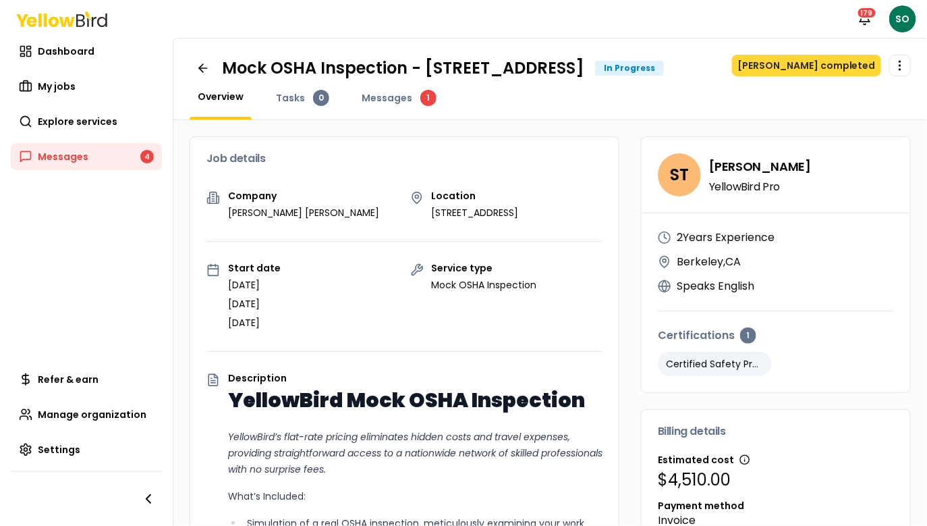
click at [799, 62] on button "Mark job completed" at bounding box center [806, 66] width 149 height 22
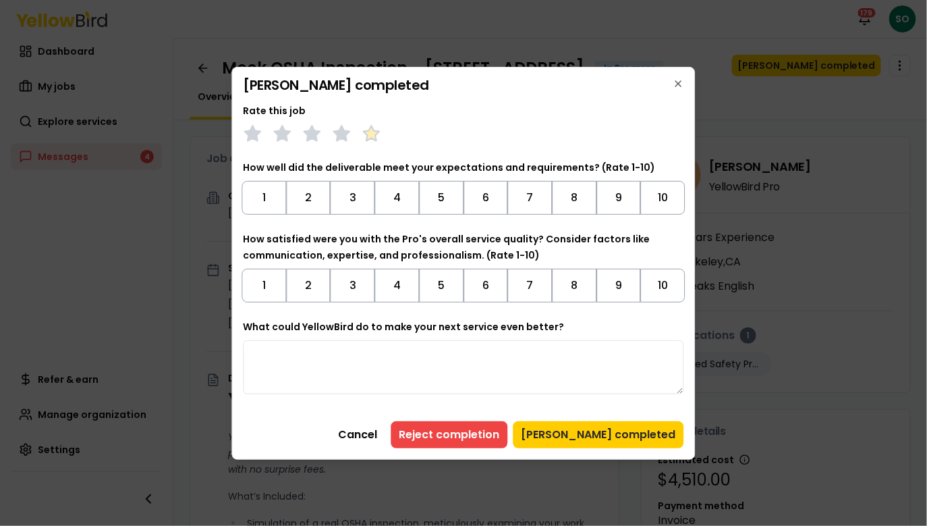
click at [371, 133] on polygon at bounding box center [372, 133] width 16 height 15
click at [671, 200] on button "10" at bounding box center [663, 198] width 45 height 34
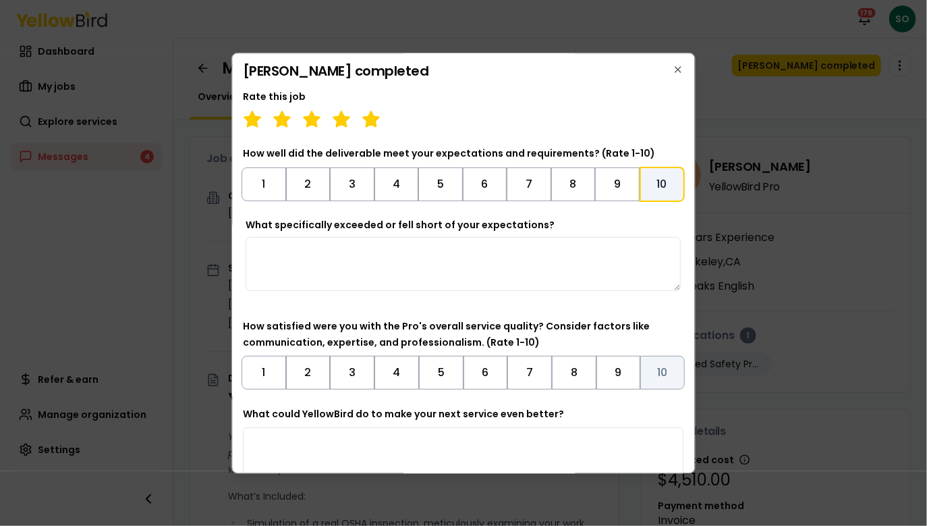
click at [662, 375] on button "10" at bounding box center [663, 373] width 45 height 34
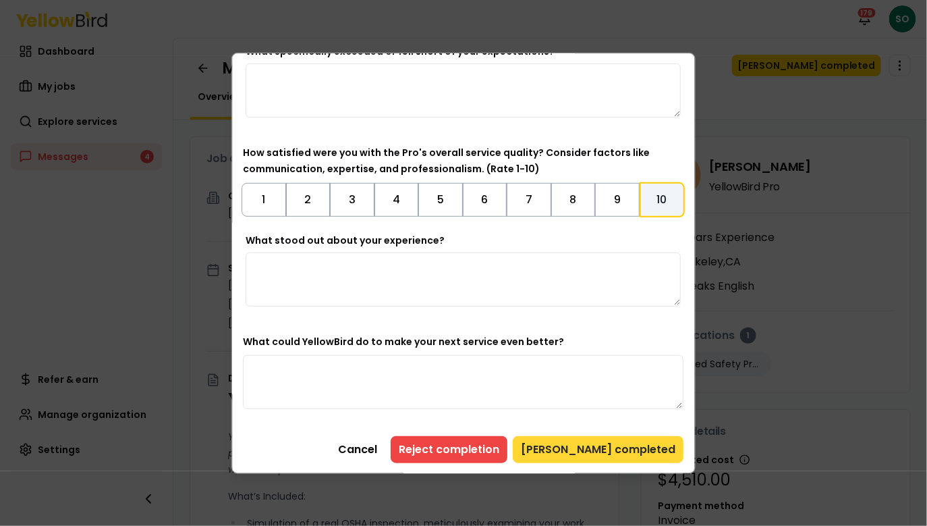
click at [605, 447] on button "Mark job completed" at bounding box center [599, 449] width 171 height 27
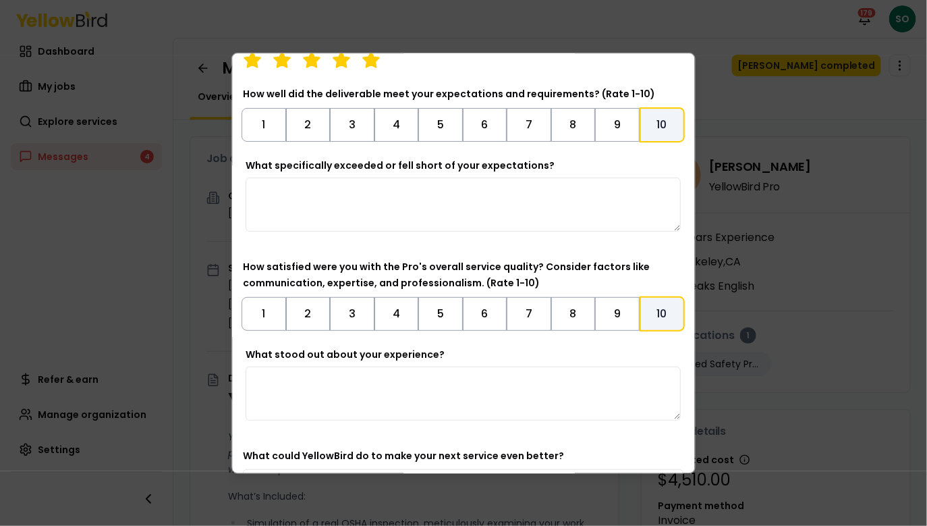
scroll to position [7, 0]
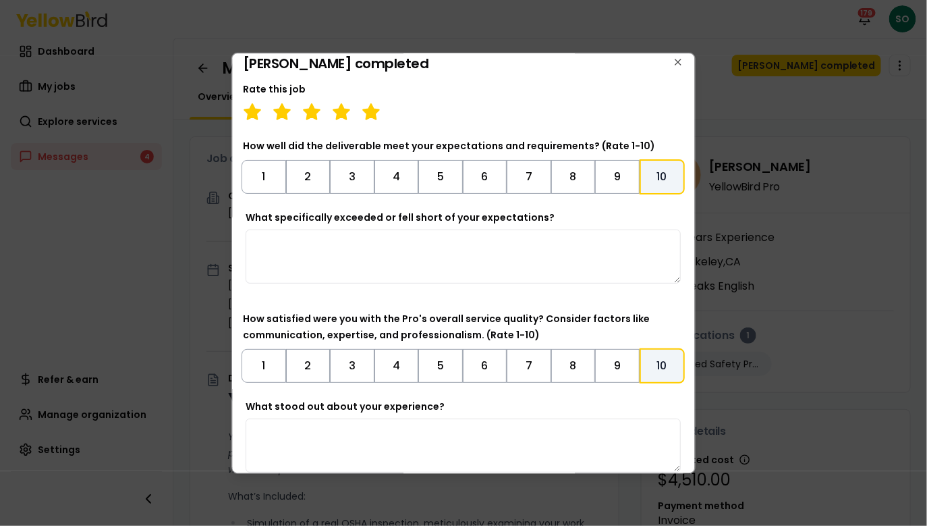
click at [496, 253] on textarea "What specifically exceeded or fell short of your expectations?" at bounding box center [463, 257] width 435 height 54
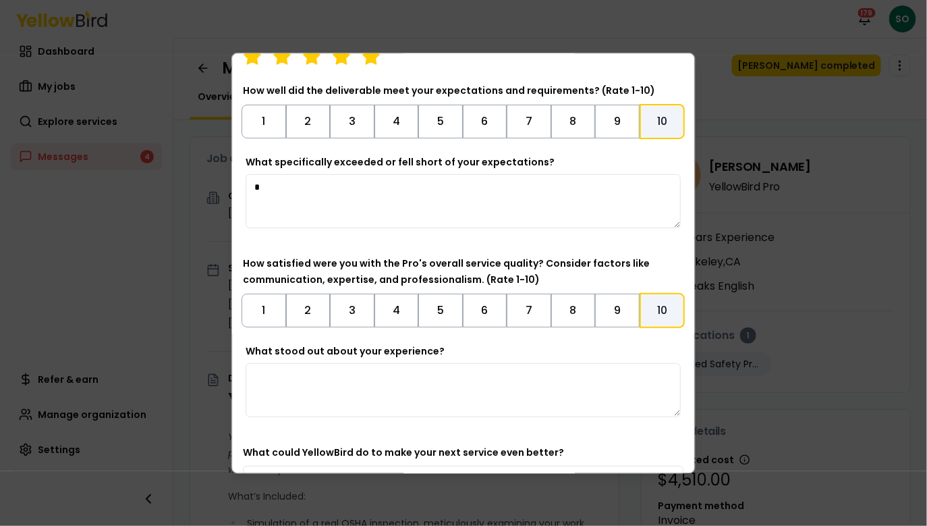
scroll to position [173, 0]
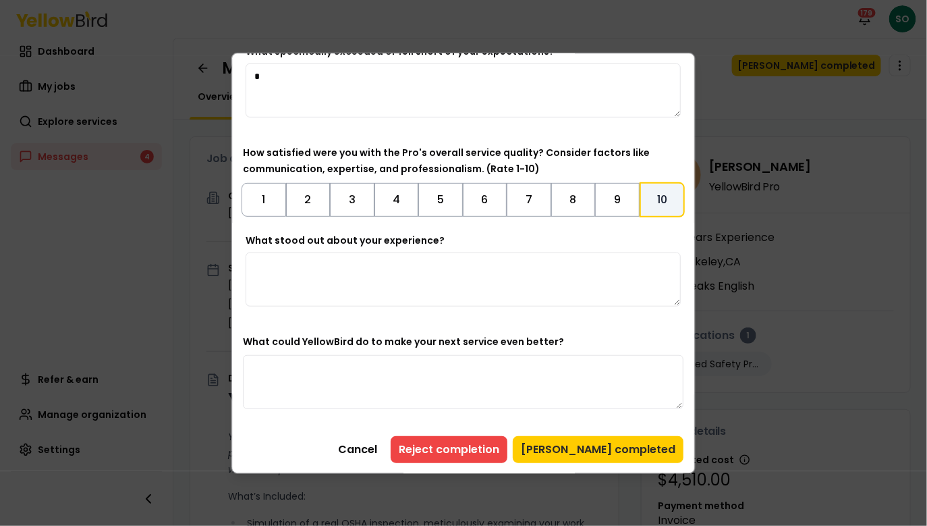
type textarea "*"
click at [458, 289] on textarea "What stood out about your experience?" at bounding box center [463, 279] width 435 height 54
type textarea "*"
click at [654, 198] on button "10" at bounding box center [663, 199] width 46 height 35
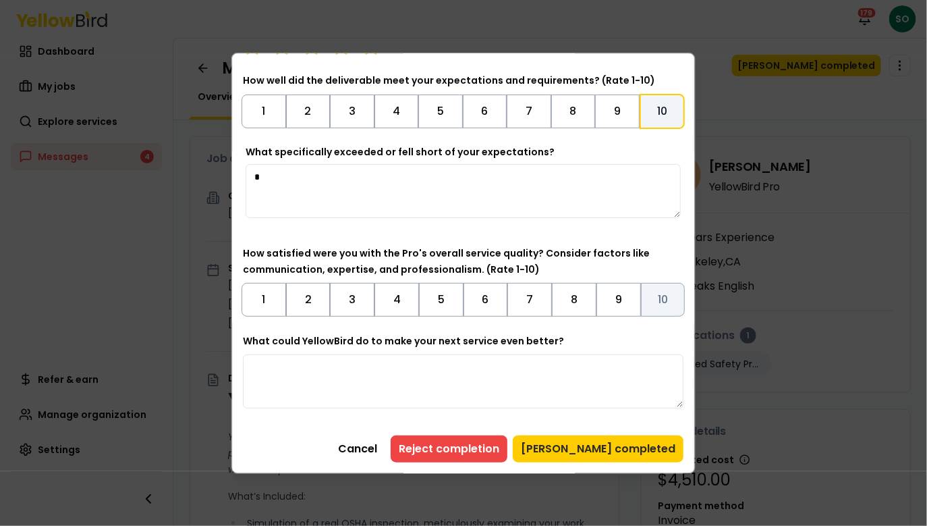
click at [662, 292] on button "10" at bounding box center [663, 300] width 45 height 34
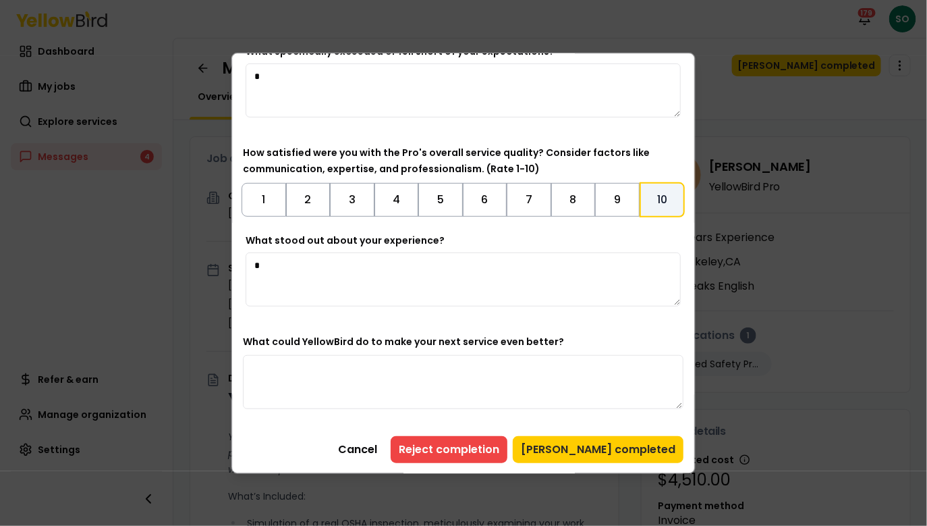
click at [475, 369] on textarea "What could YellowBird do to make your next service even better?" at bounding box center [463, 382] width 441 height 54
type textarea "*"
click at [644, 451] on button "Mark job completed" at bounding box center [599, 449] width 171 height 27
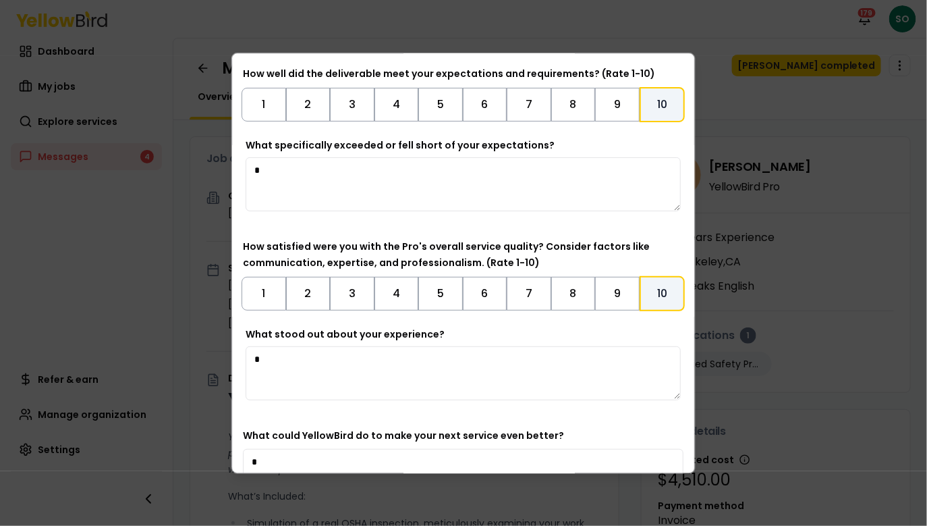
scroll to position [0, 0]
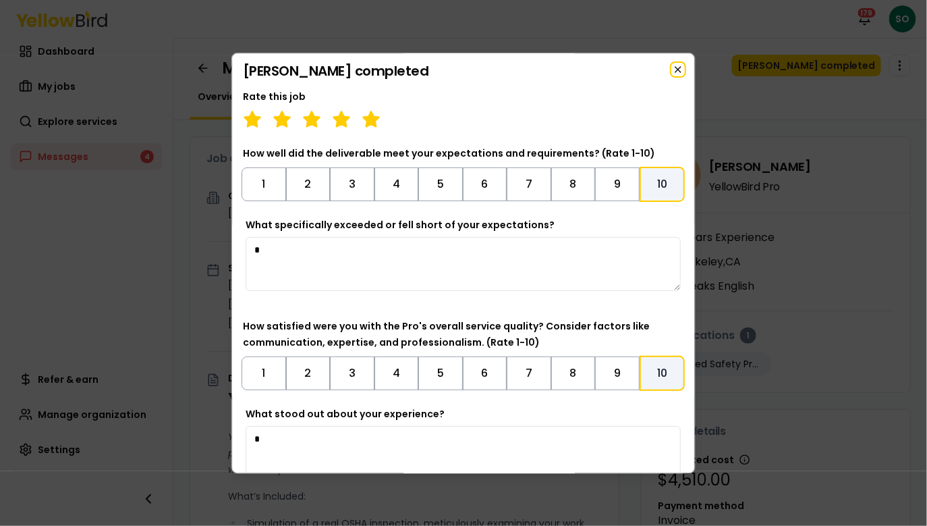
click at [678, 66] on icon "button" at bounding box center [679, 69] width 11 height 11
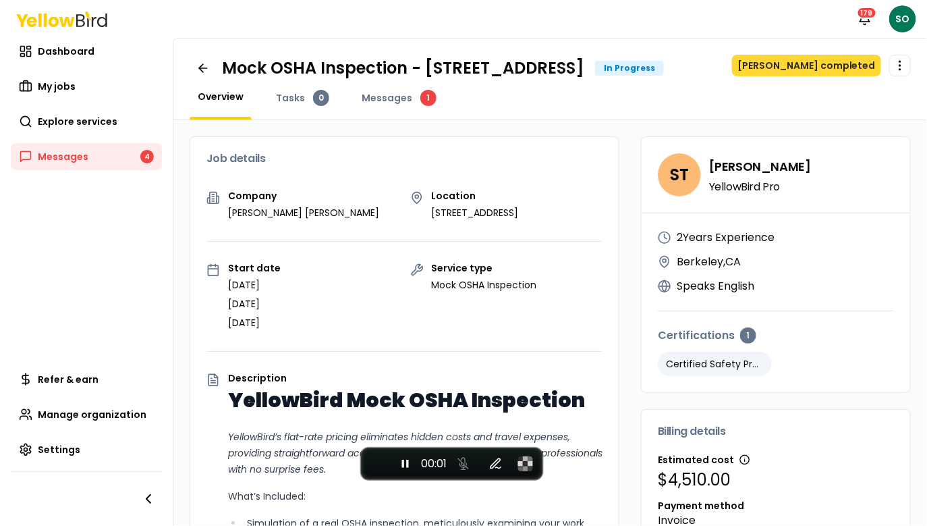
click at [801, 65] on button "Mark job completed" at bounding box center [806, 66] width 149 height 22
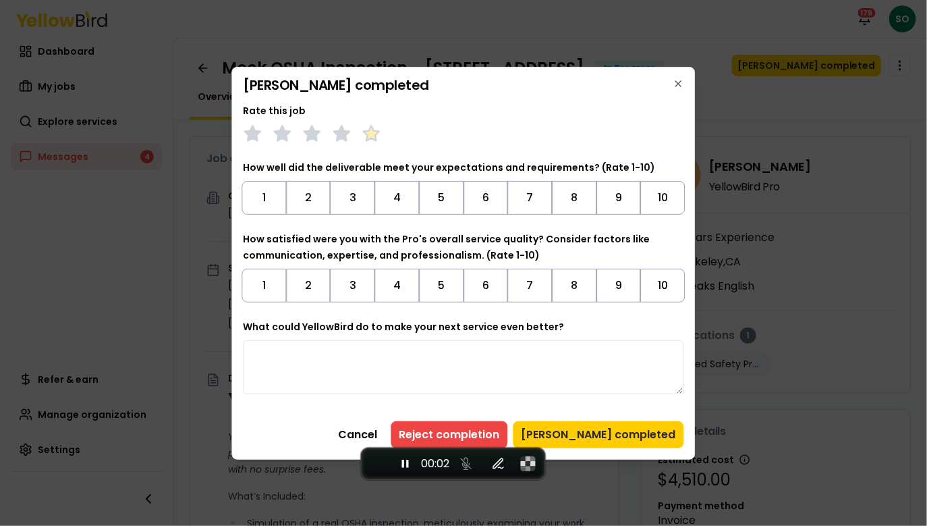
click at [374, 134] on polygon at bounding box center [372, 133] width 16 height 15
click at [658, 196] on button "10" at bounding box center [663, 198] width 45 height 34
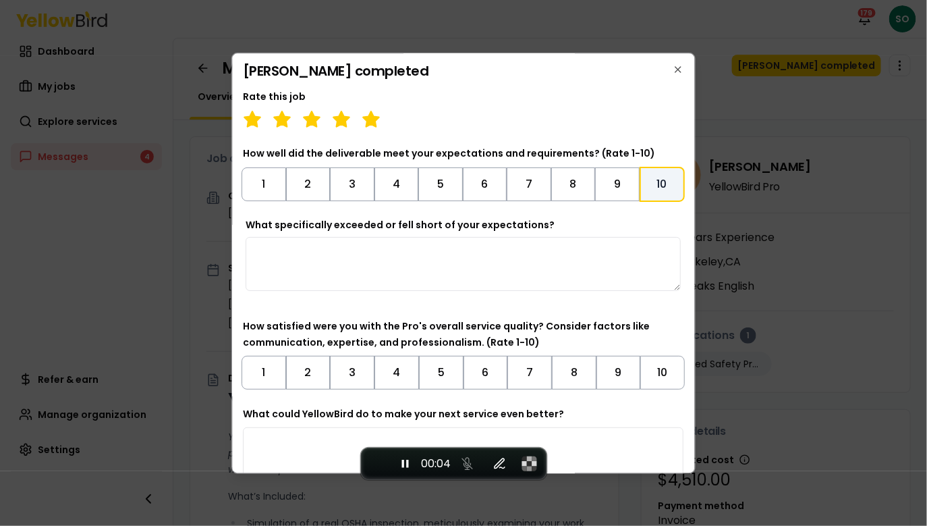
click at [537, 257] on textarea "What specifically exceeded or fell short of your expectations?" at bounding box center [463, 264] width 435 height 54
click at [520, 224] on label "What specifically exceeded or fell short of your expectations?" at bounding box center [400, 225] width 309 height 14
click at [520, 237] on textarea "What specifically exceeded or fell short of your expectations?" at bounding box center [463, 264] width 435 height 54
click at [520, 224] on label "What specifically exceeded or fell short of your expectations?" at bounding box center [400, 225] width 309 height 14
click at [520, 237] on textarea "What specifically exceeded or fell short of your expectations?" at bounding box center [463, 264] width 435 height 54
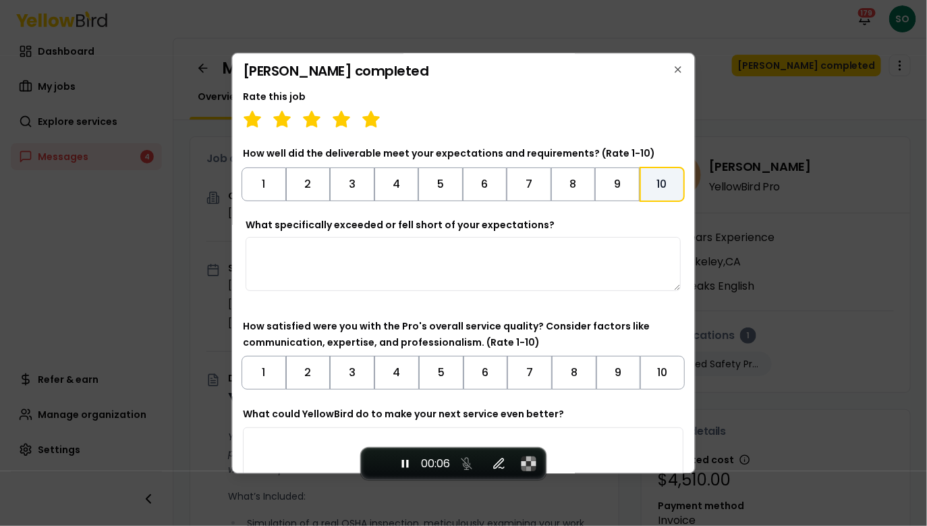
click at [520, 224] on label "What specifically exceeded or fell short of your expectations?" at bounding box center [400, 225] width 309 height 14
click at [520, 237] on textarea "What specifically exceeded or fell short of your expectations?" at bounding box center [463, 264] width 435 height 54
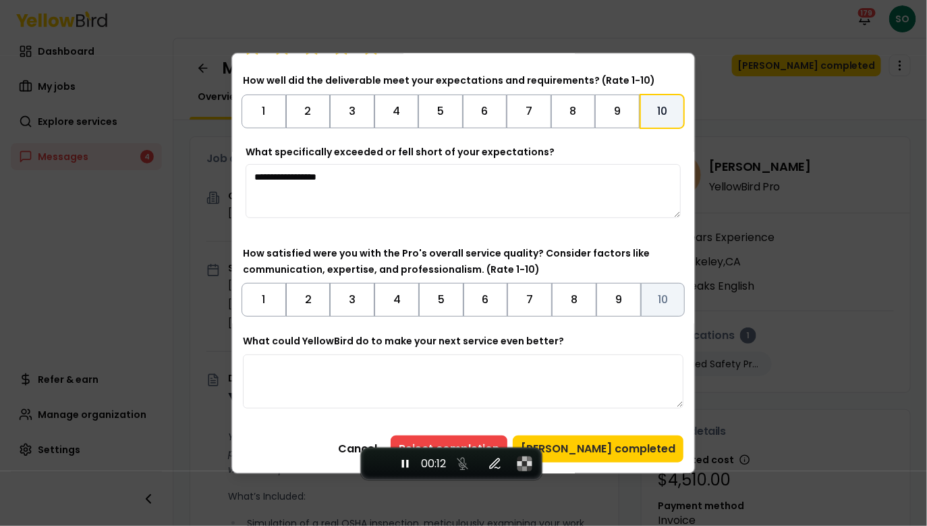
type textarea "**********"
click at [671, 298] on button "10" at bounding box center [663, 300] width 45 height 34
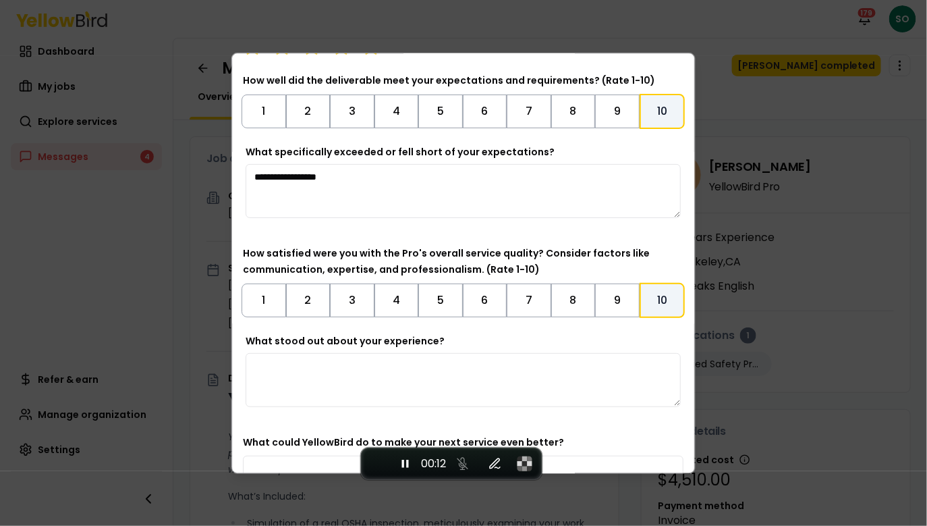
click at [473, 371] on textarea "What stood out about your experience?" at bounding box center [463, 380] width 435 height 54
paste textarea "**********"
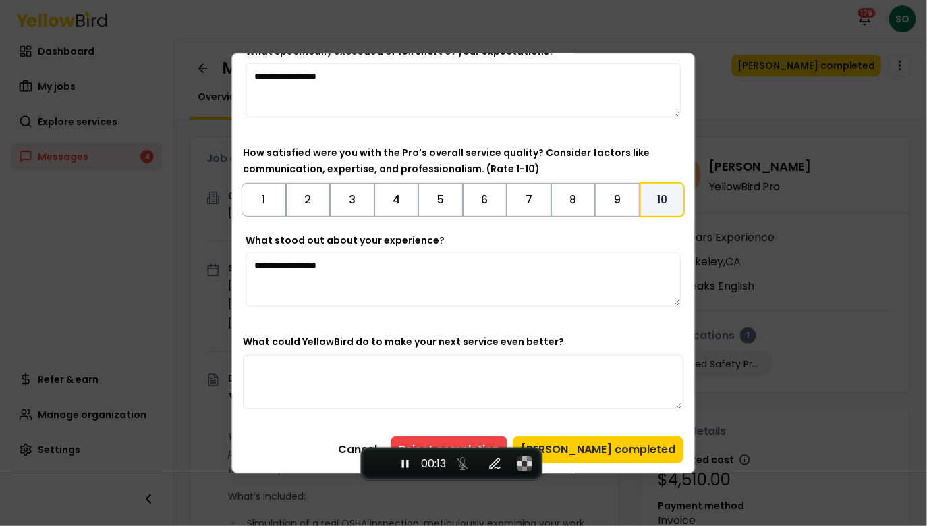
type textarea "**********"
click at [457, 368] on textarea "What could YellowBird do to make your next service even better?" at bounding box center [463, 382] width 441 height 54
paste textarea "**********"
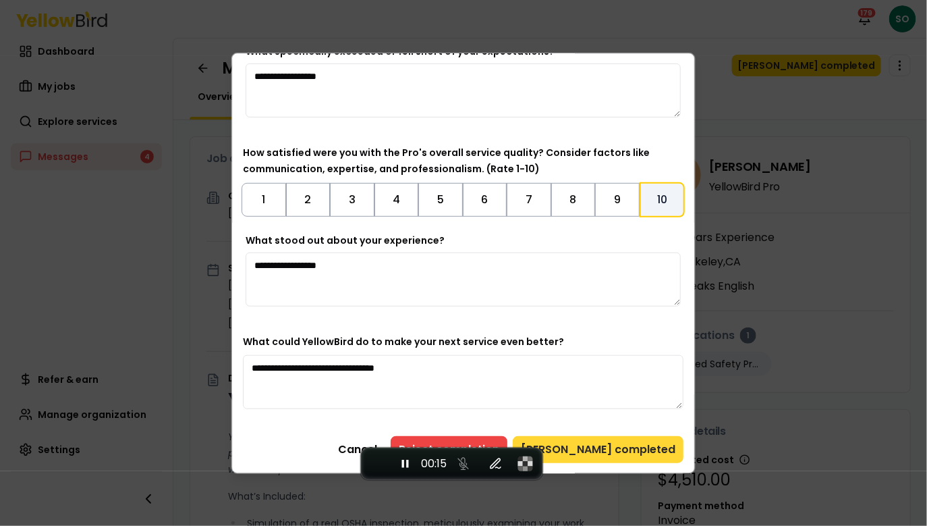
type textarea "**********"
click at [624, 450] on button "Mark job completed" at bounding box center [599, 449] width 171 height 27
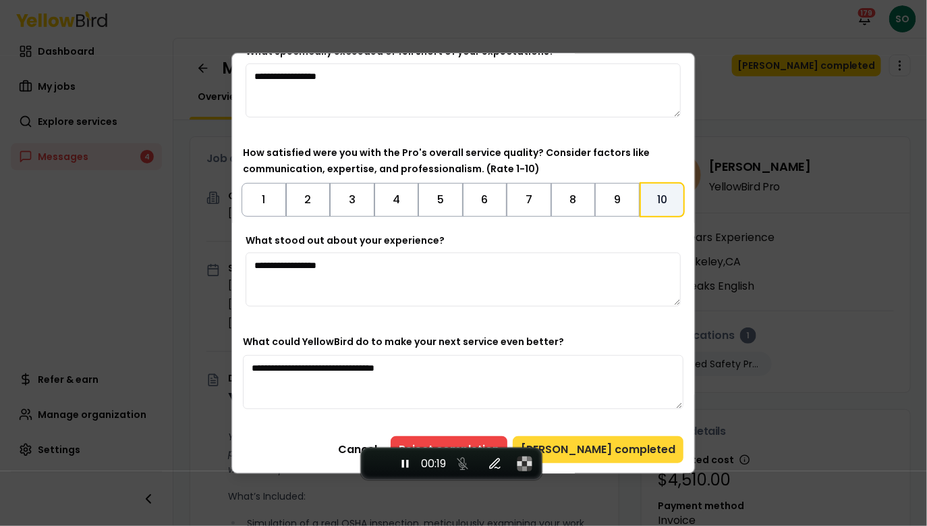
click at [632, 449] on button "Mark job completed" at bounding box center [599, 449] width 171 height 27
click at [470, 443] on button "Reject completion" at bounding box center [450, 449] width 117 height 27
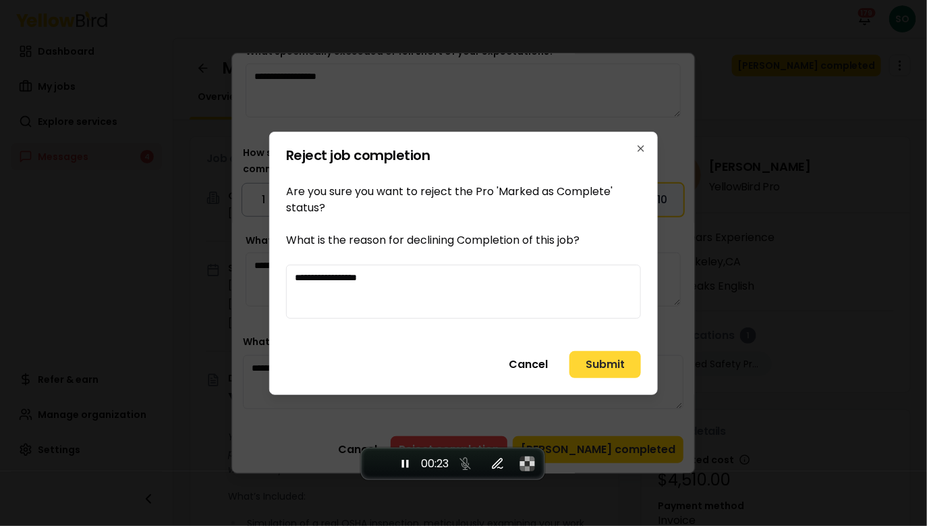
type textarea "**********"
click at [608, 364] on button "Submit" at bounding box center [606, 364] width 72 height 27
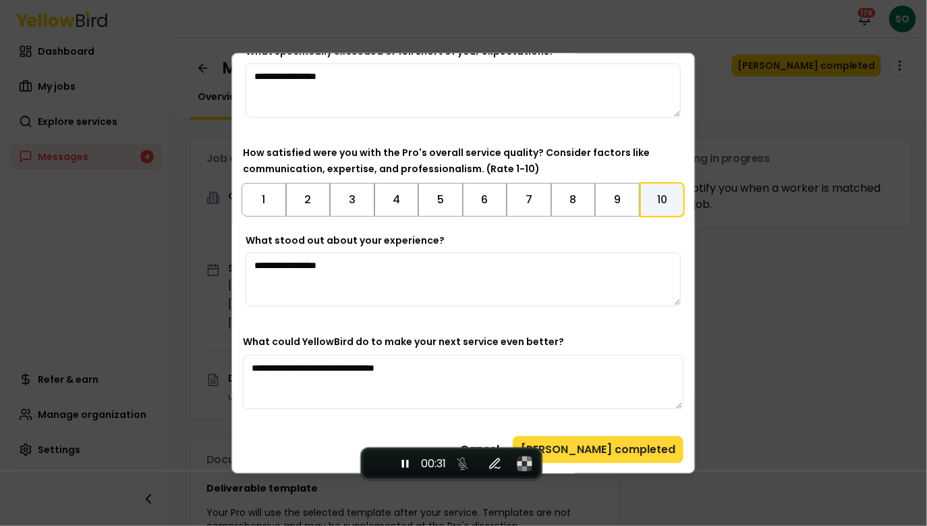
click at [589, 442] on button "Mark job completed" at bounding box center [599, 449] width 171 height 27
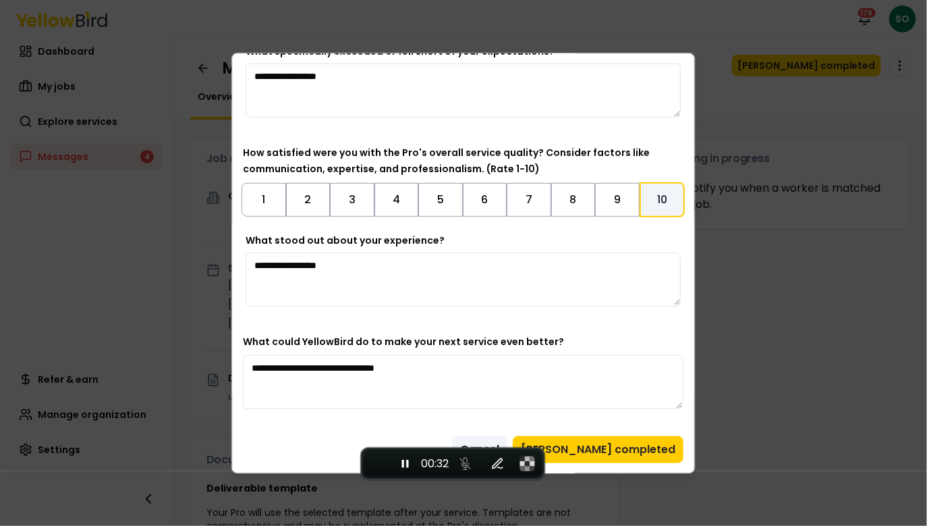
click at [508, 441] on button "Cancel" at bounding box center [480, 449] width 55 height 27
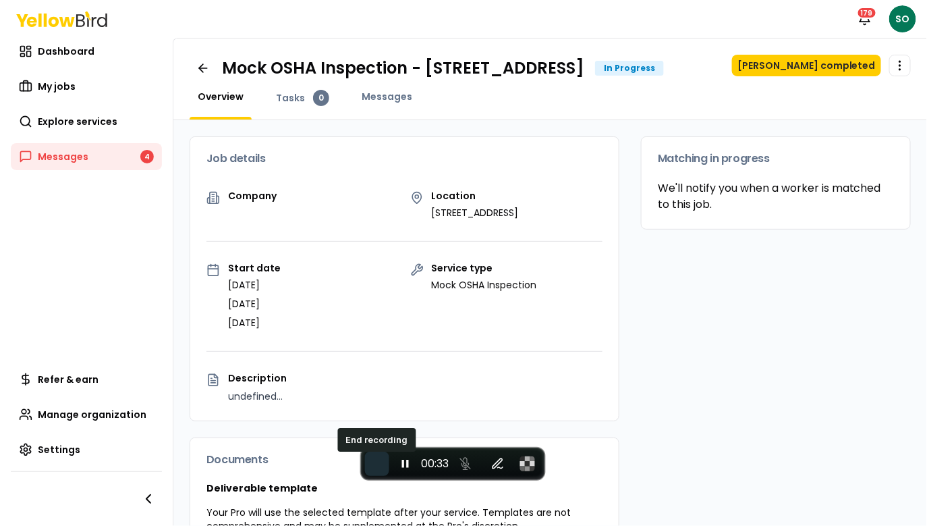
click at [377, 464] on span "End recording" at bounding box center [377, 464] width 0 height 0
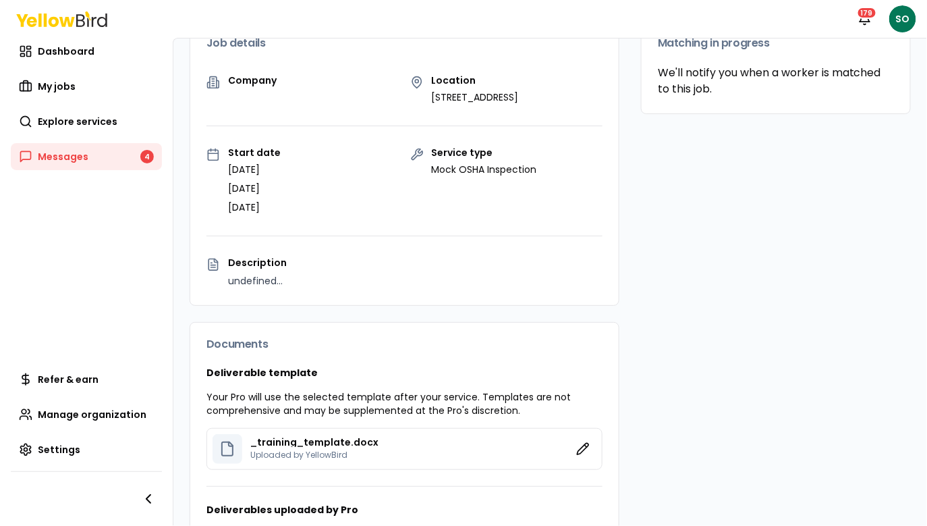
scroll to position [0, 0]
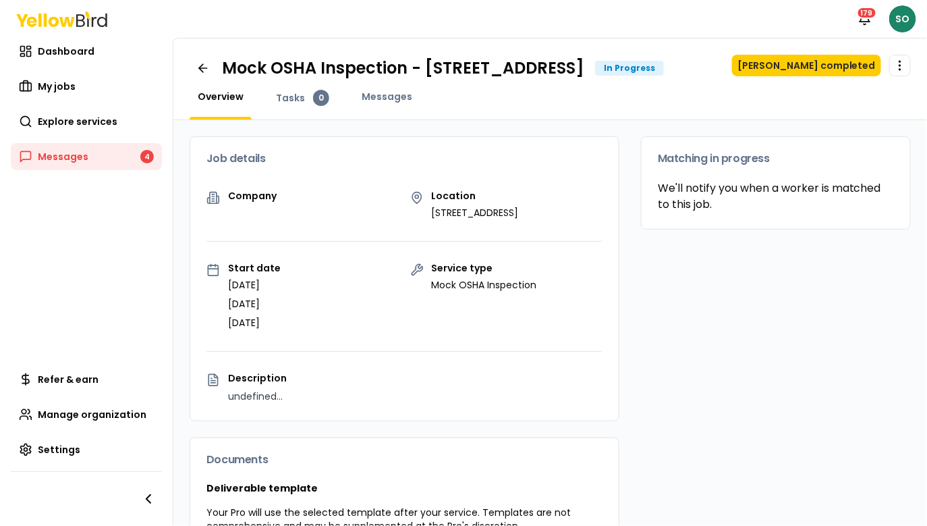
click at [906, 20] on html "Notifications 179 SO Dashboard My jobs Explore services Messages 4 Refer & earn…" at bounding box center [463, 263] width 927 height 526
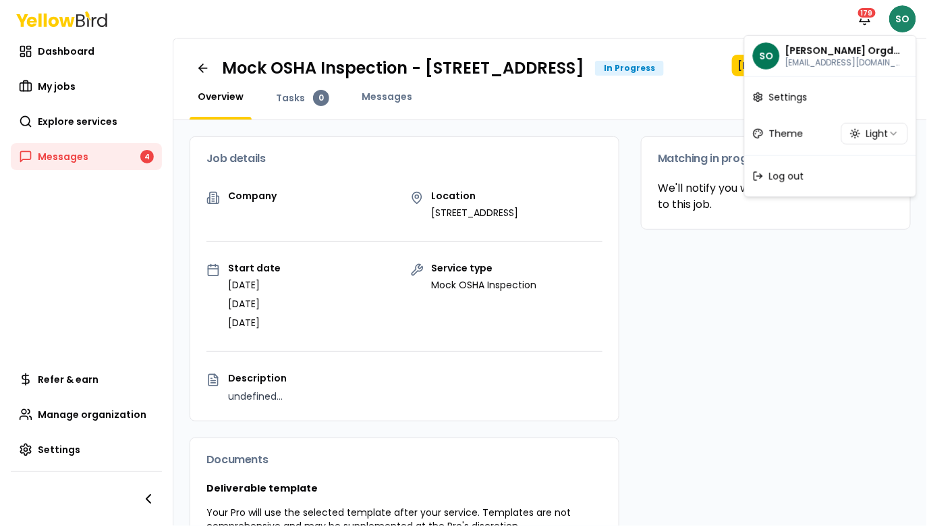
click at [906, 20] on html "Notifications 179 SO Dashboard My jobs Explore services Messages 4 Refer & earn…" at bounding box center [463, 263] width 927 height 526
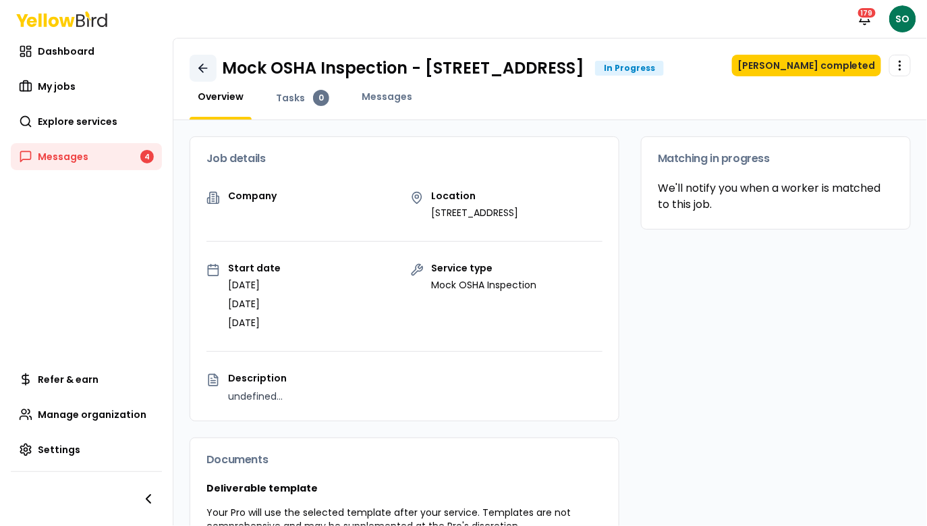
click at [200, 68] on icon at bounding box center [203, 68] width 8 height 0
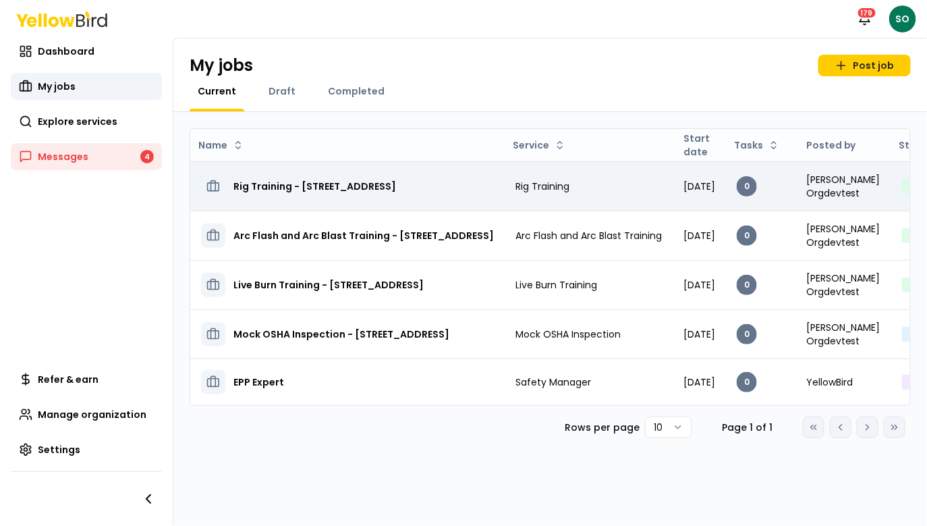
click at [350, 185] on h3 "Rig Training - 555 Street Road, Berkeley, CA 94707" at bounding box center [315, 186] width 163 height 24
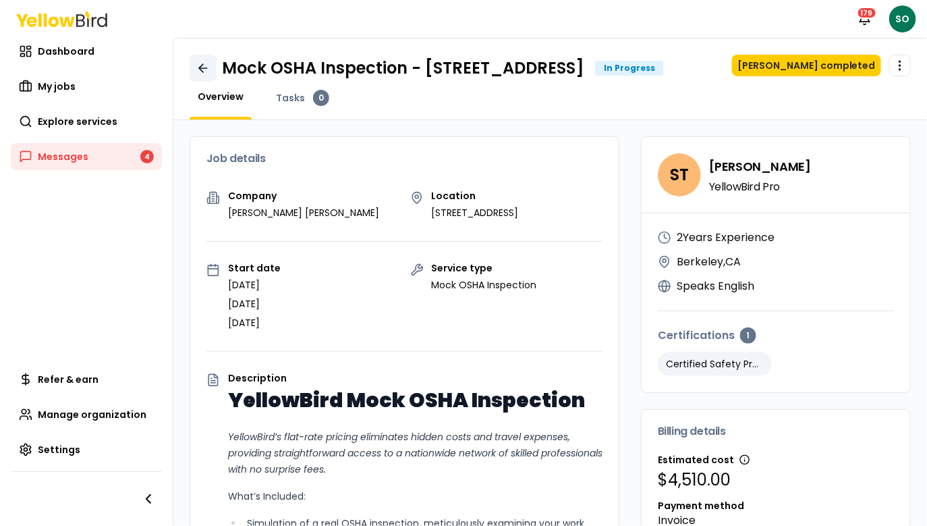
click at [203, 69] on icon at bounding box center [203, 68] width 14 height 14
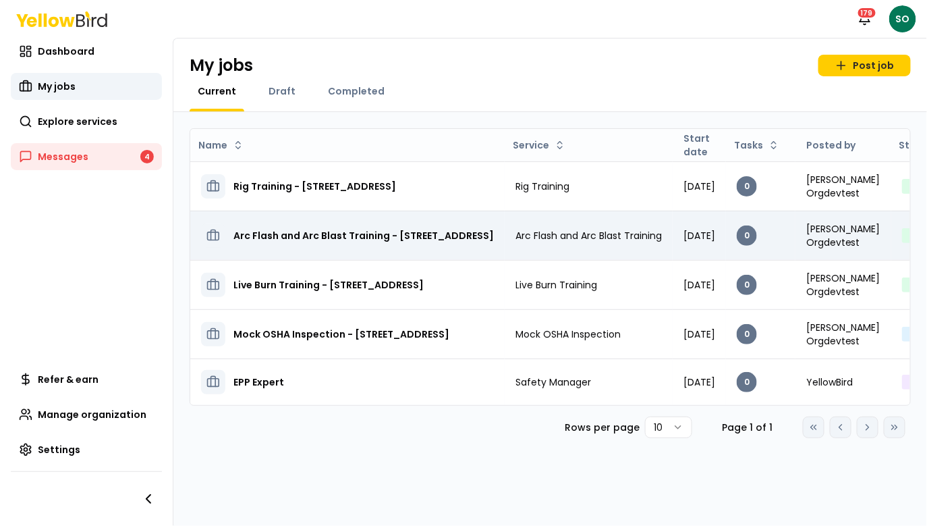
scroll to position [0, 143]
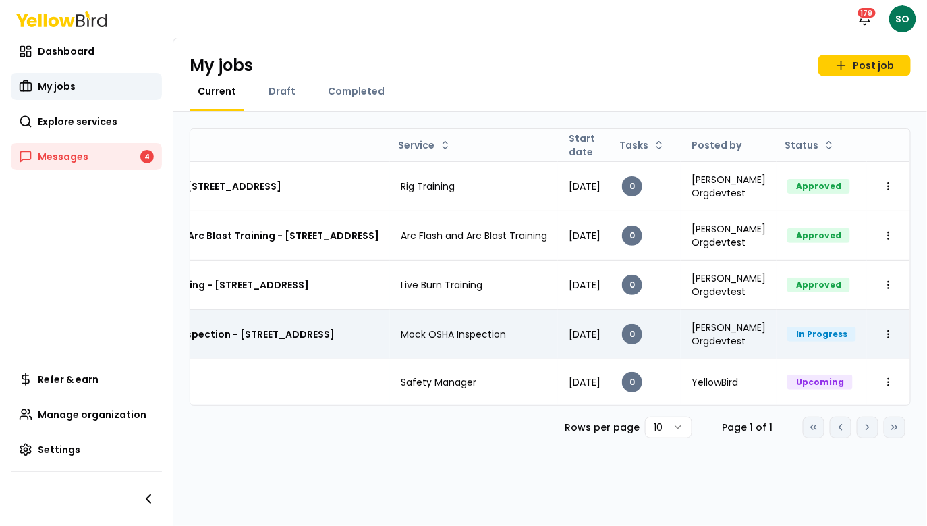
click at [261, 331] on h3 "Mock OSHA Inspection - 123, Street, FL 93108" at bounding box center [227, 334] width 216 height 24
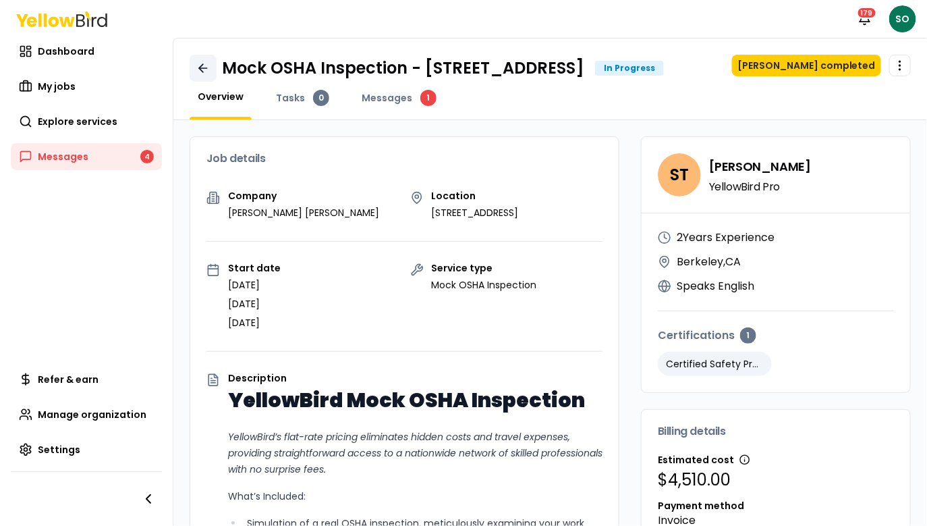
click at [193, 71] on link at bounding box center [203, 68] width 27 height 27
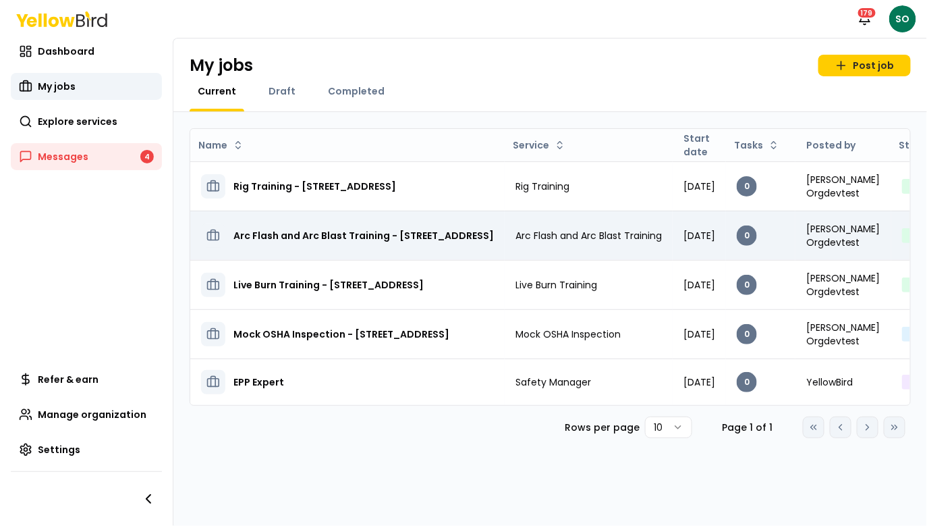
click at [311, 229] on h3 "Arc Flash and Arc Blast Training - 123, Street, FL 93108" at bounding box center [364, 235] width 261 height 24
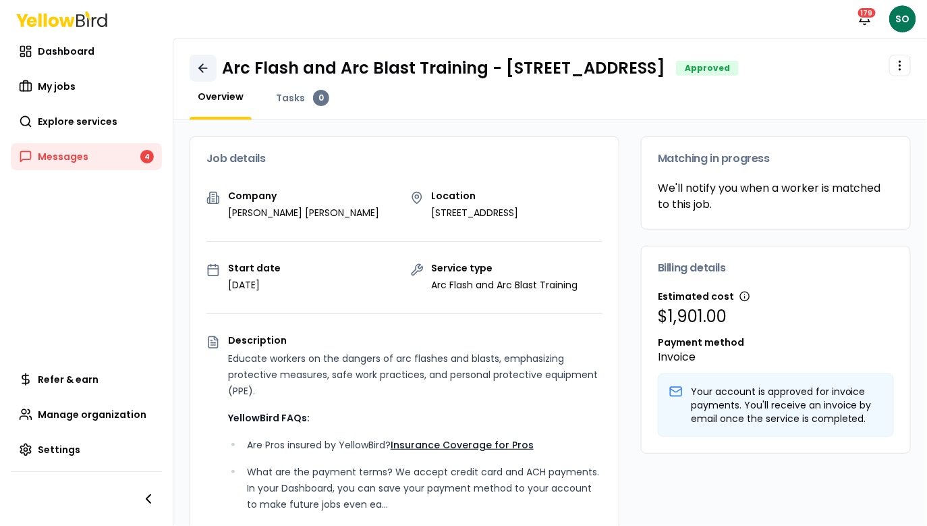
click at [201, 66] on icon at bounding box center [203, 68] width 14 height 14
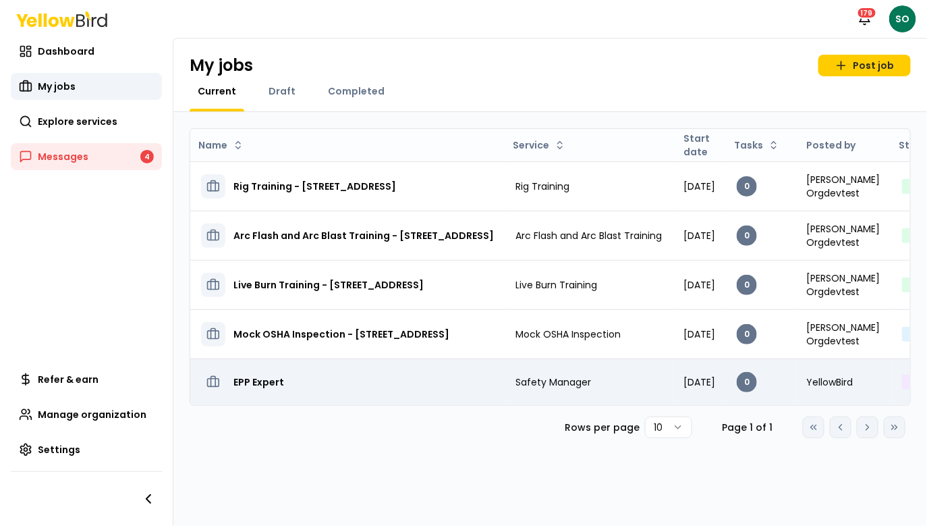
click at [269, 376] on h3 "EPP Expert" at bounding box center [259, 382] width 51 height 24
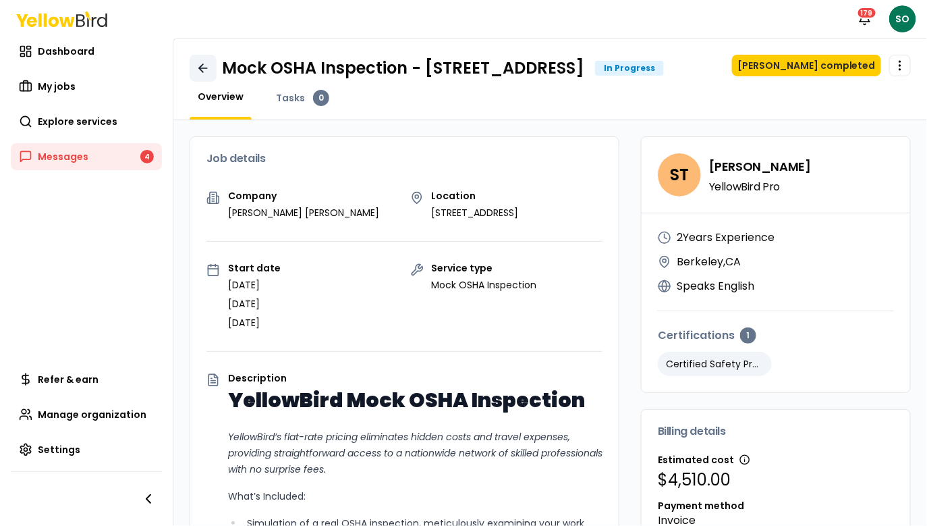
click at [213, 61] on link at bounding box center [203, 68] width 27 height 27
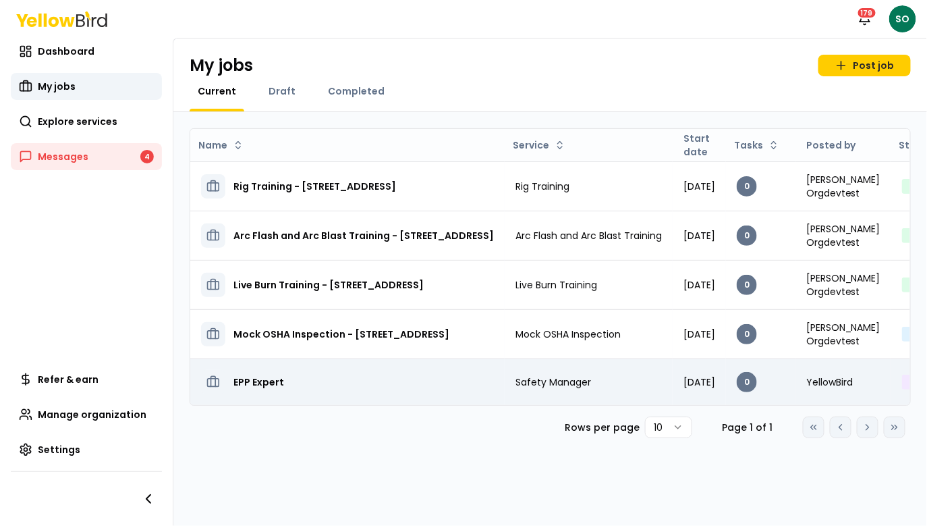
click at [251, 378] on h3 "EPP Expert" at bounding box center [259, 382] width 51 height 24
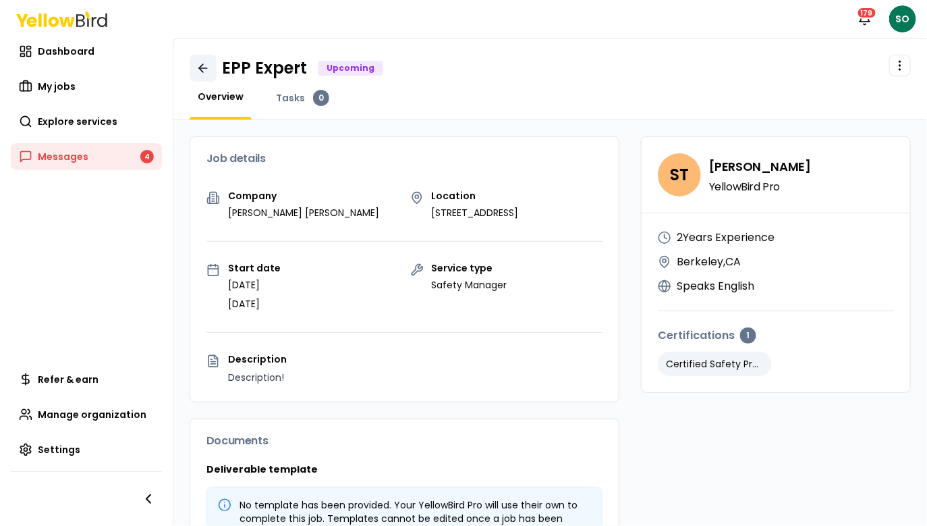
click at [195, 65] on link at bounding box center [203, 68] width 27 height 27
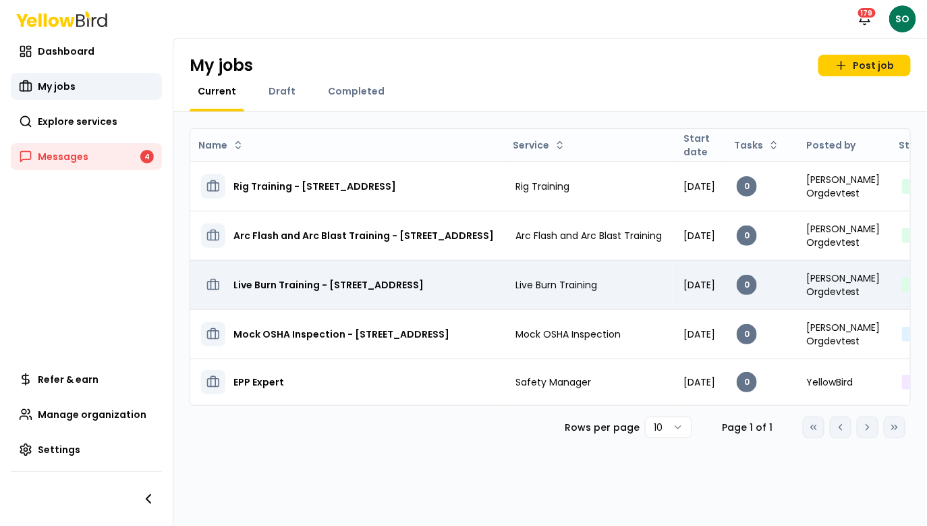
click at [252, 274] on h3 "Live Burn Training - 123 Street Way, Los Angeles, CA 90210" at bounding box center [329, 285] width 190 height 24
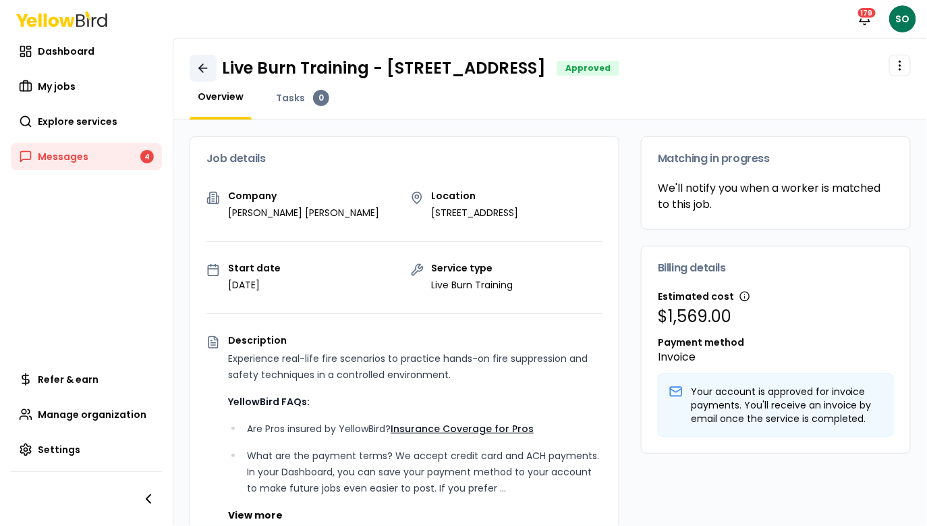
click at [193, 67] on link at bounding box center [203, 68] width 27 height 27
